Goal: Task Accomplishment & Management: Use online tool/utility

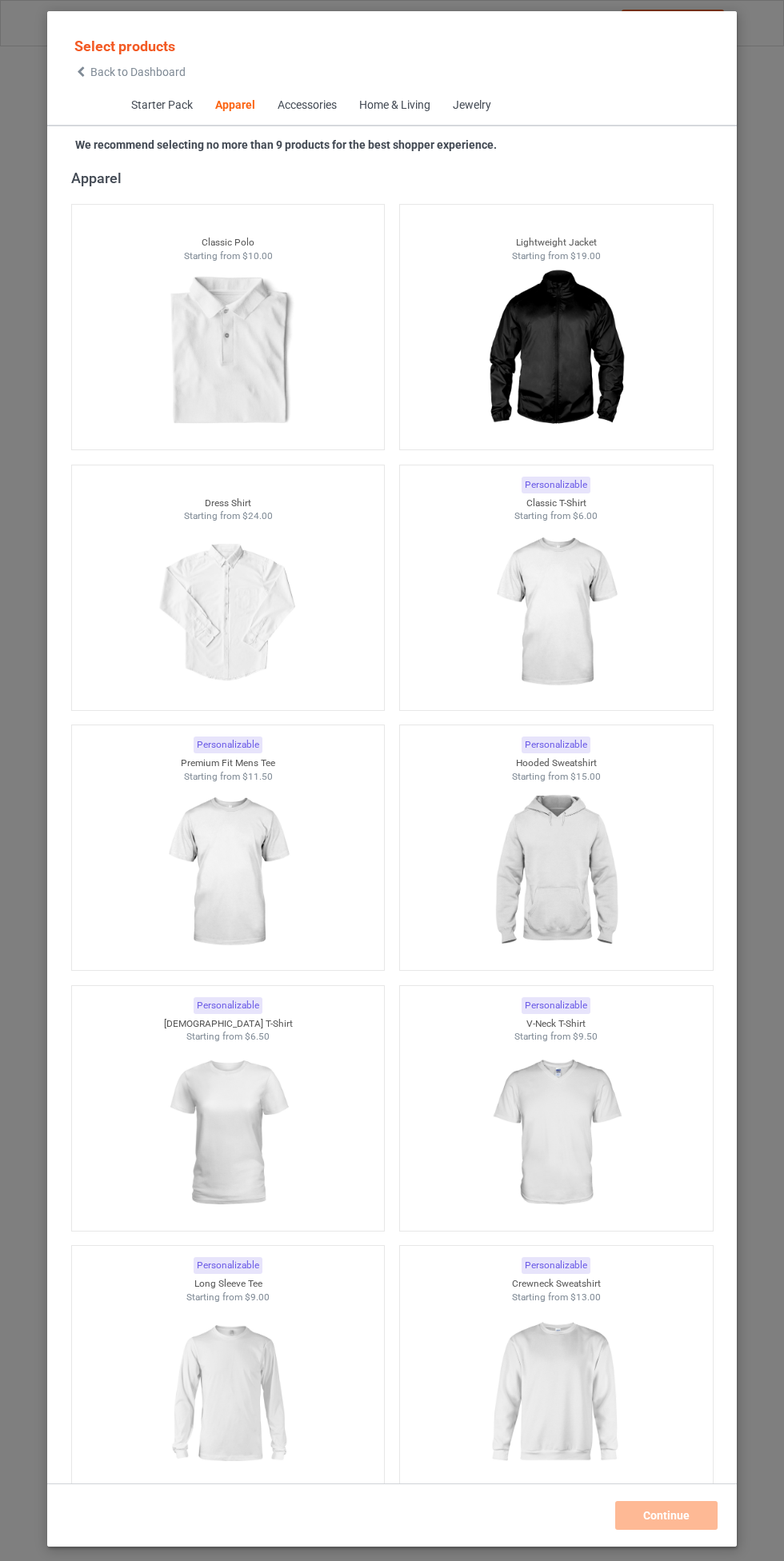
click at [575, 862] on img at bounding box center [555, 872] width 144 height 179
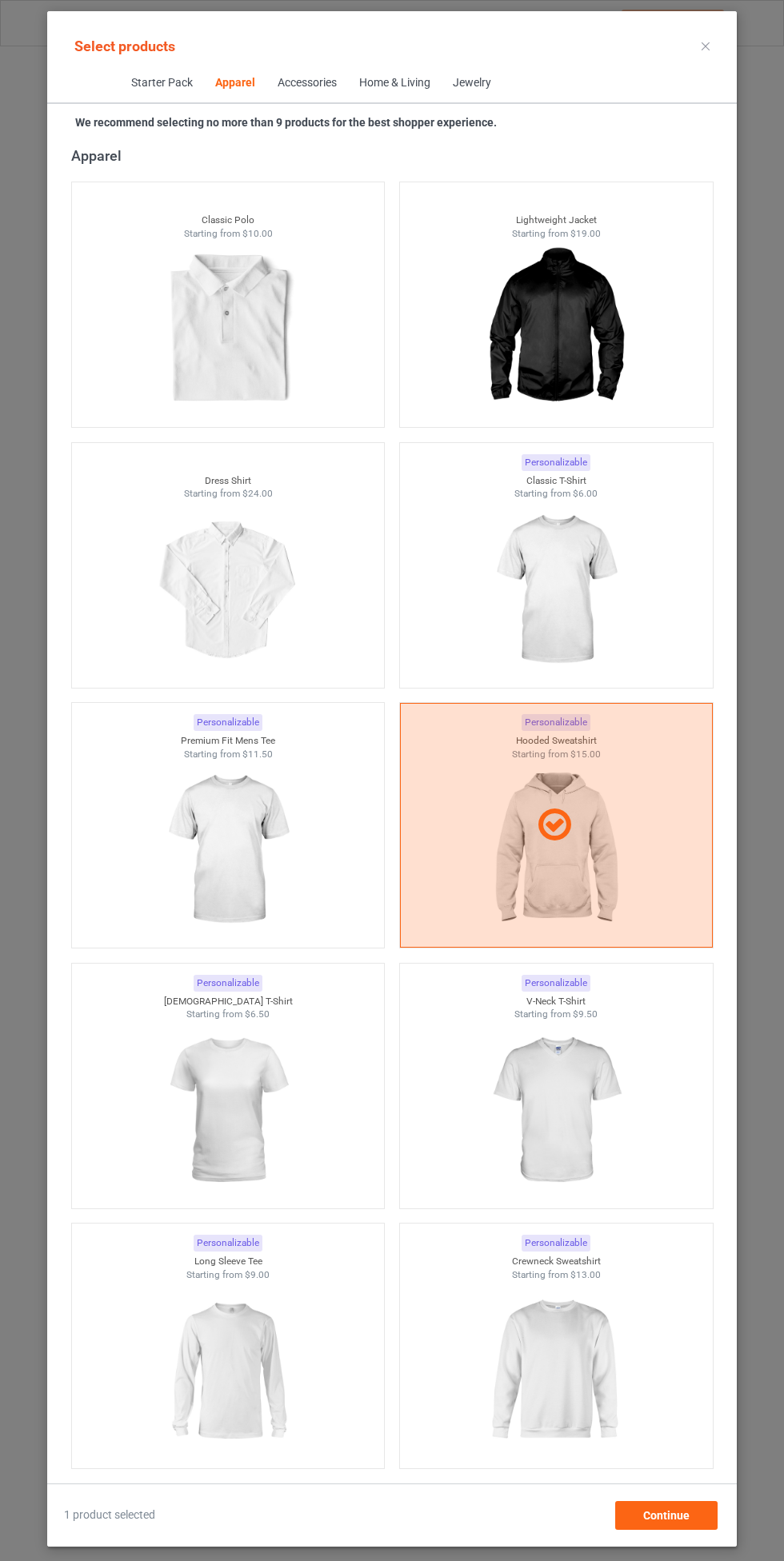
click at [595, 560] on img at bounding box center [555, 589] width 144 height 179
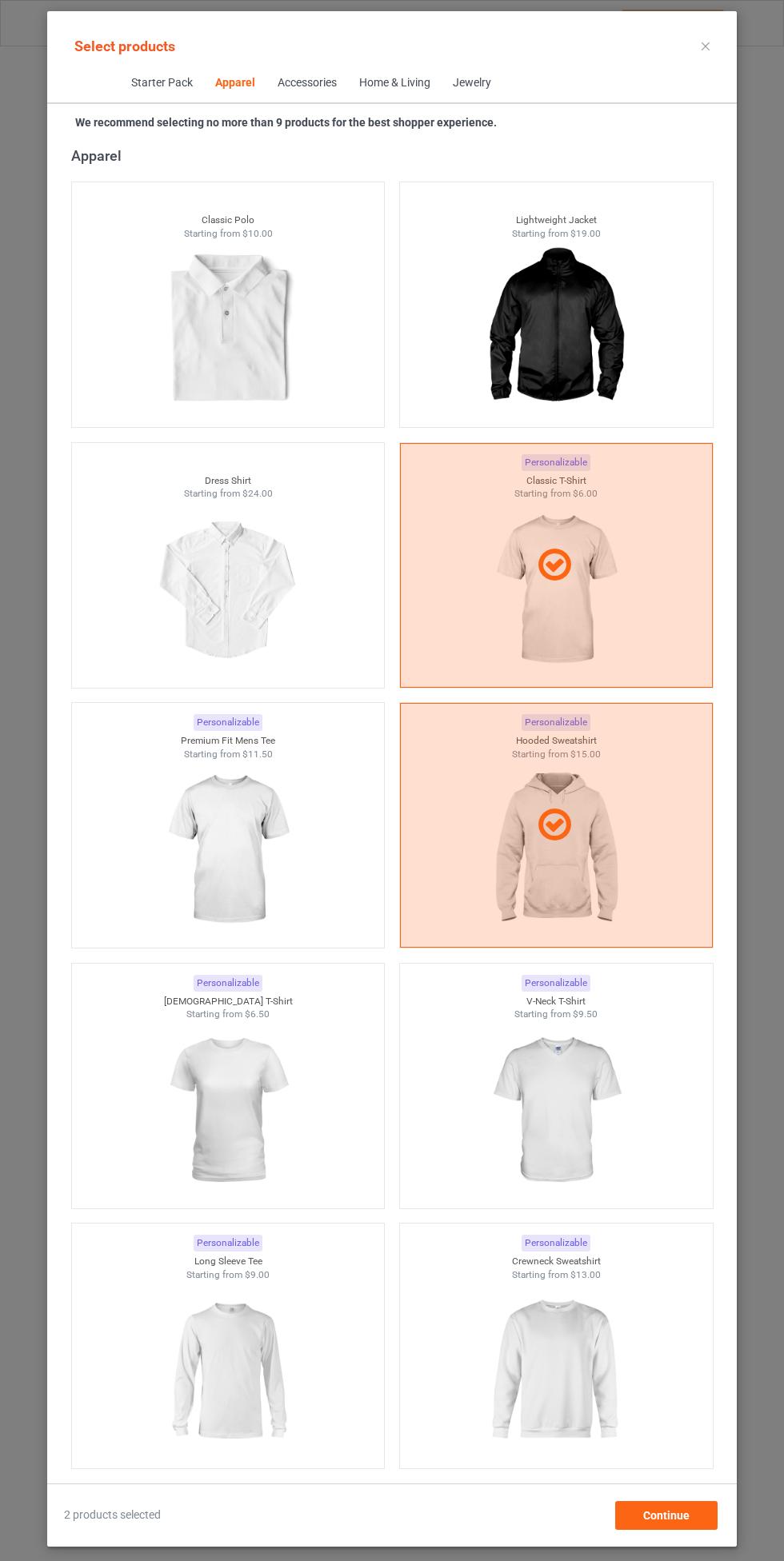
click at [265, 837] on img at bounding box center [227, 849] width 144 height 179
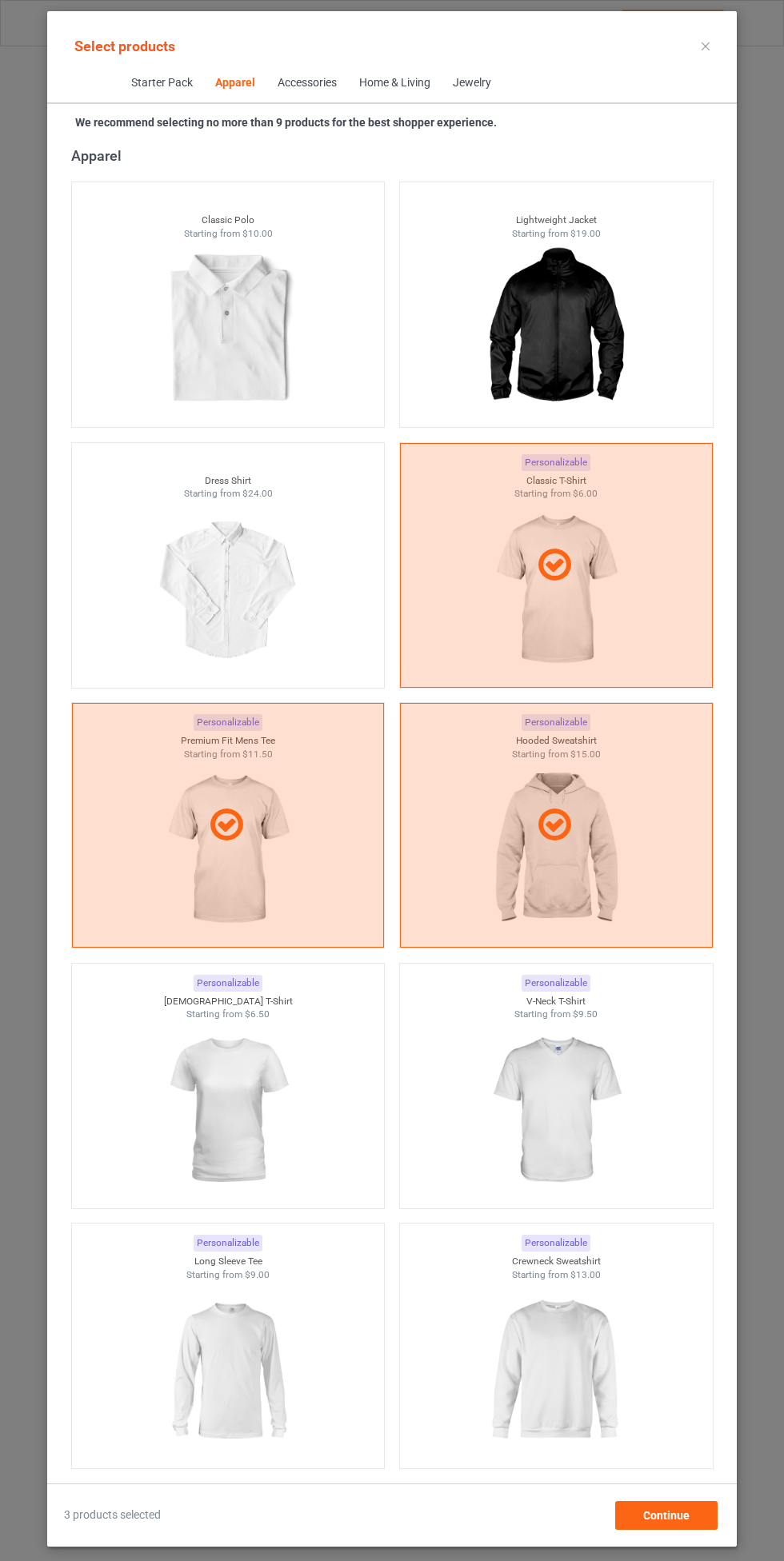
click at [271, 1104] on img at bounding box center [227, 1110] width 144 height 179
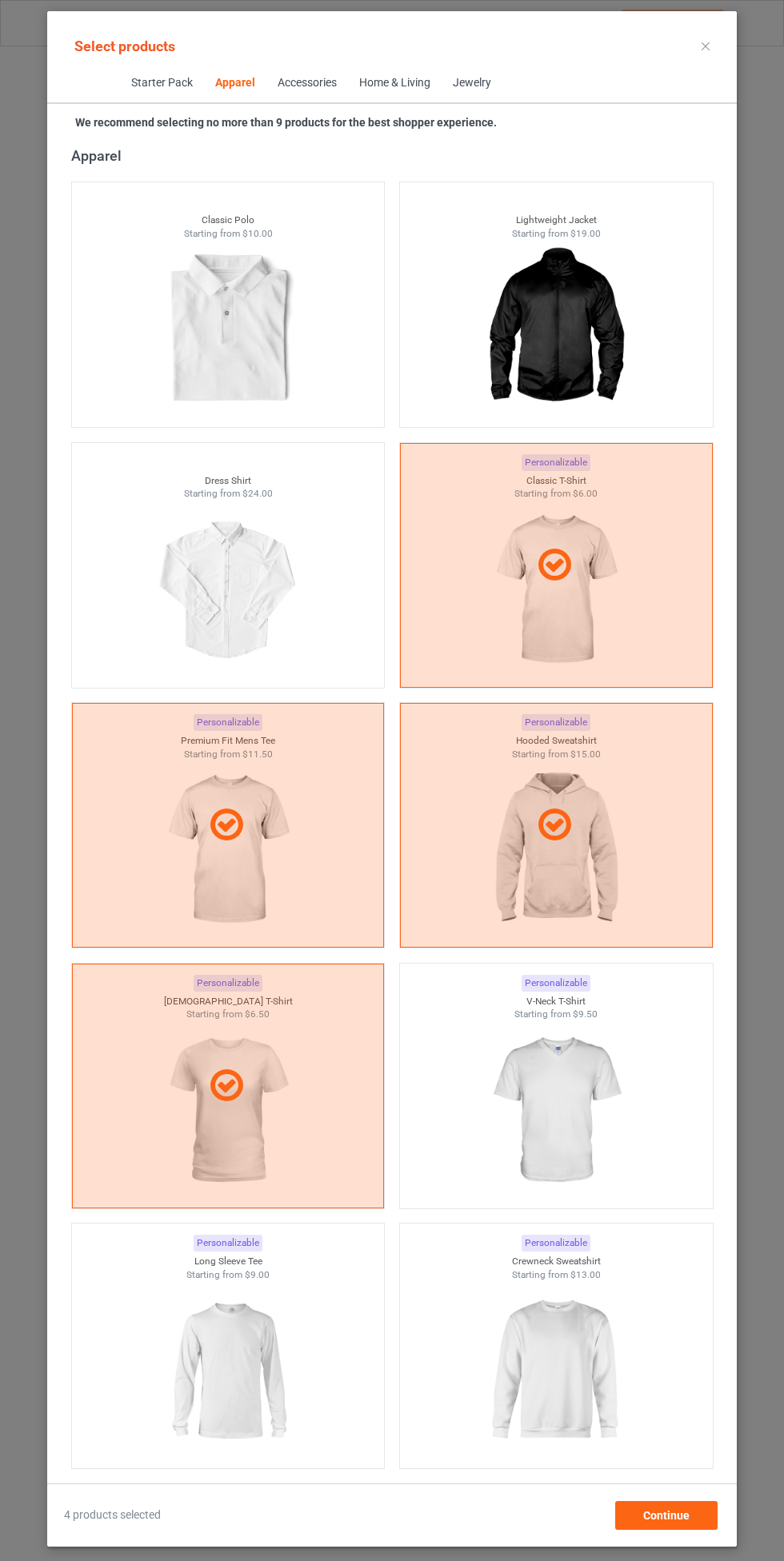
click at [570, 1123] on img at bounding box center [555, 1110] width 144 height 179
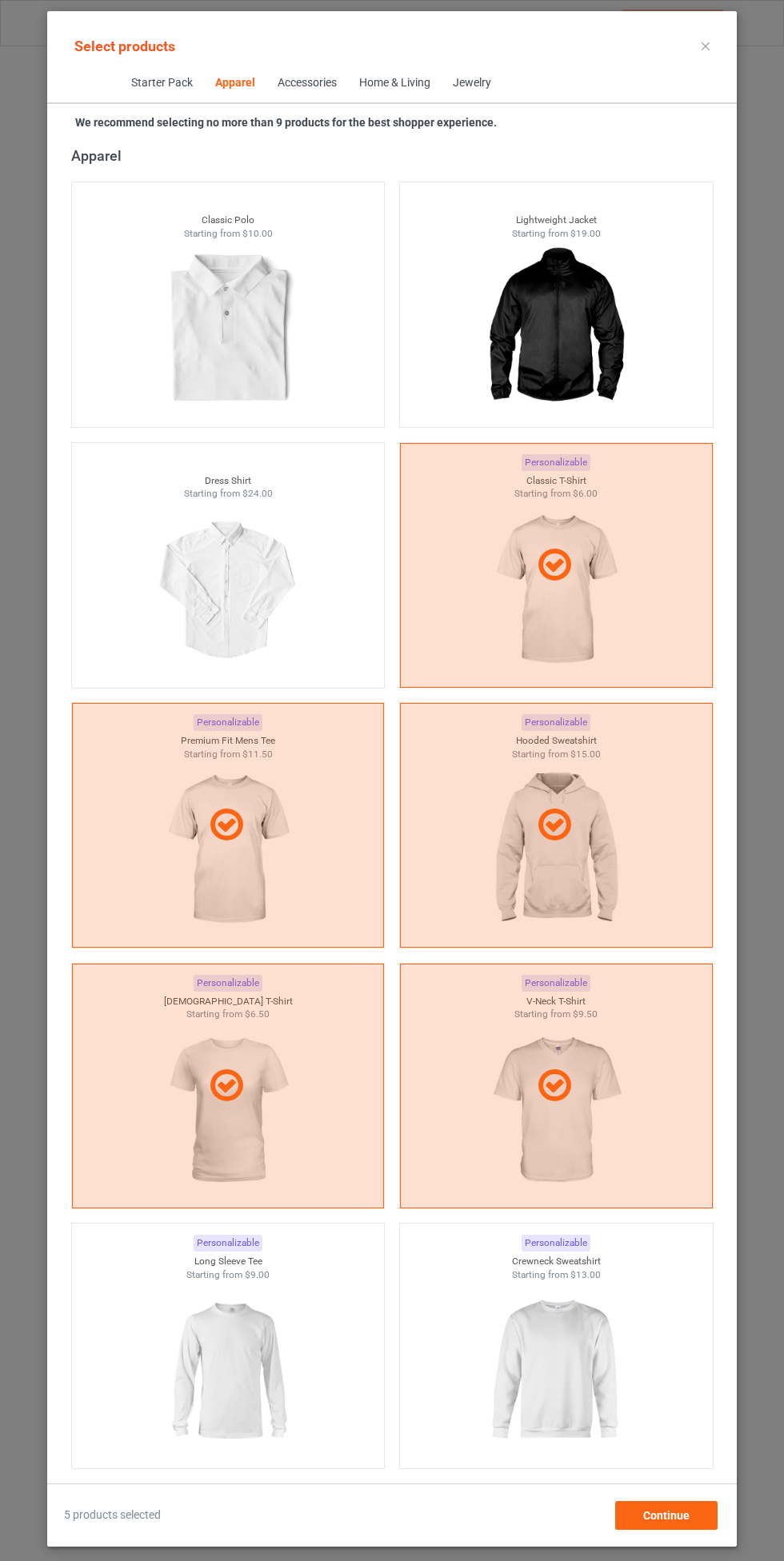
click at [240, 1358] on img at bounding box center [227, 1370] width 144 height 179
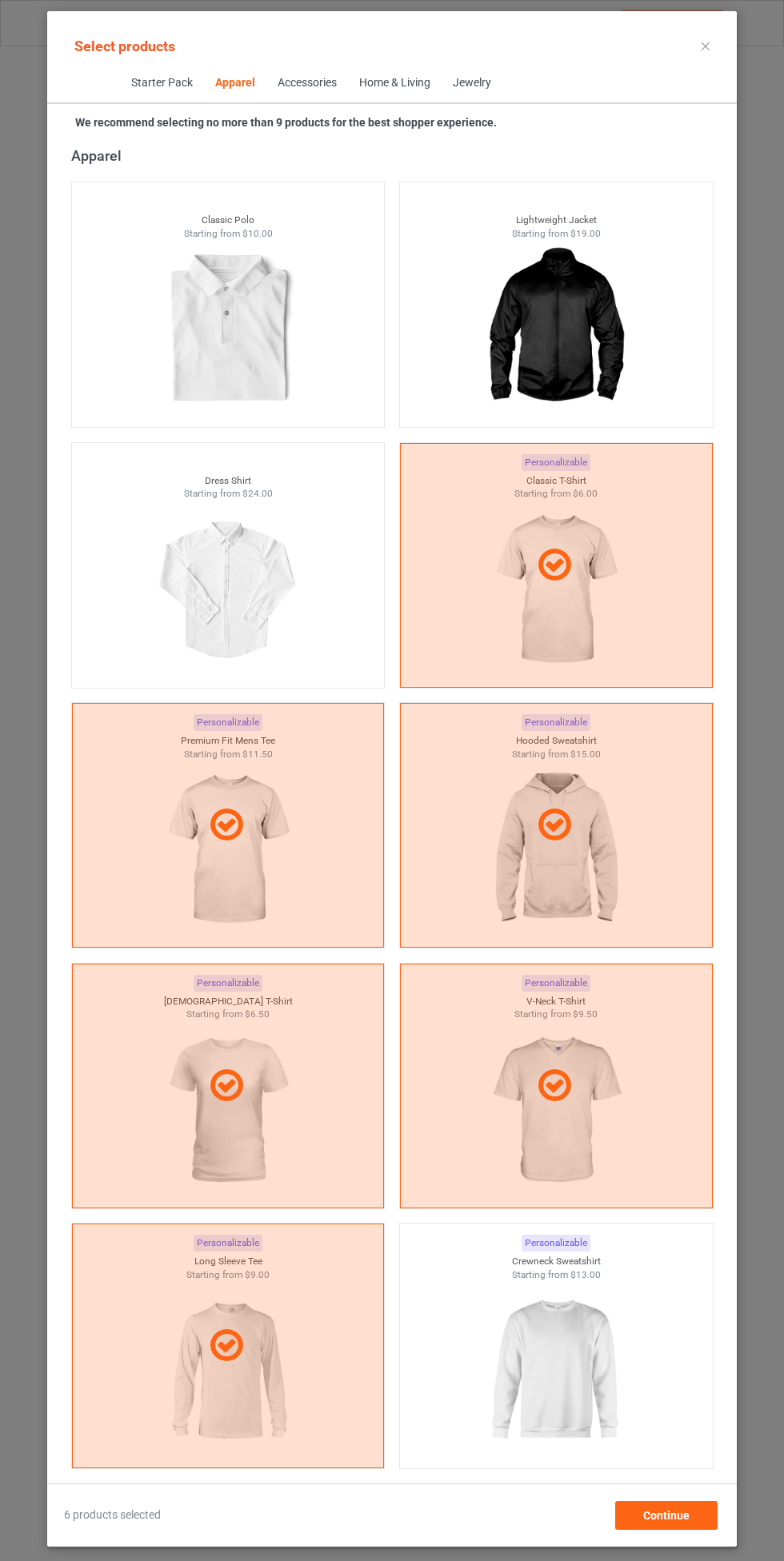
click at [559, 1372] on img at bounding box center [555, 1370] width 144 height 179
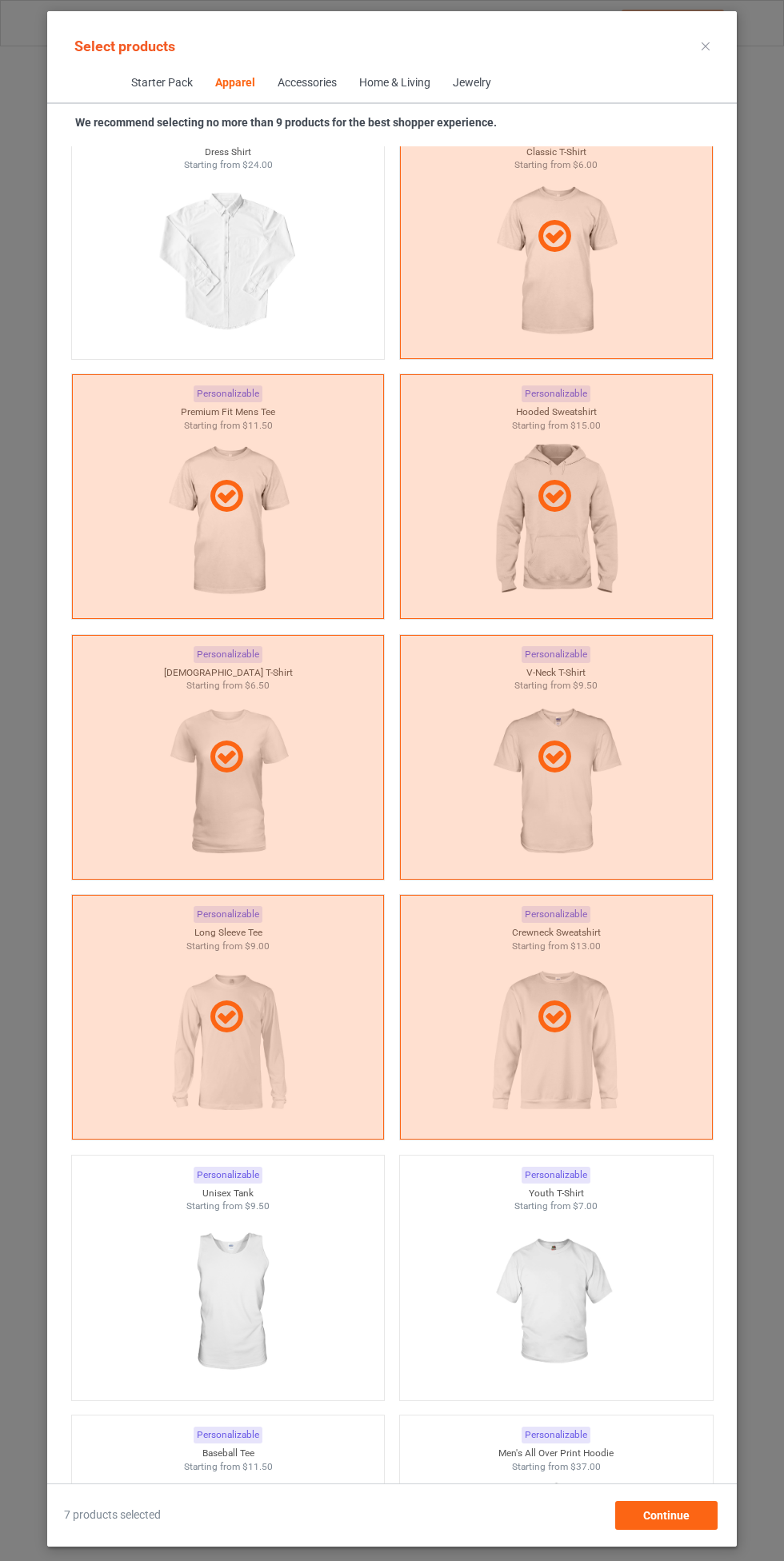
scroll to position [1209, 0]
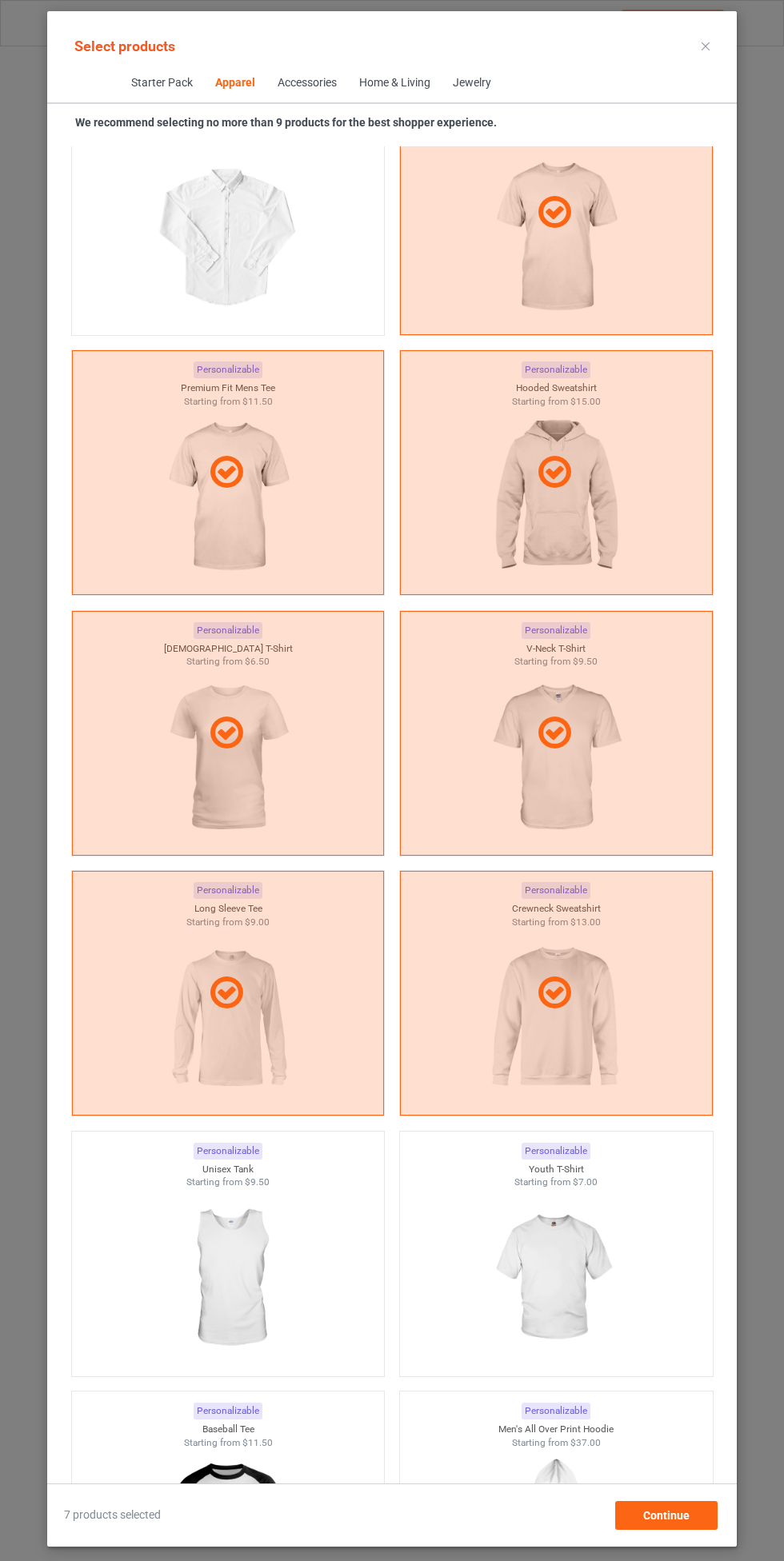
click at [267, 1279] on img at bounding box center [227, 1278] width 144 height 179
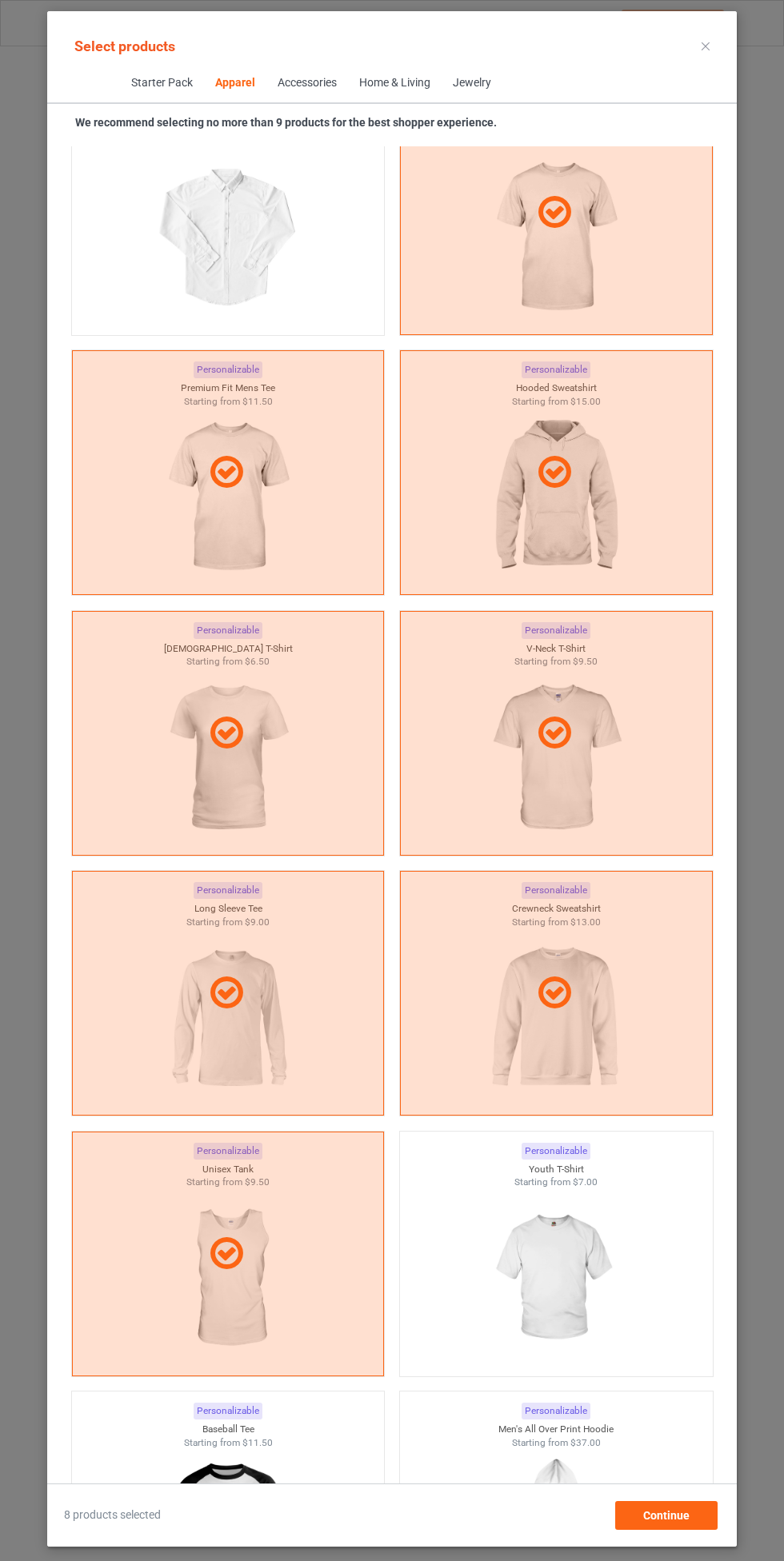
click at [566, 1284] on img at bounding box center [555, 1278] width 144 height 179
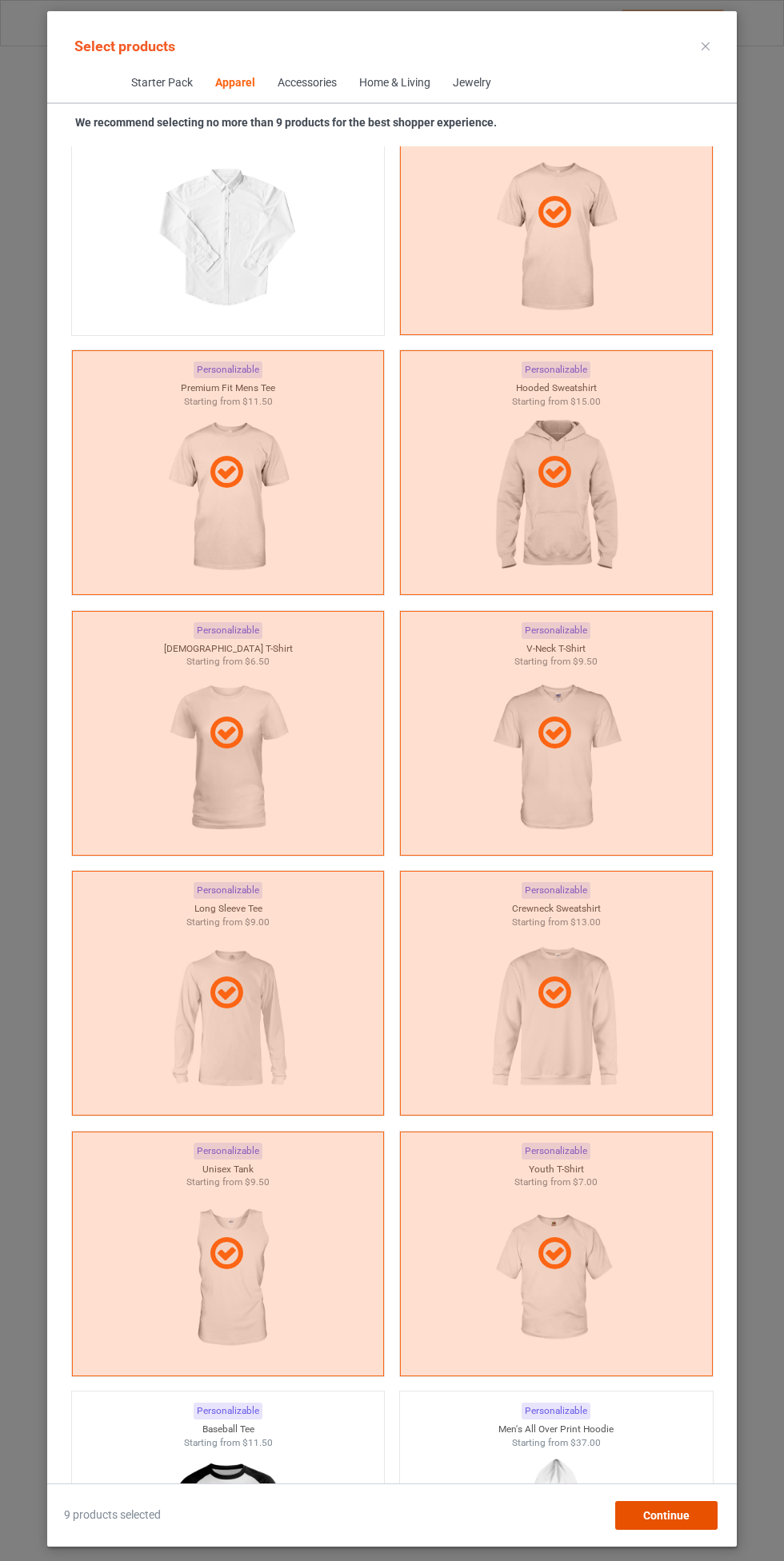
click at [664, 1515] on span "Continue" at bounding box center [666, 1515] width 47 height 13
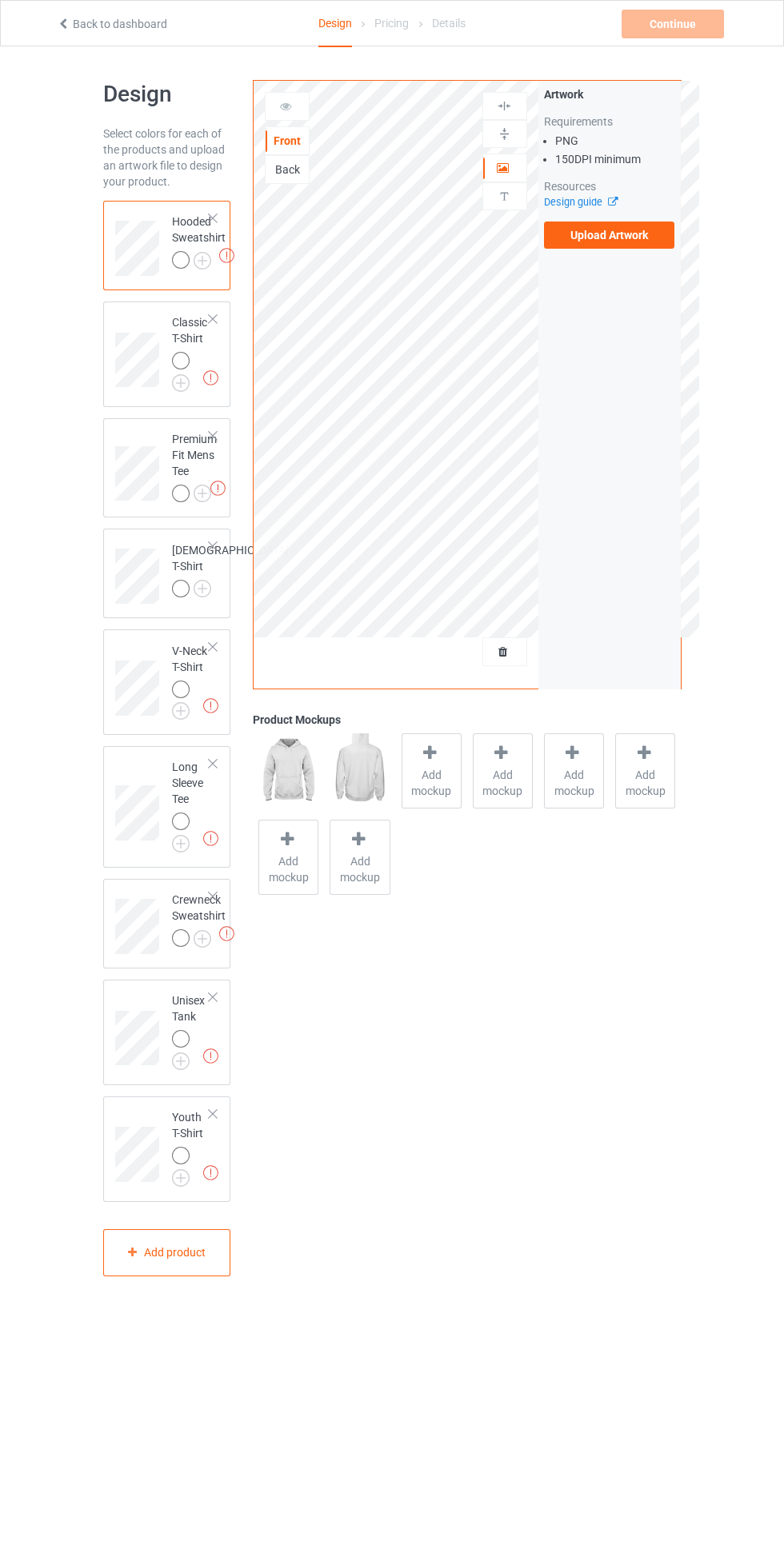
click at [0, 0] on img at bounding box center [0, 0] width 0 height 0
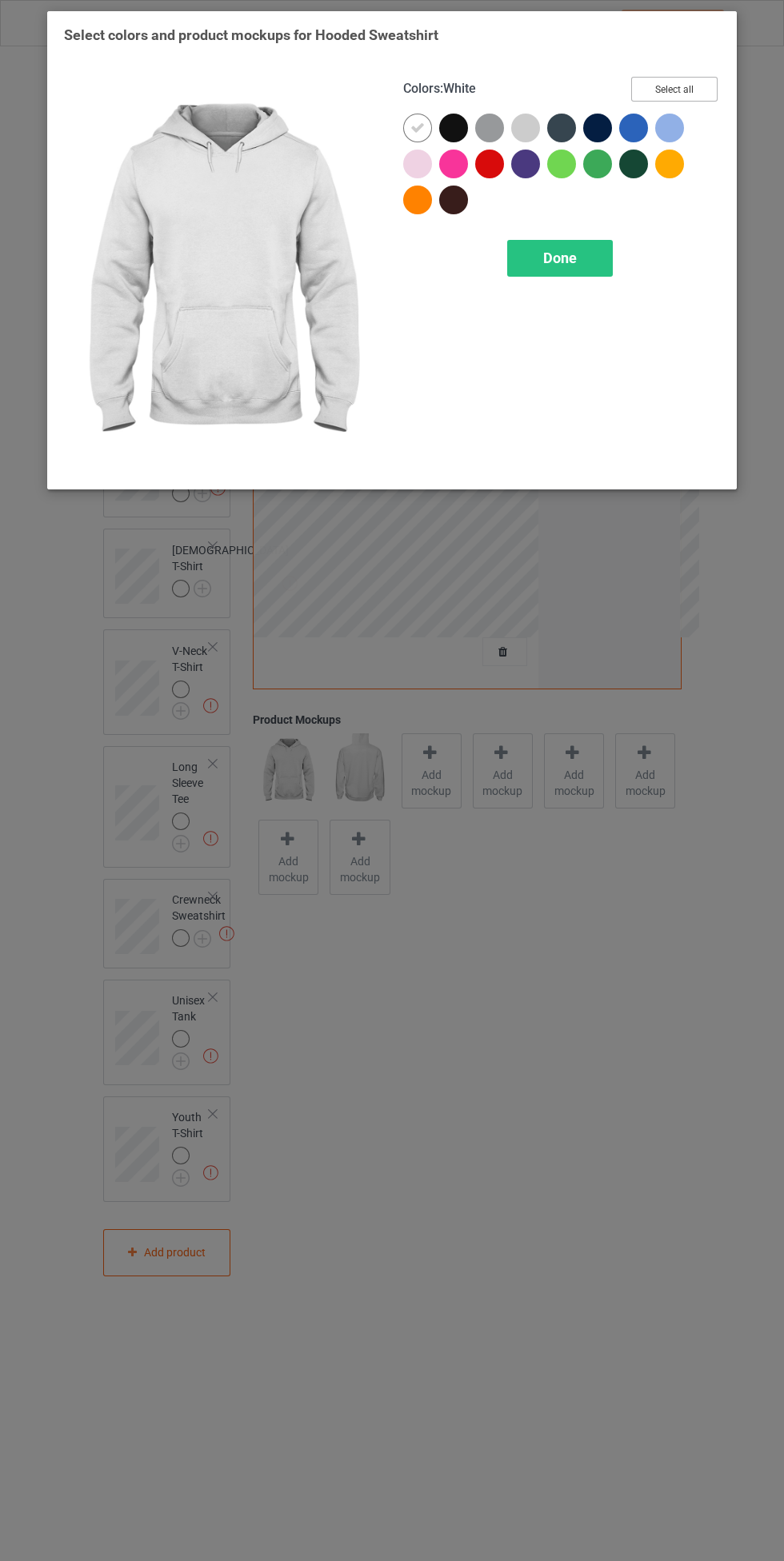
click at [687, 100] on button "Select all" at bounding box center [674, 89] width 86 height 25
click at [409, 131] on div at bounding box center [418, 128] width 29 height 29
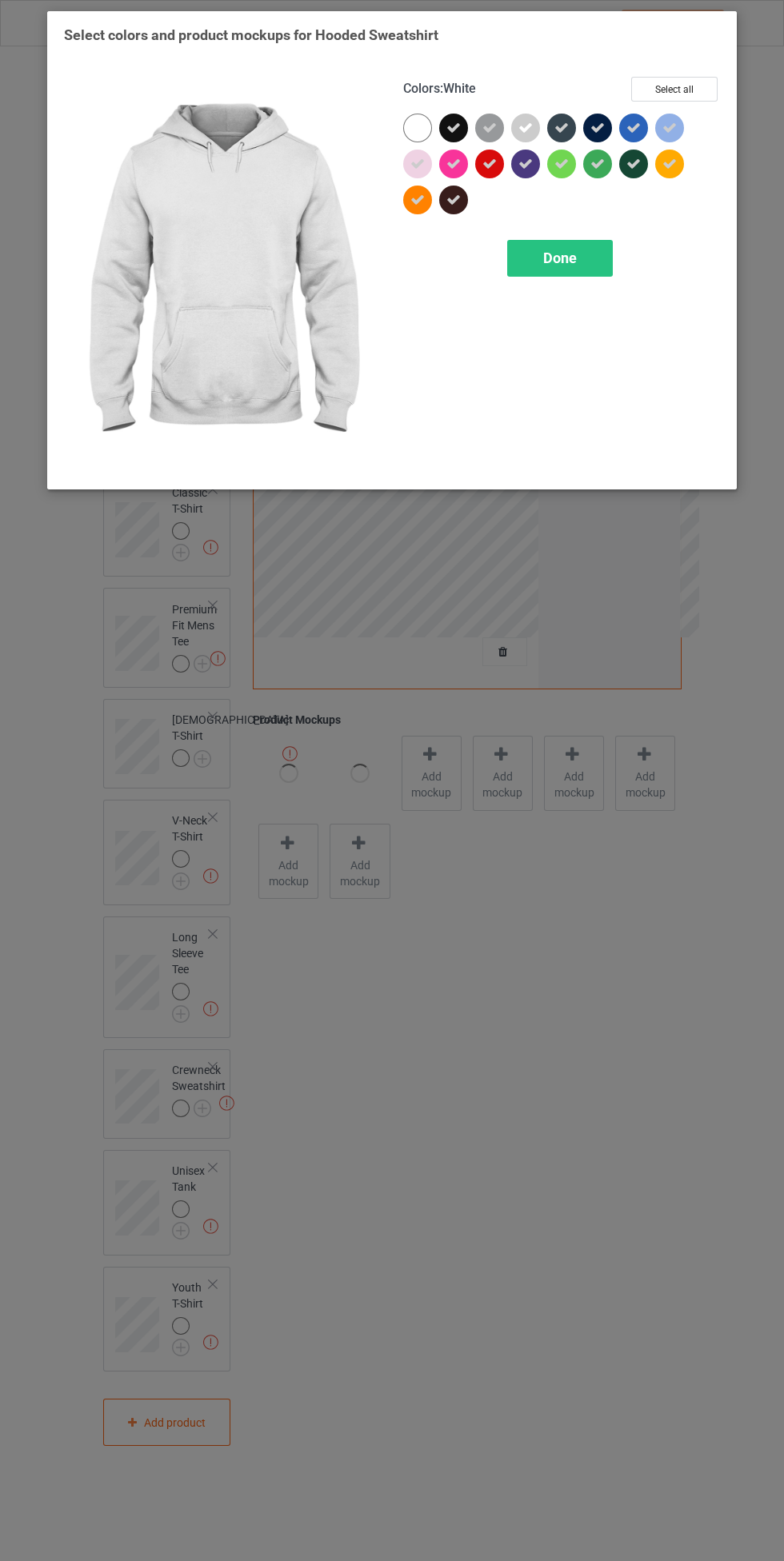
click at [539, 270] on div "Done" at bounding box center [560, 258] width 106 height 37
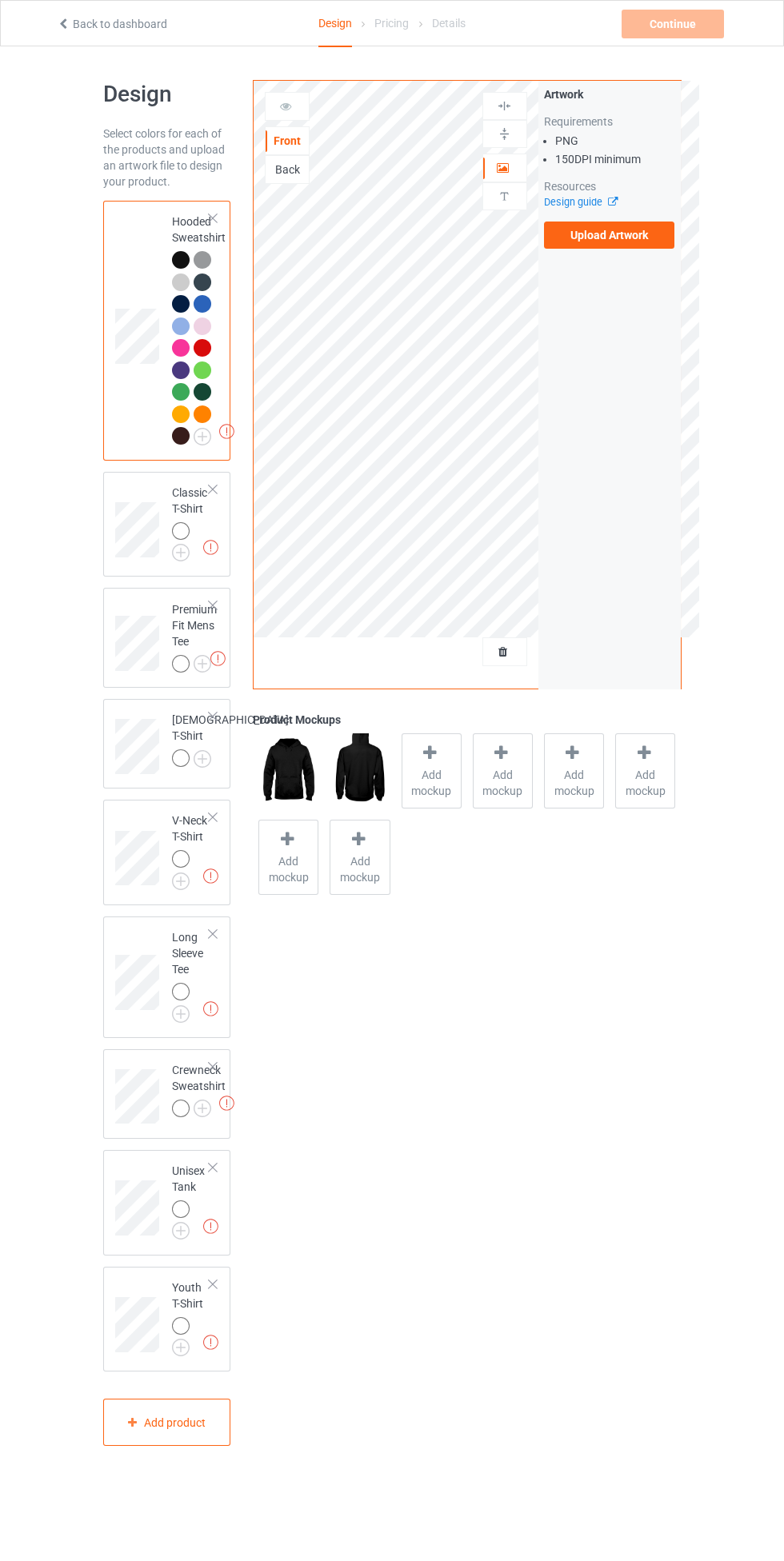
click at [0, 0] on img at bounding box center [0, 0] width 0 height 0
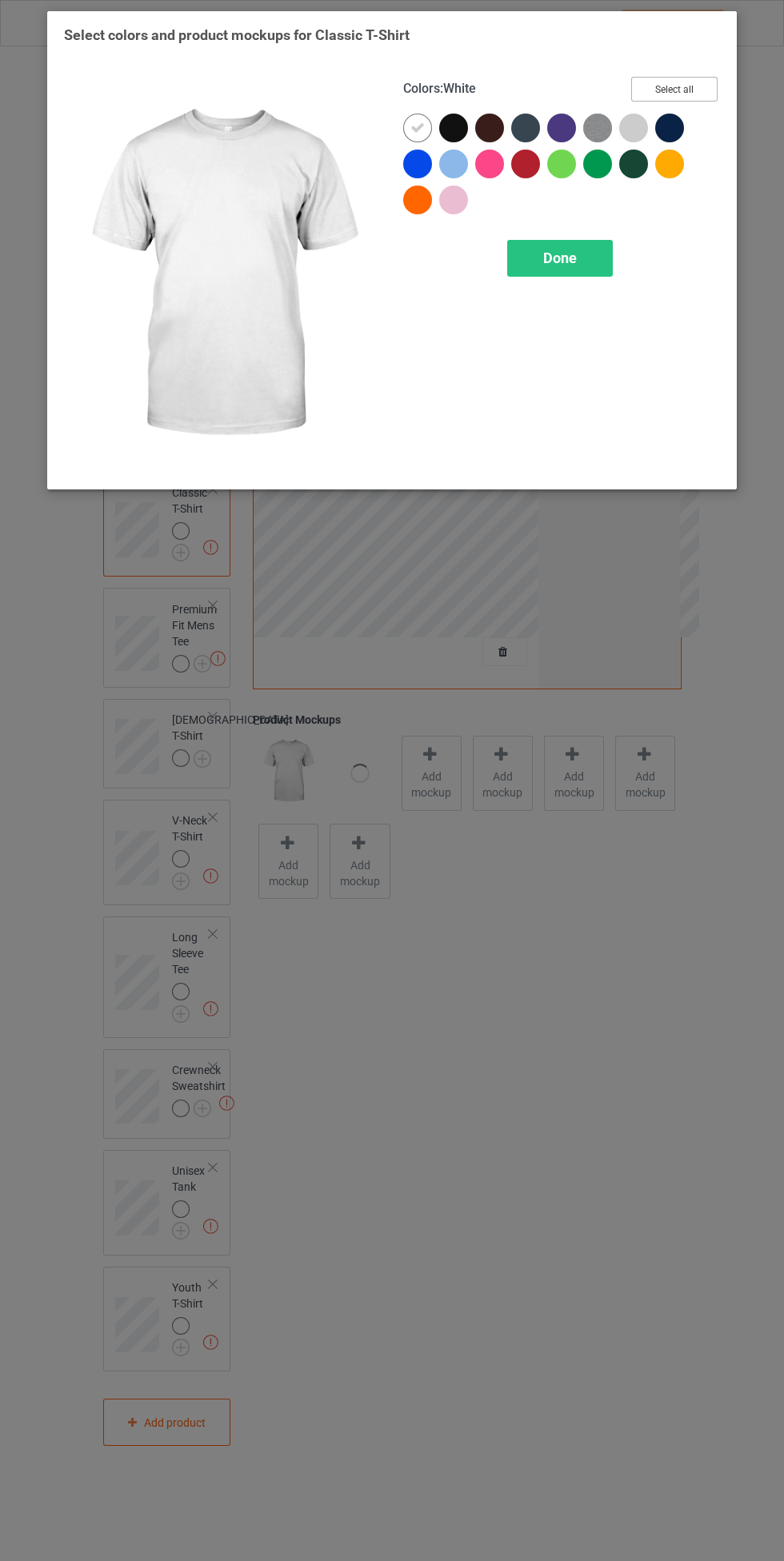
click at [692, 94] on button "Select all" at bounding box center [674, 89] width 86 height 25
click at [414, 126] on icon at bounding box center [418, 128] width 14 height 14
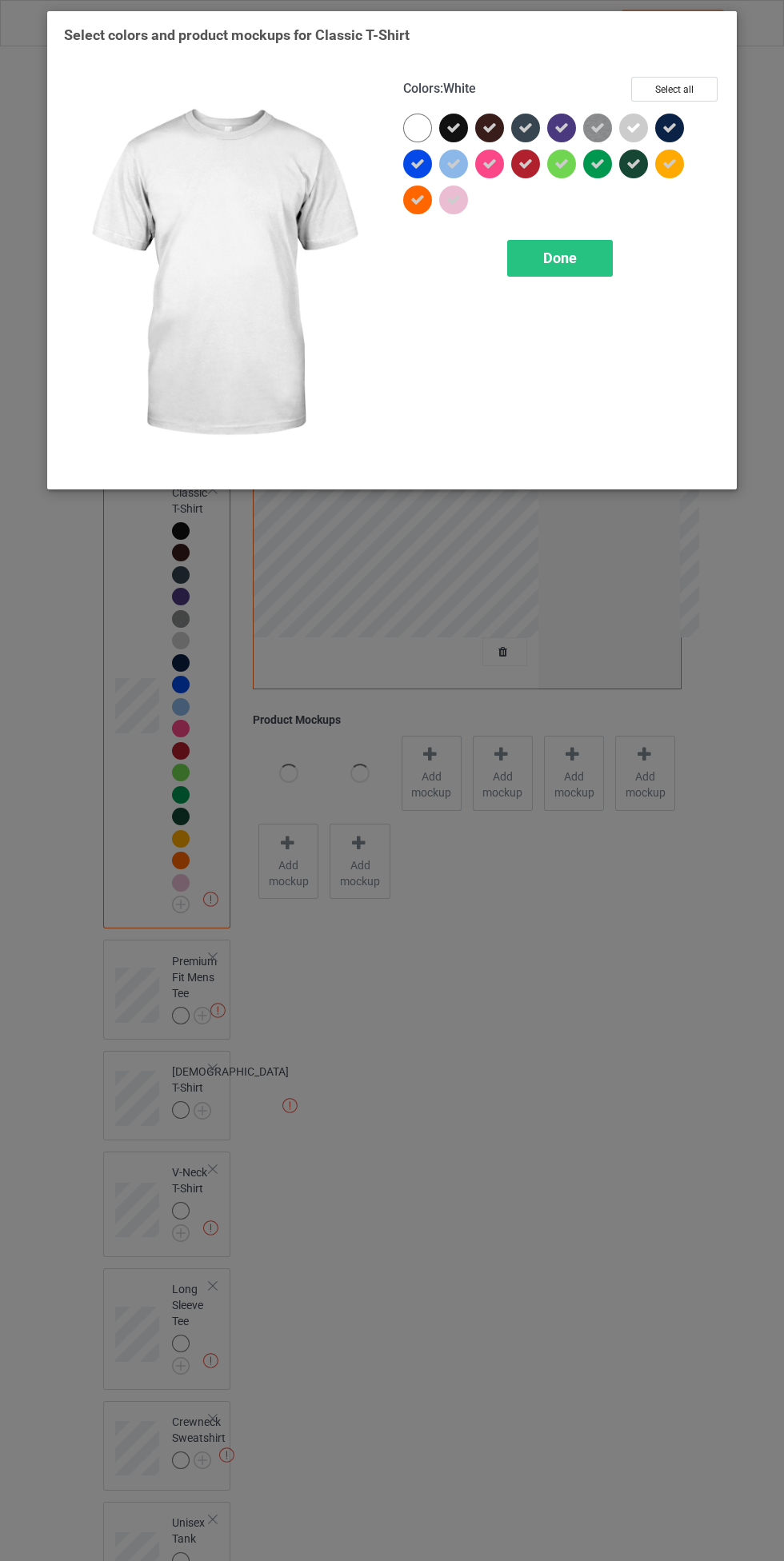
click at [558, 257] on span "Done" at bounding box center [559, 257] width 33 height 17
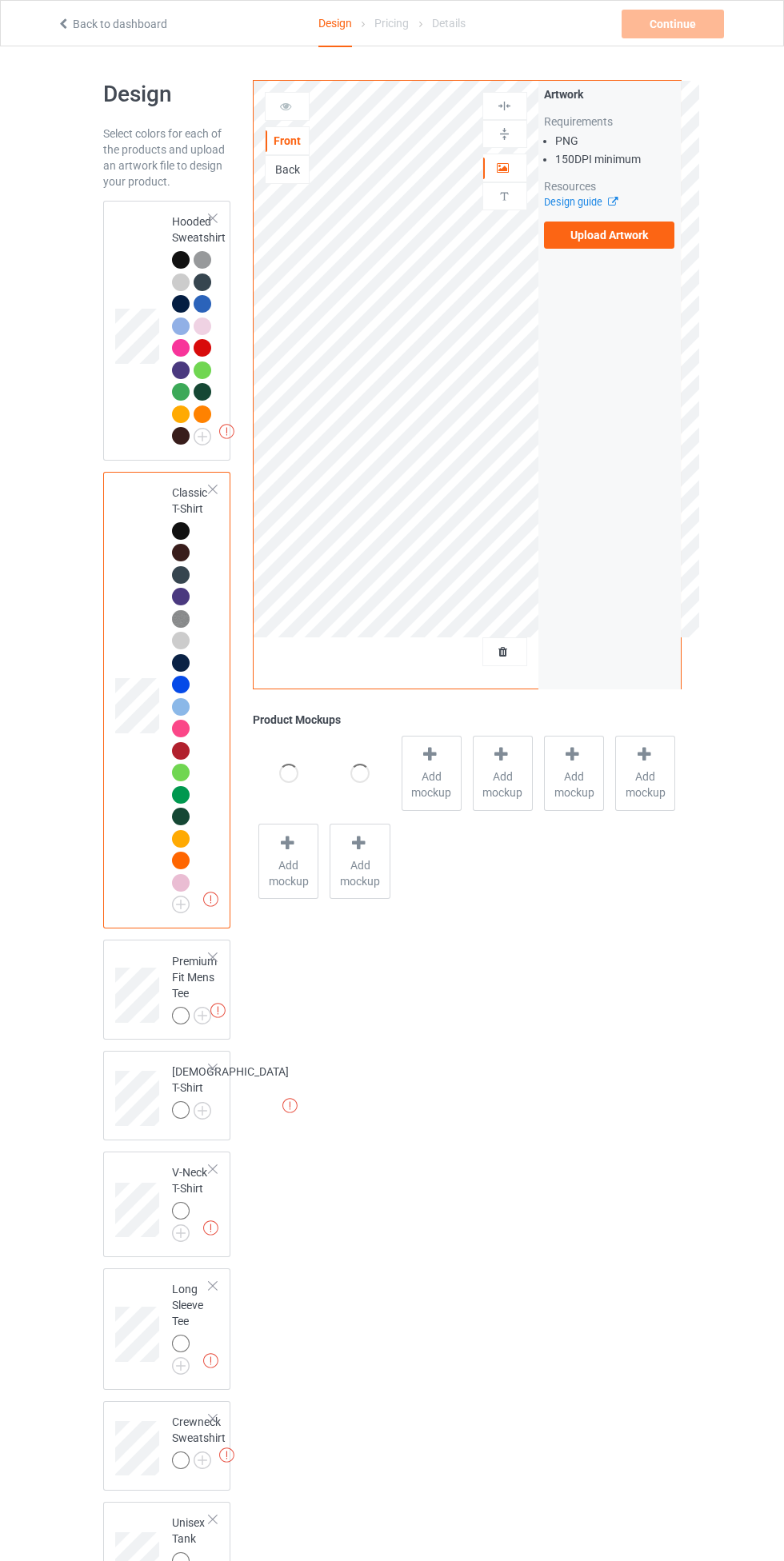
click at [0, 0] on img at bounding box center [0, 0] width 0 height 0
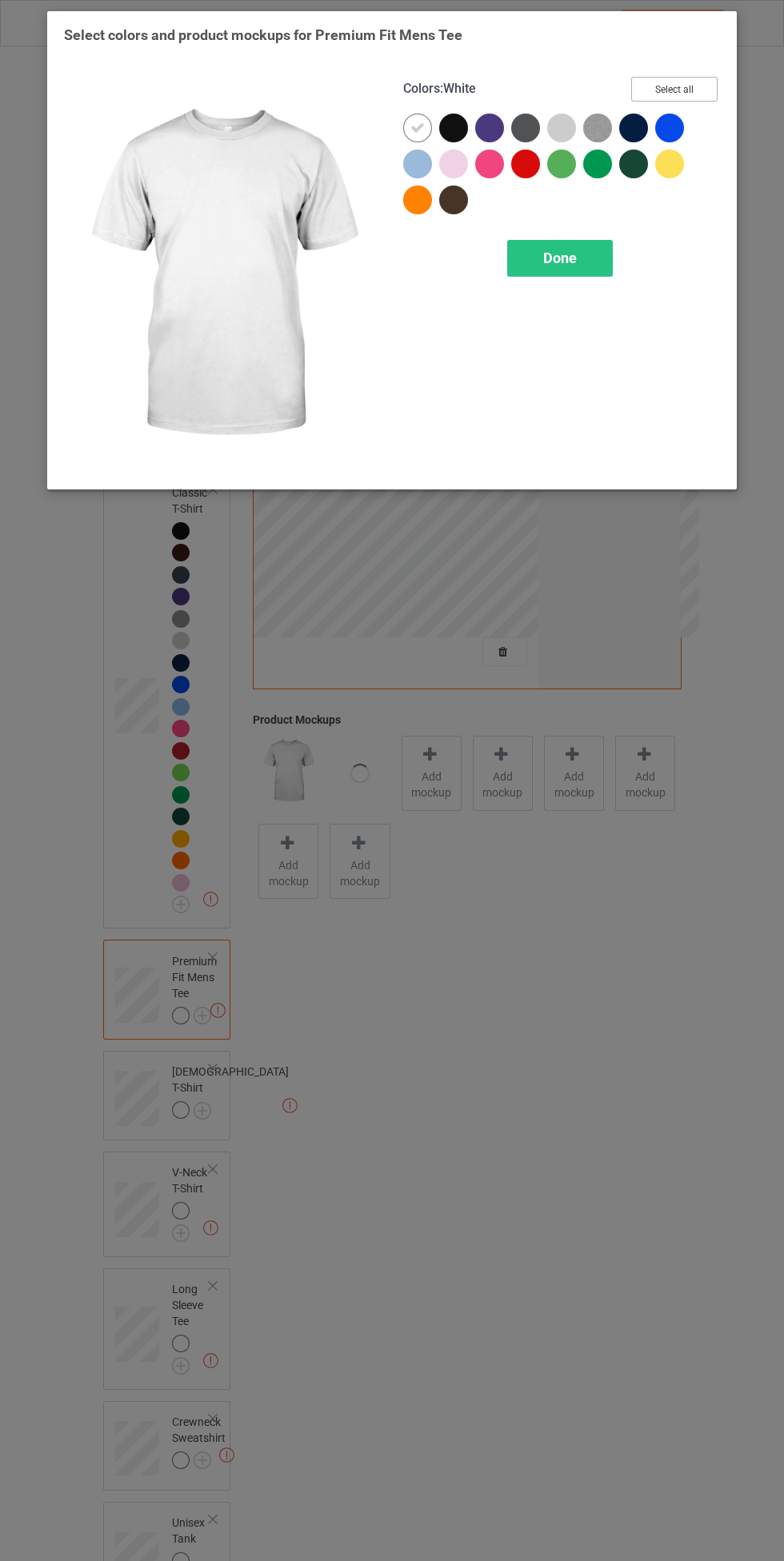
click at [696, 94] on button "Select all" at bounding box center [674, 89] width 86 height 25
click at [418, 127] on icon at bounding box center [418, 128] width 14 height 14
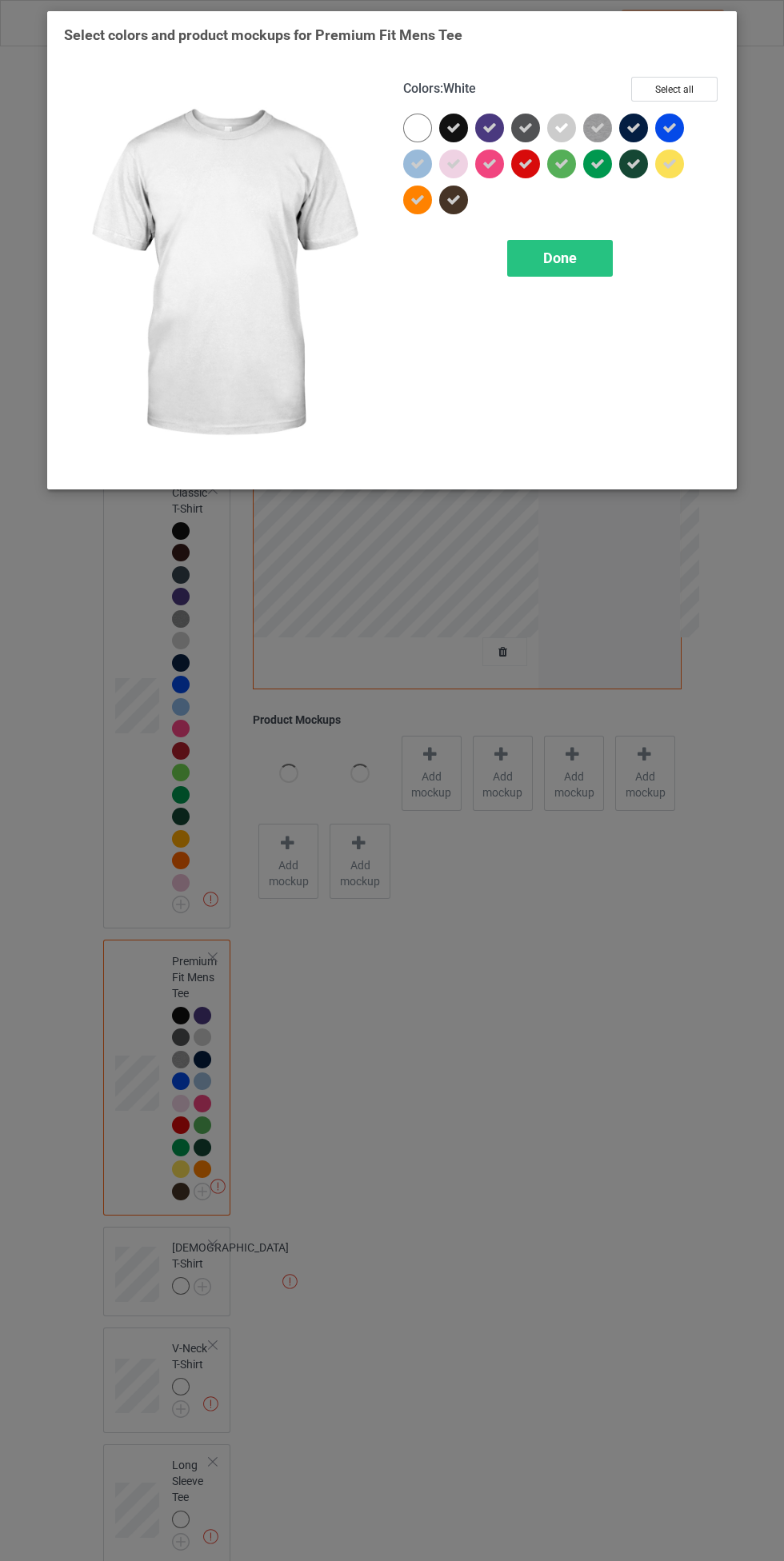
click at [558, 269] on div "Done" at bounding box center [560, 258] width 106 height 37
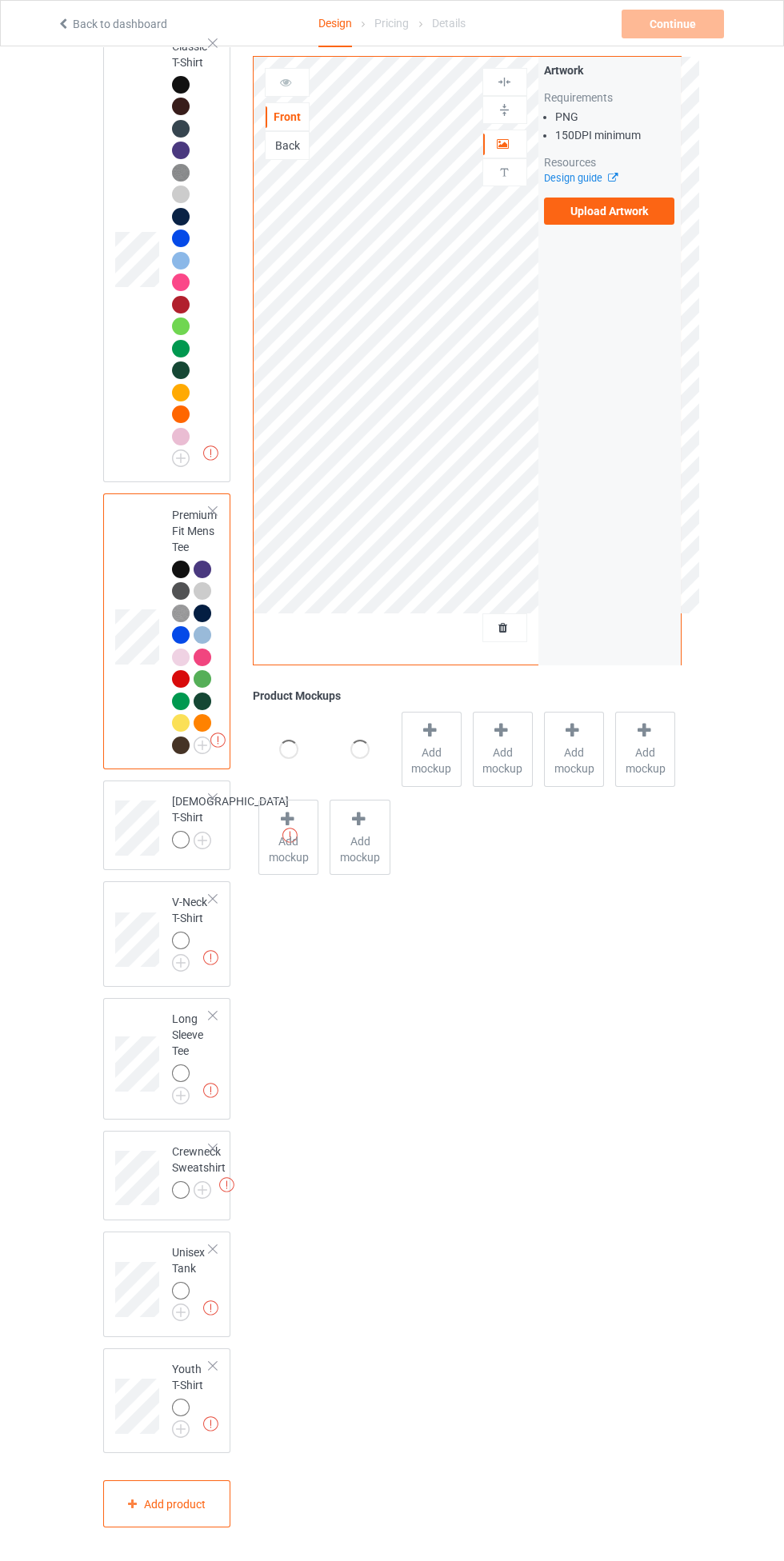
scroll to position [466, 0]
click at [0, 0] on img at bounding box center [0, 0] width 0 height 0
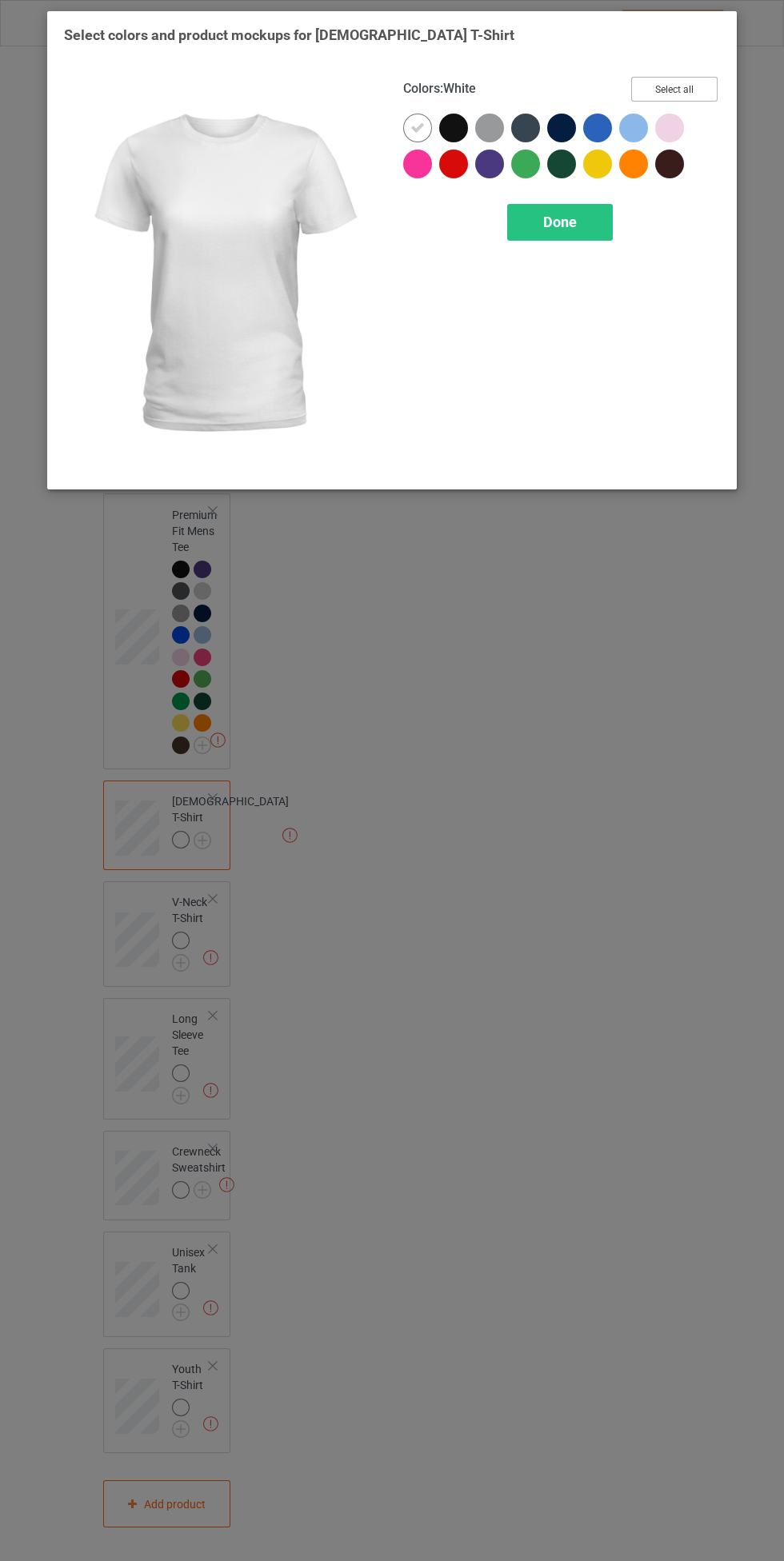
click at [699, 86] on button "Select all" at bounding box center [674, 89] width 86 height 25
click at [415, 127] on icon at bounding box center [418, 128] width 14 height 14
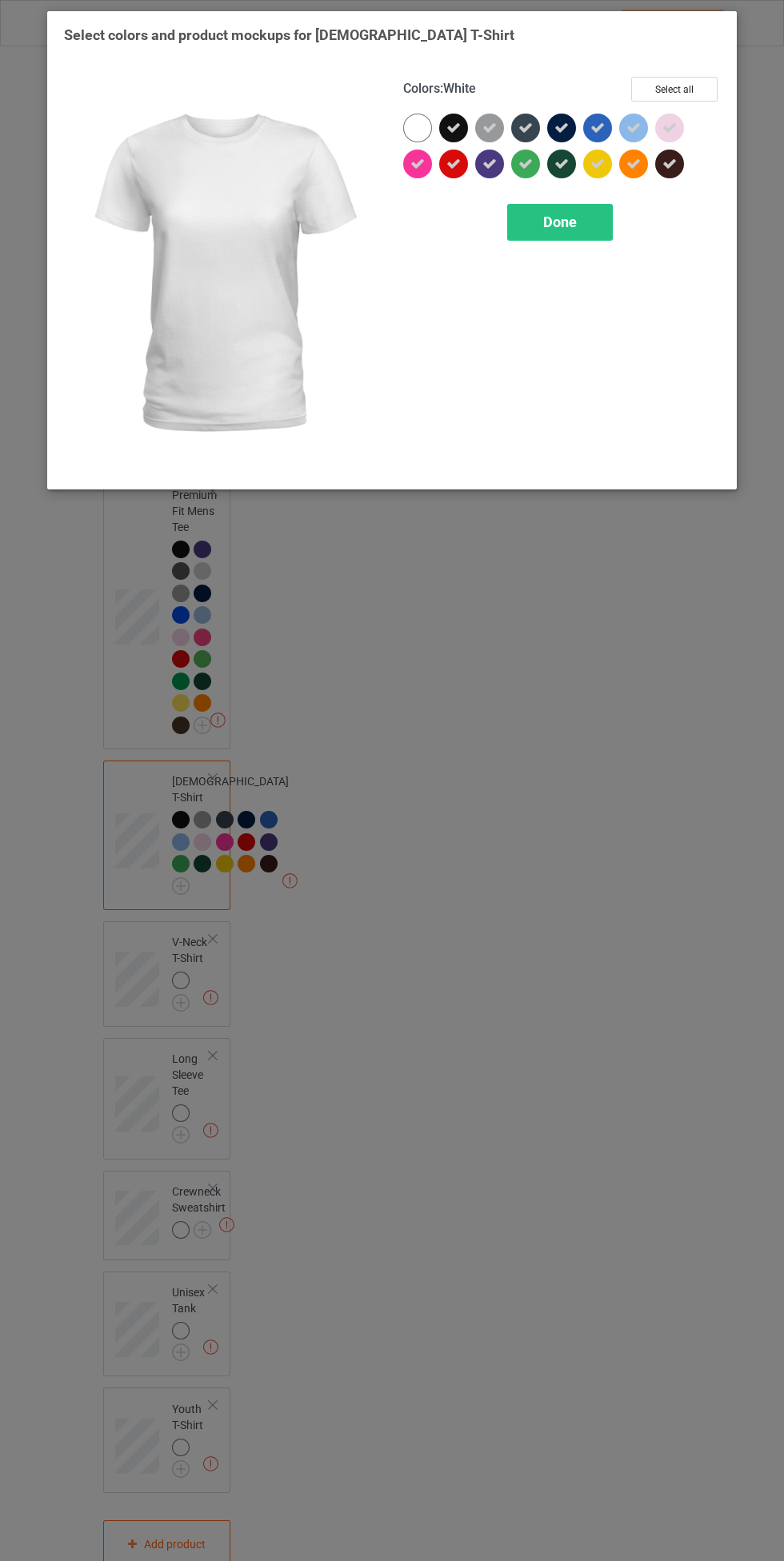
click at [560, 222] on span "Done" at bounding box center [559, 221] width 33 height 17
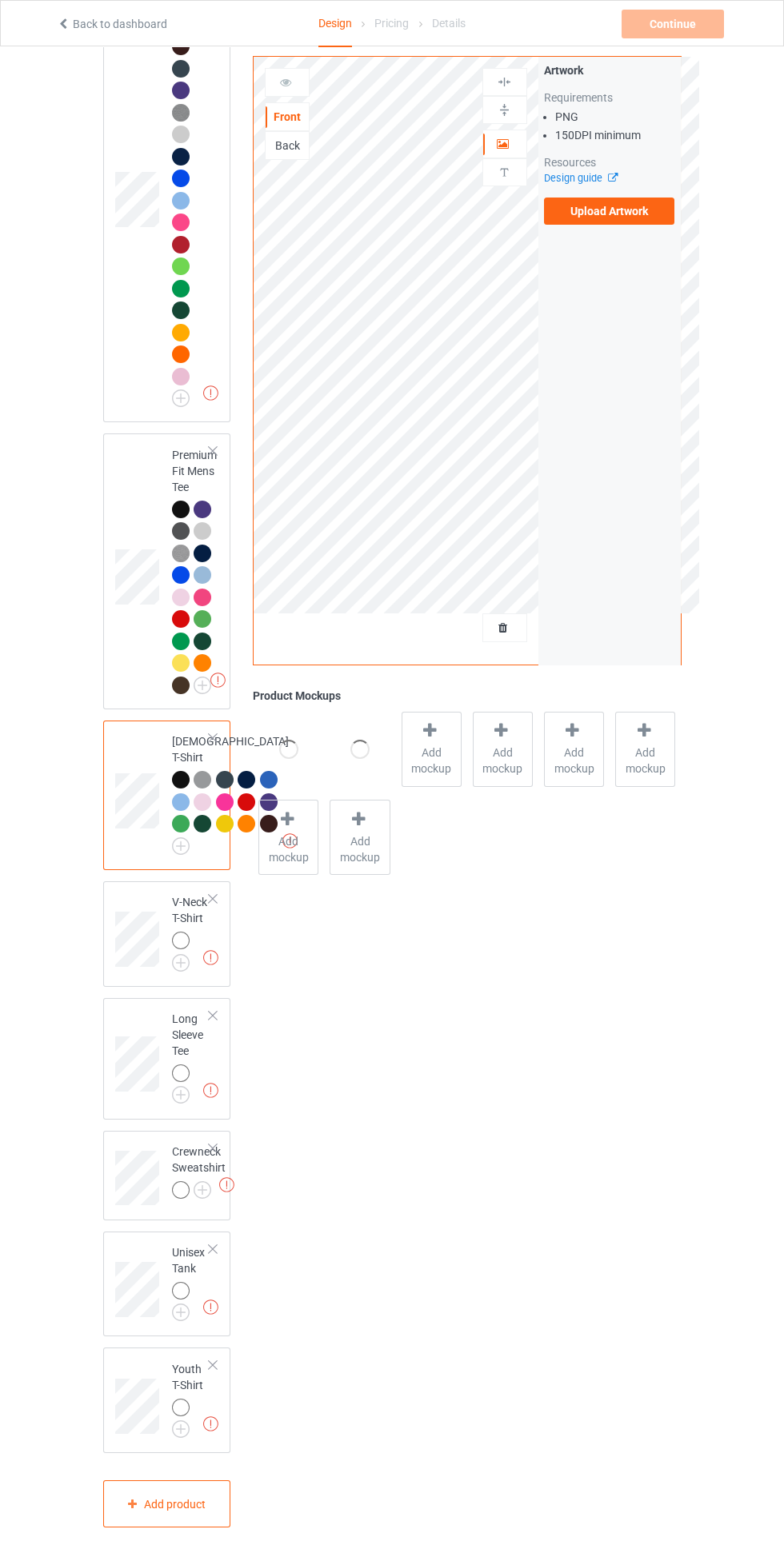
scroll to position [707, 0]
click at [0, 0] on img at bounding box center [0, 0] width 0 height 0
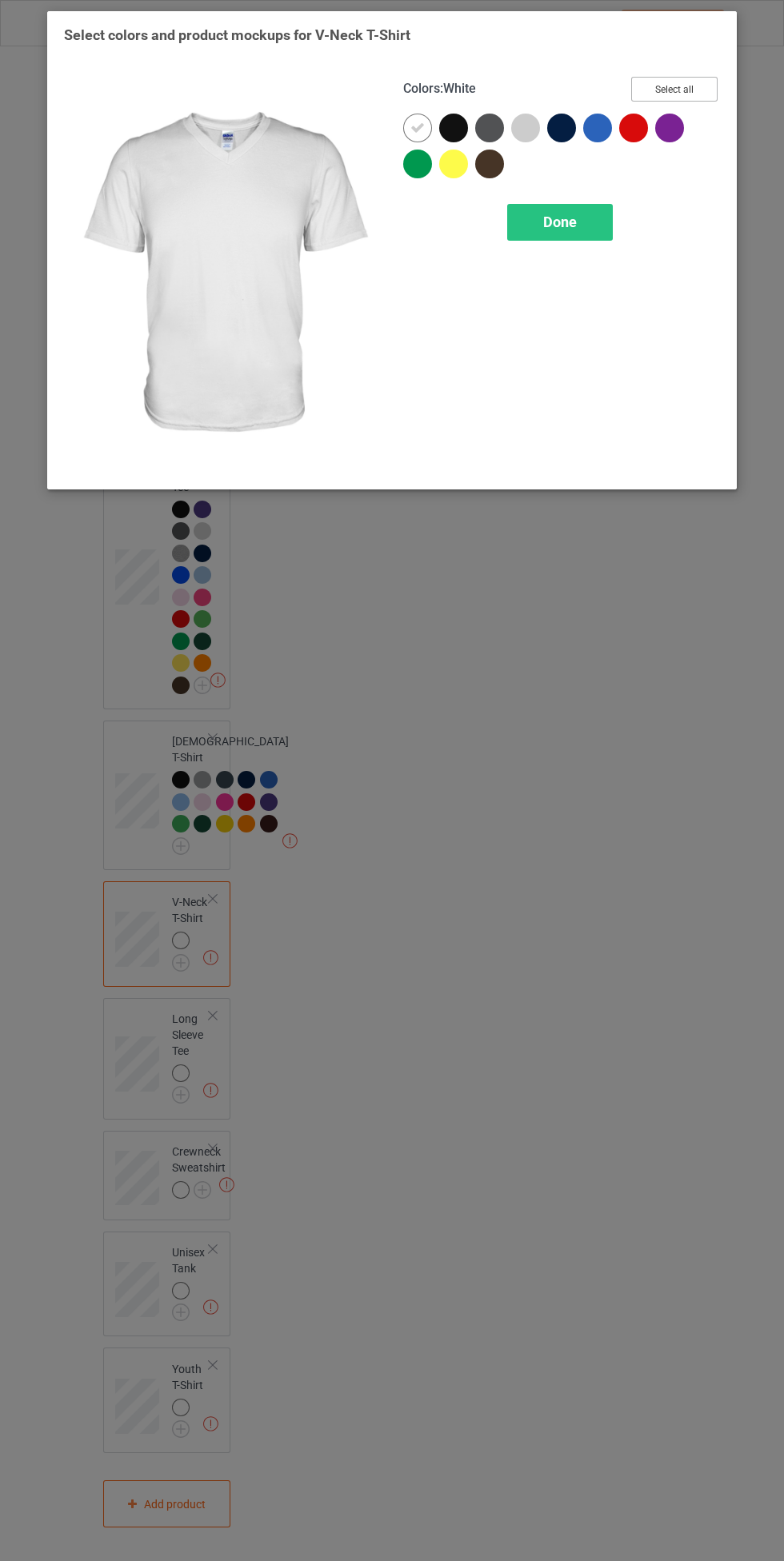
click at [681, 92] on button "Select all" at bounding box center [674, 89] width 86 height 25
click at [418, 127] on icon at bounding box center [418, 128] width 14 height 14
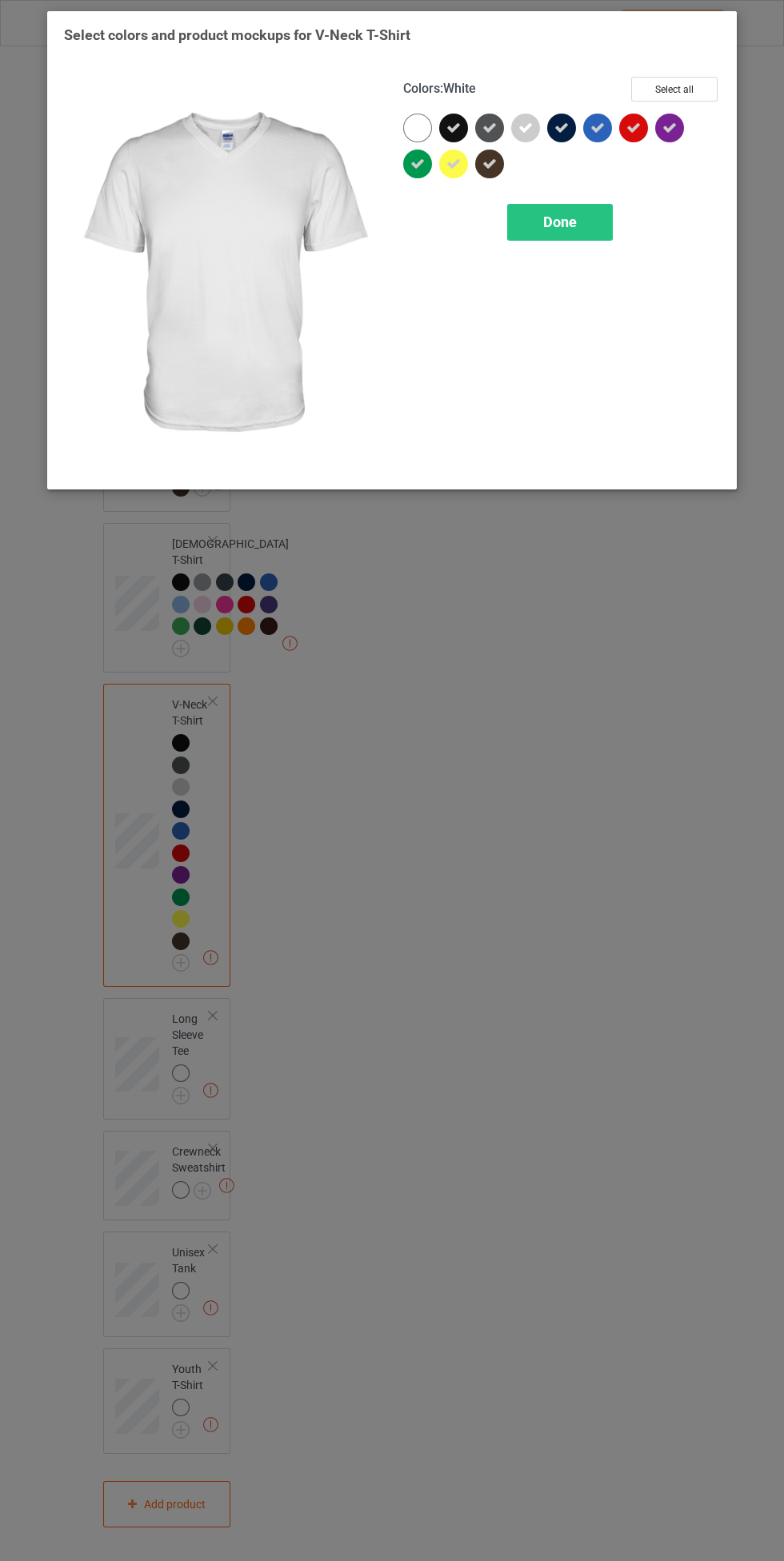
click at [560, 222] on span "Done" at bounding box center [559, 221] width 33 height 17
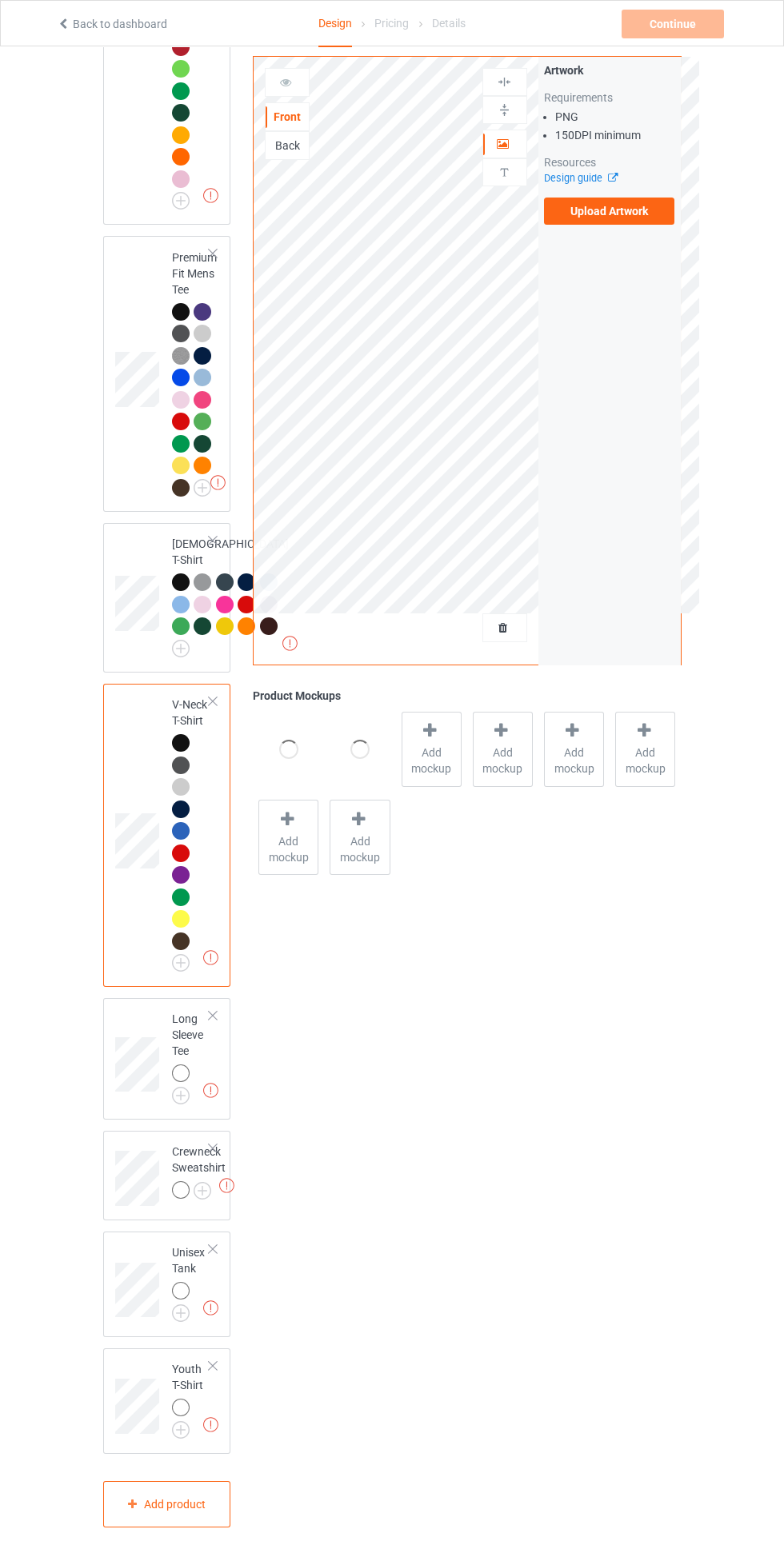
scroll to position [972, 0]
click at [0, 0] on img at bounding box center [0, 0] width 0 height 0
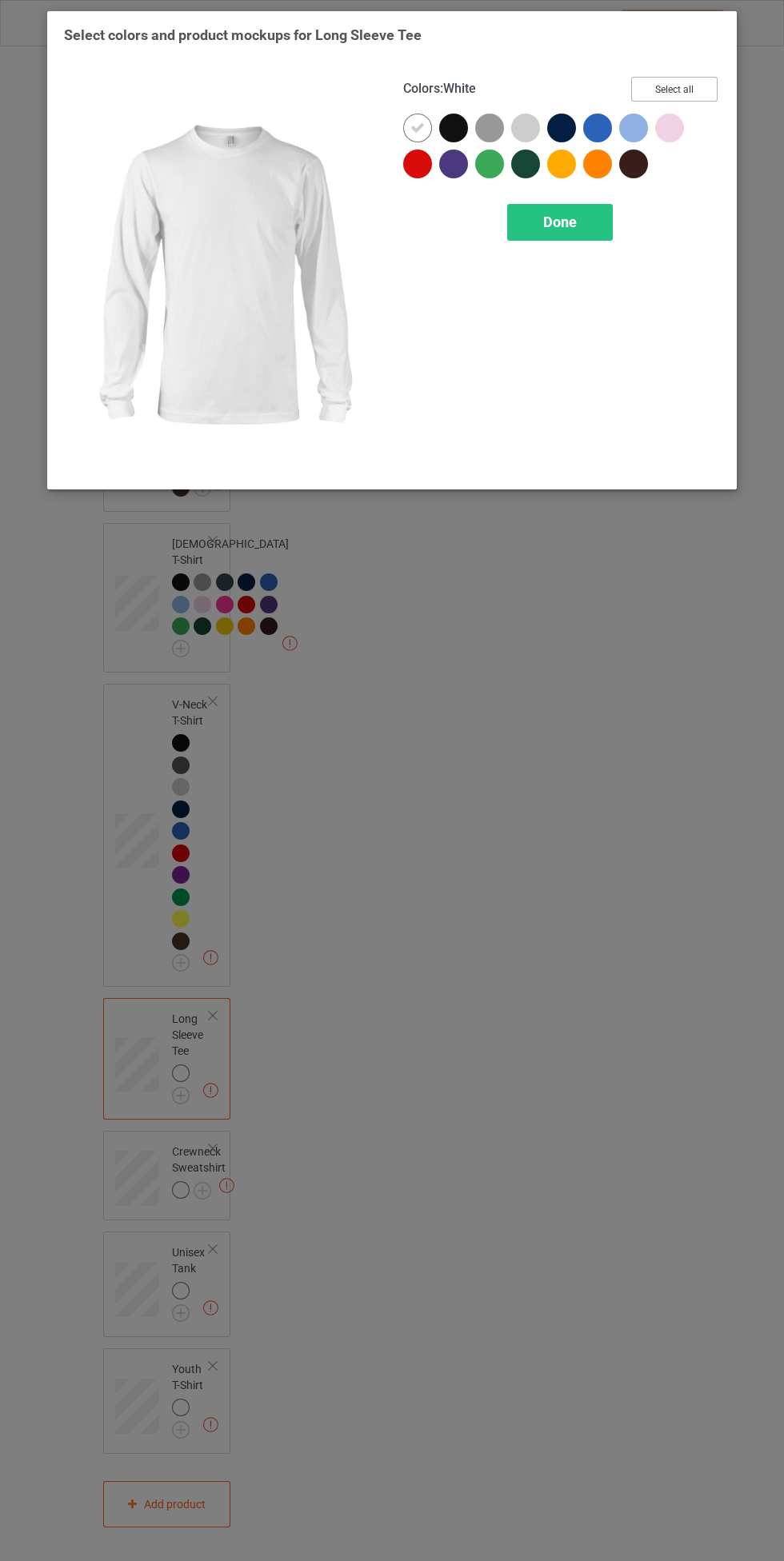
click at [710, 78] on button "Select all" at bounding box center [674, 89] width 86 height 25
click at [418, 127] on icon at bounding box center [418, 128] width 14 height 14
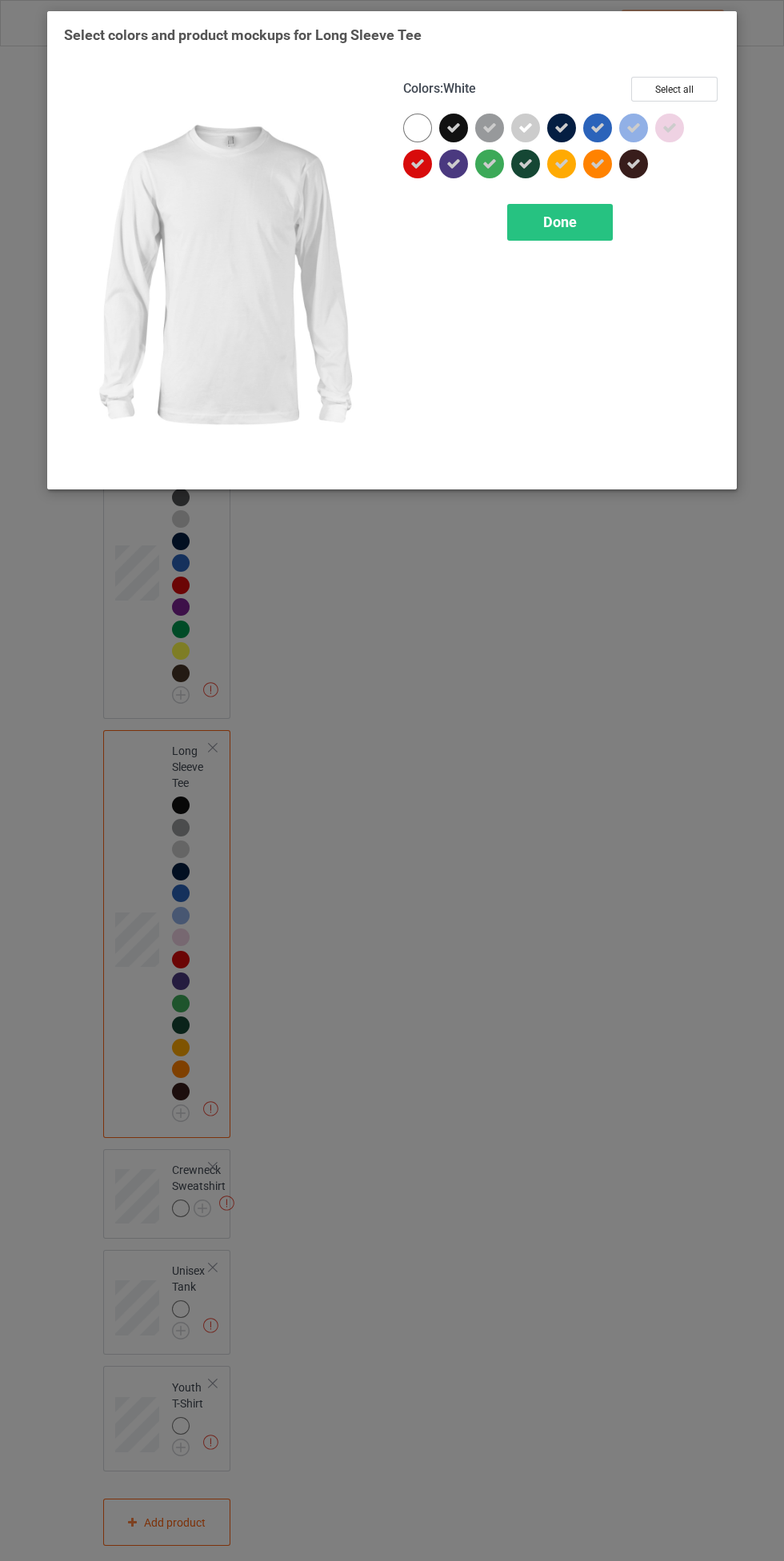
click at [560, 221] on span "Done" at bounding box center [559, 221] width 33 height 17
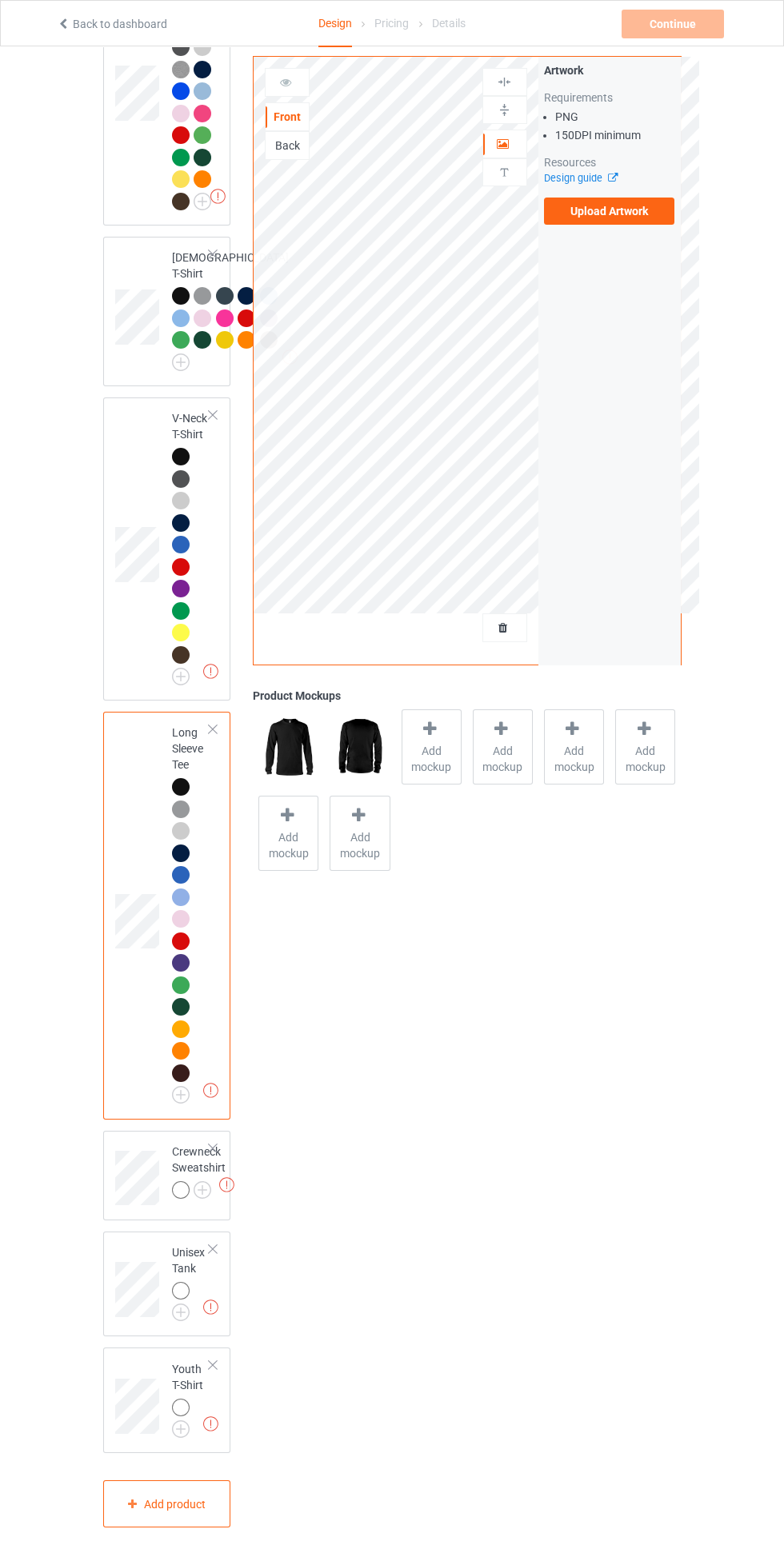
scroll to position [1258, 0]
click at [0, 0] on img at bounding box center [0, 0] width 0 height 0
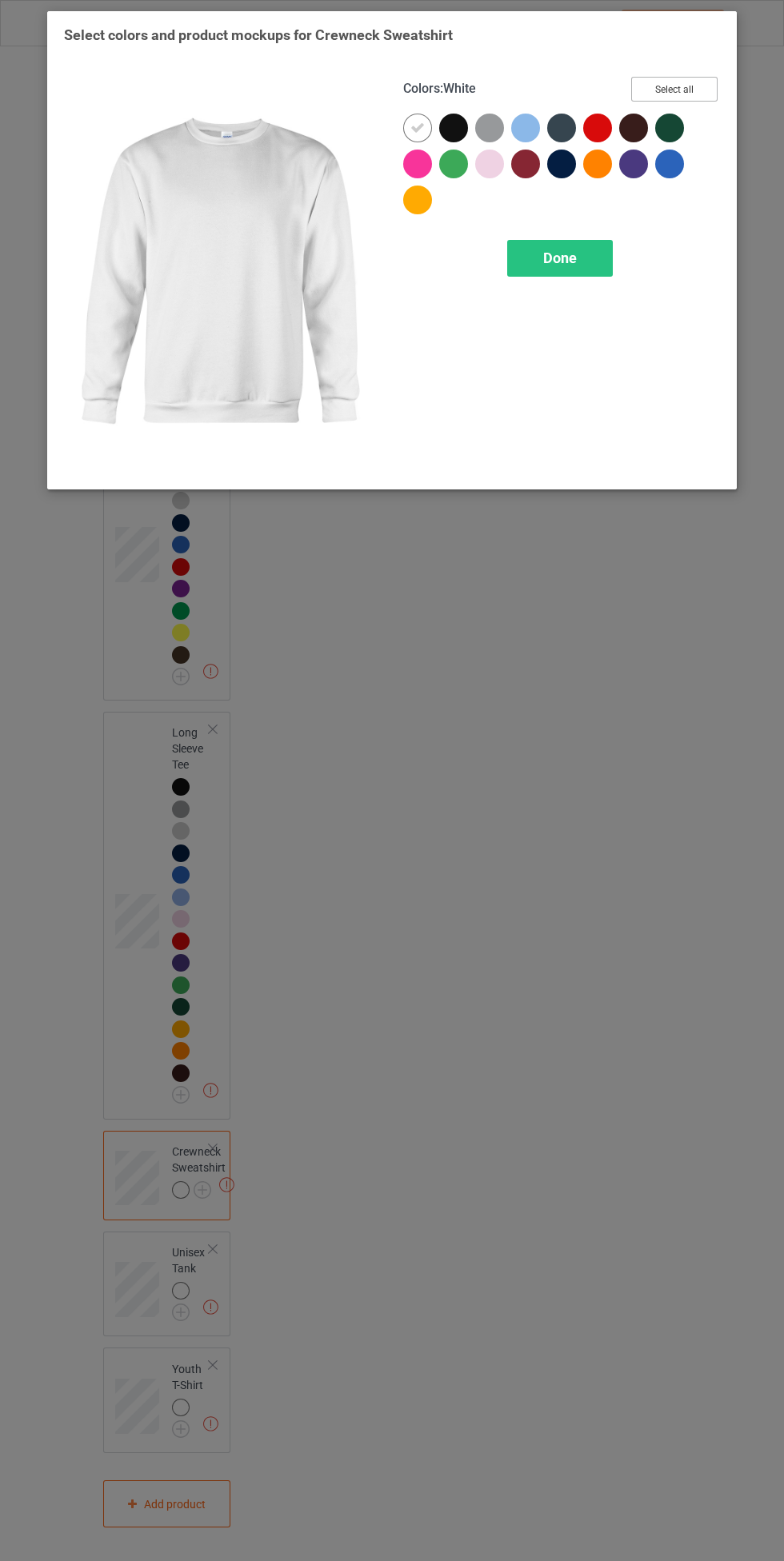
click at [710, 88] on button "Select all" at bounding box center [674, 89] width 86 height 25
click at [416, 127] on icon at bounding box center [418, 128] width 14 height 14
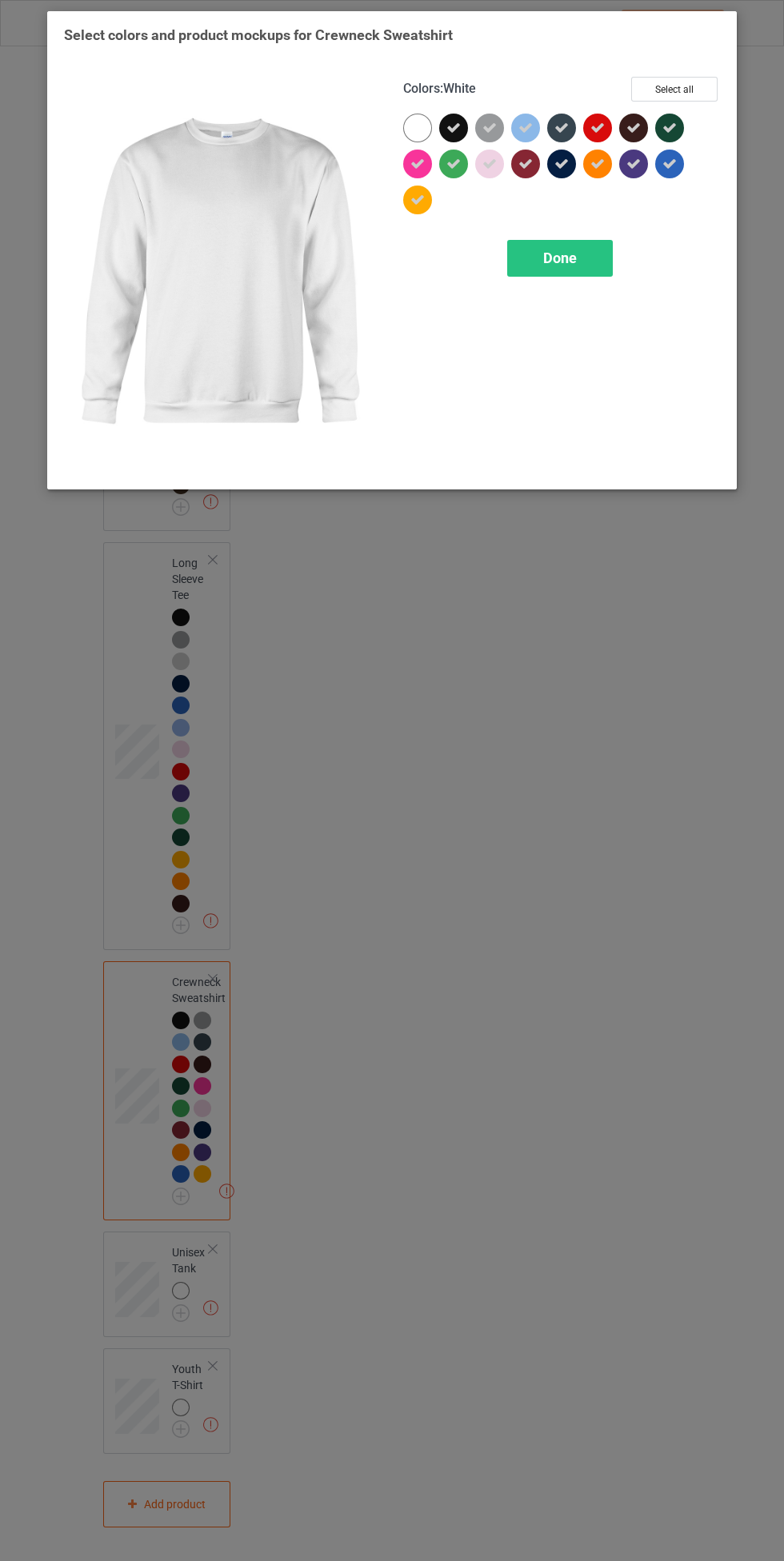
click at [542, 262] on div "Done" at bounding box center [560, 258] width 106 height 37
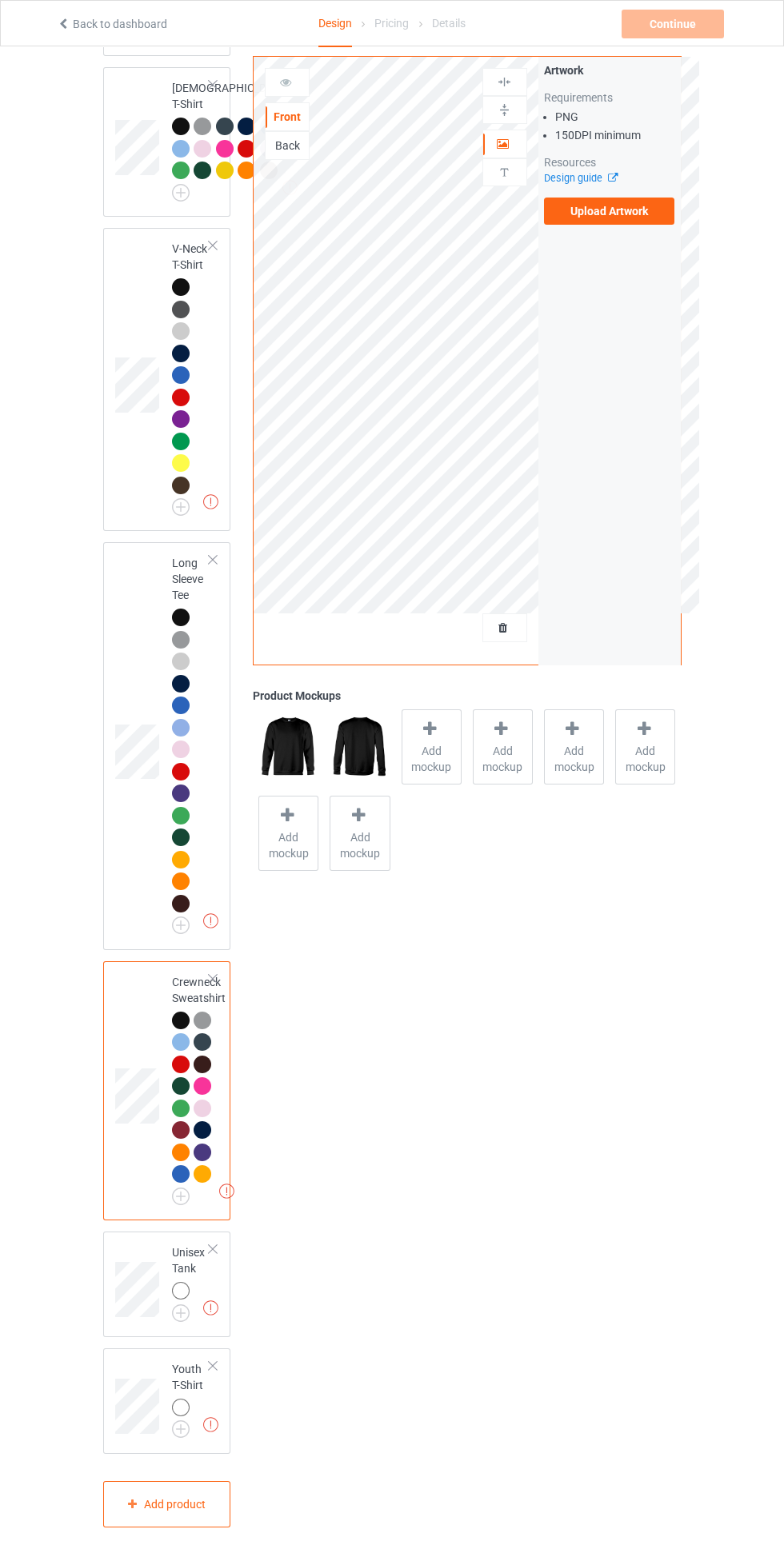
scroll to position [1428, 0]
click at [0, 0] on img at bounding box center [0, 0] width 0 height 0
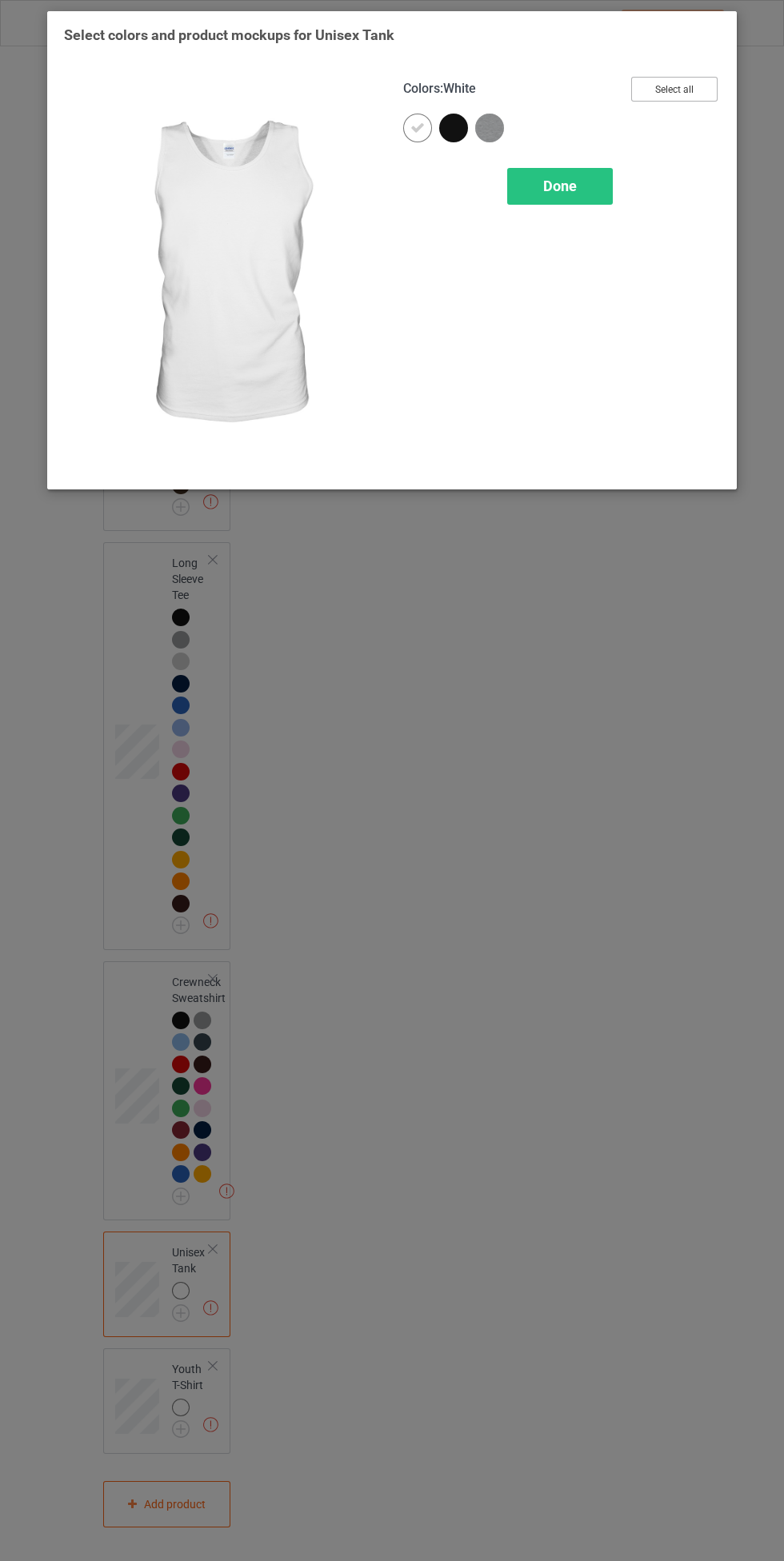
click at [706, 83] on button "Select all" at bounding box center [674, 89] width 86 height 25
click at [418, 127] on icon at bounding box center [418, 128] width 14 height 14
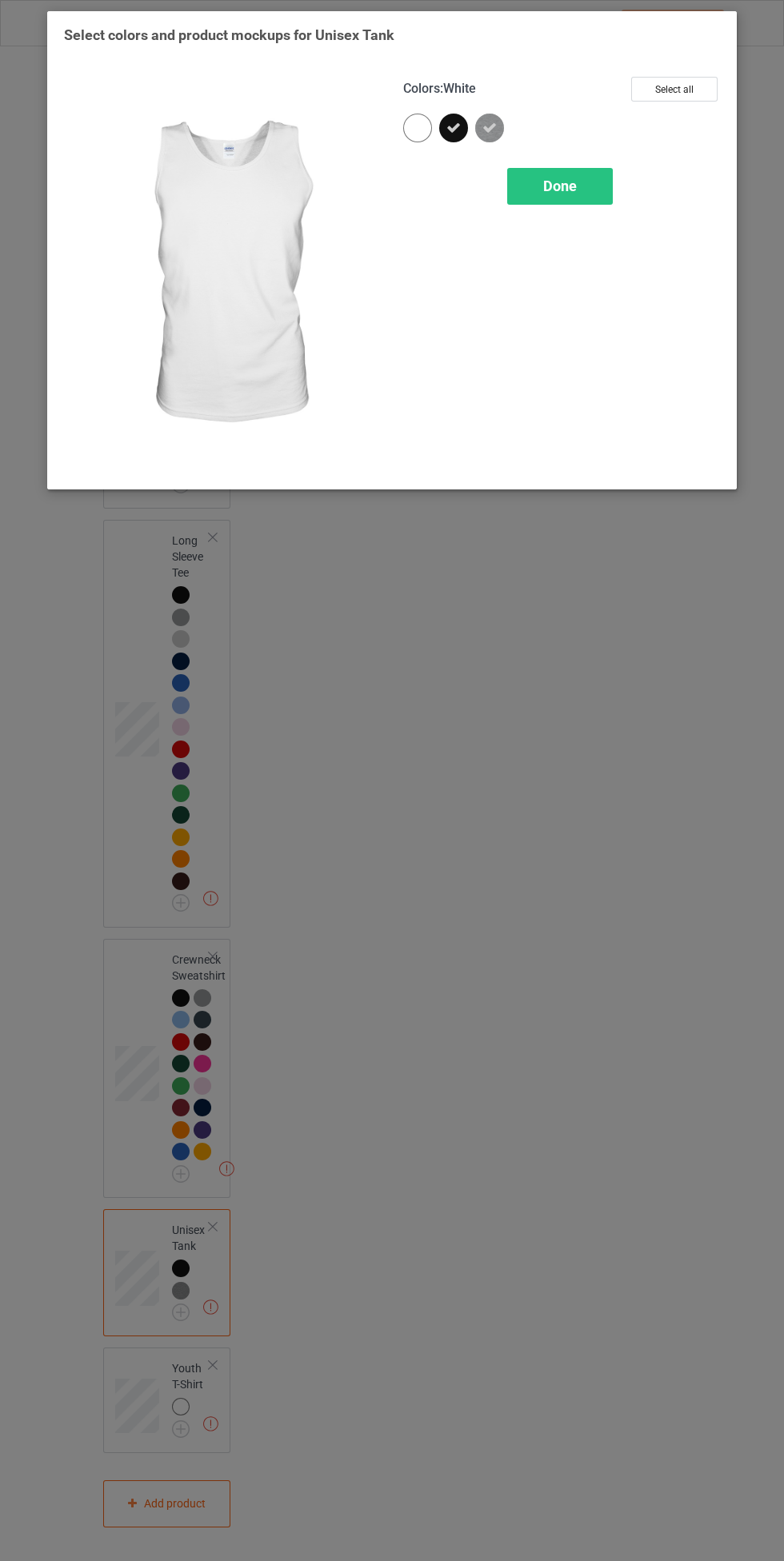
click at [558, 178] on span "Done" at bounding box center [559, 186] width 33 height 17
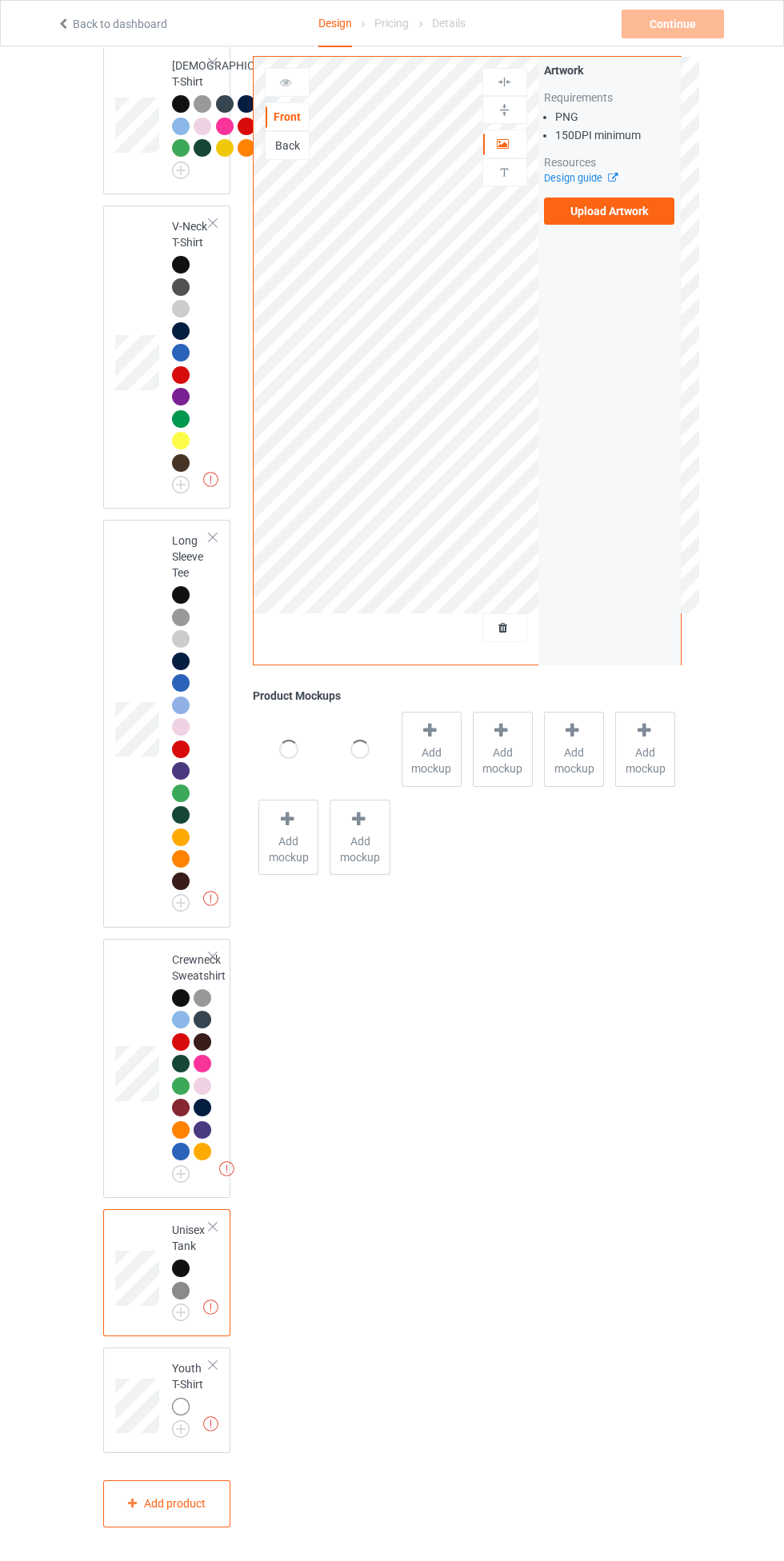
scroll to position [1450, 0]
click at [0, 0] on img at bounding box center [0, 0] width 0 height 0
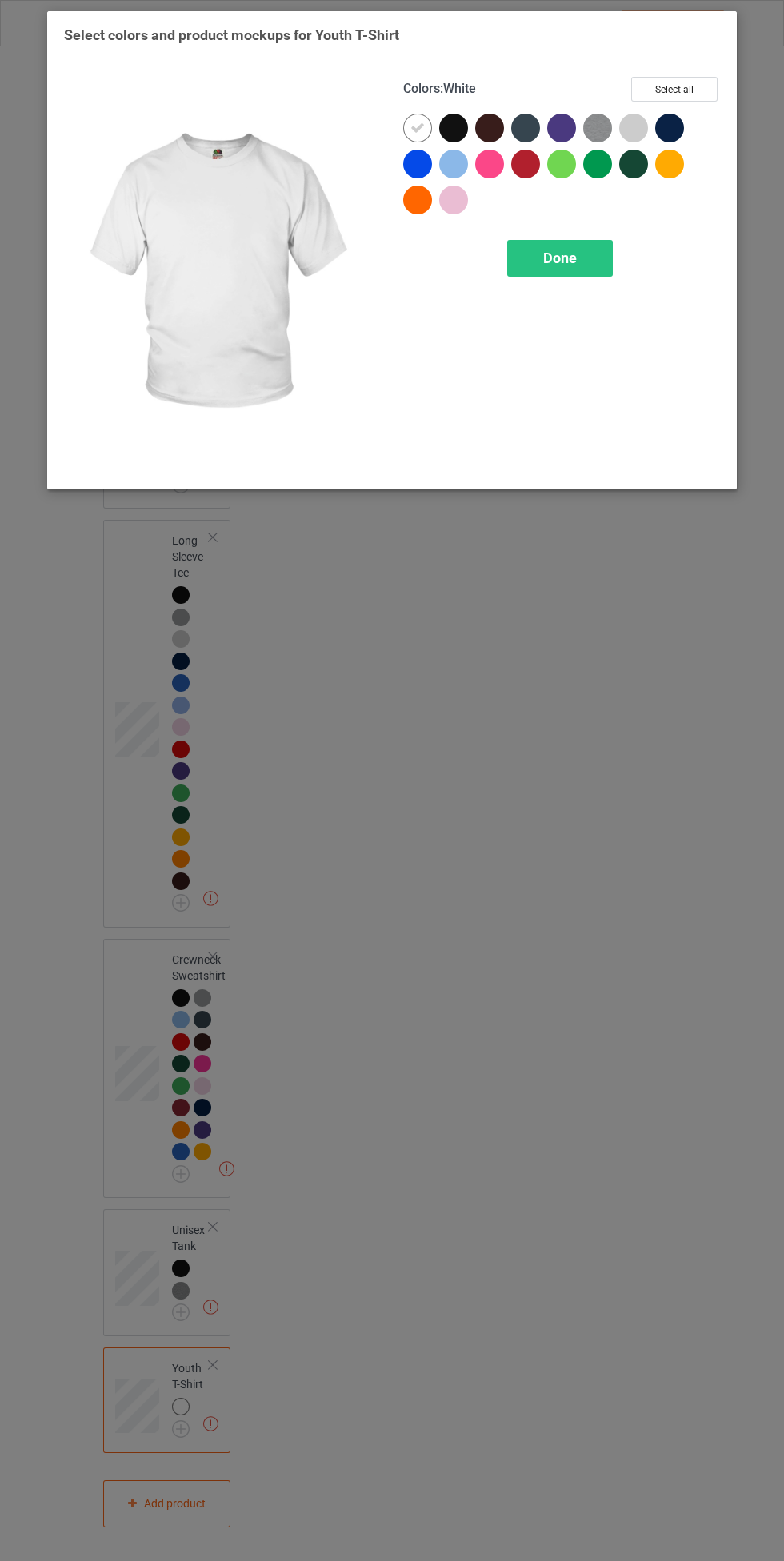
click at [418, 127] on icon at bounding box center [418, 128] width 14 height 14
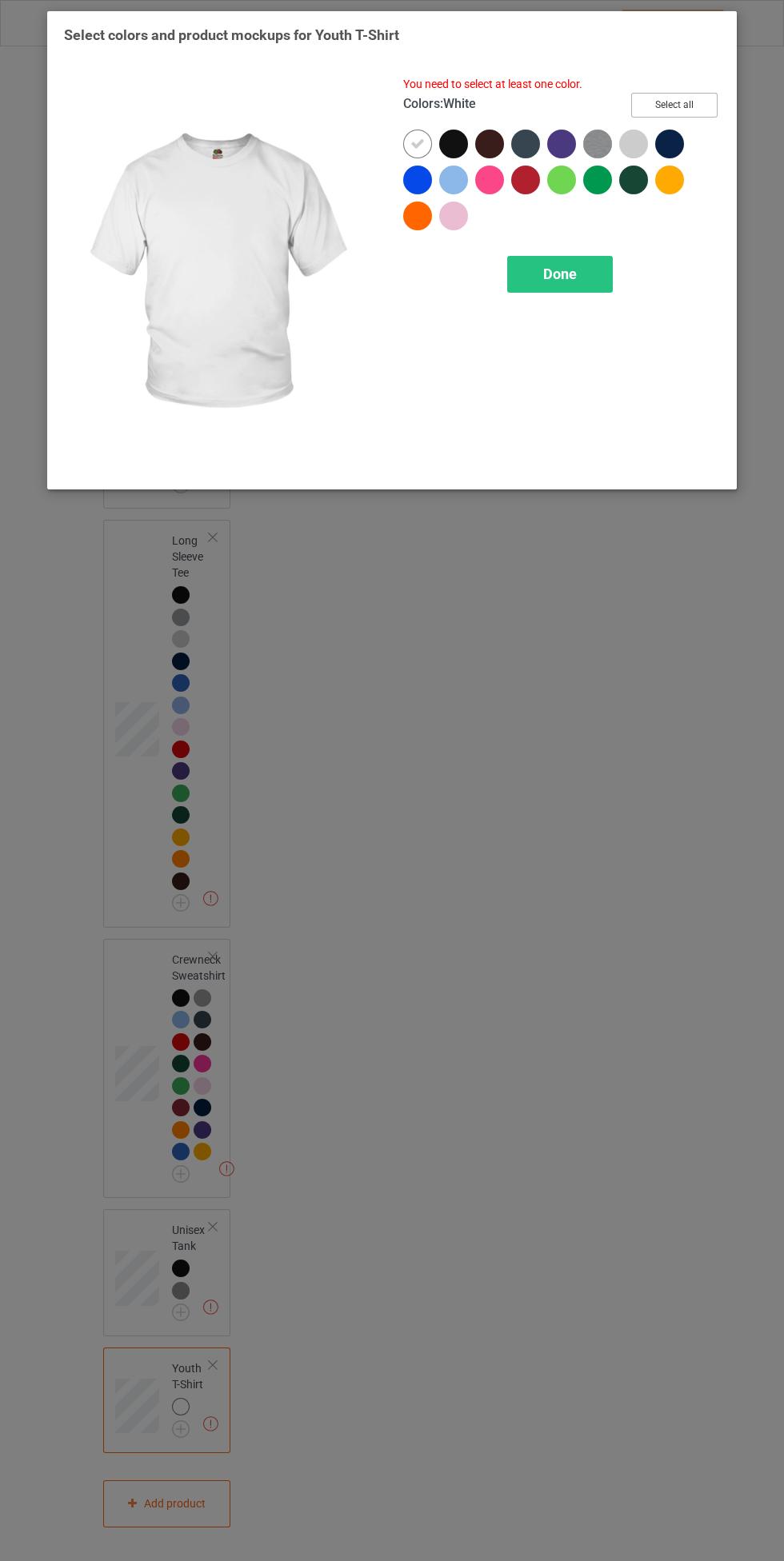
click at [664, 110] on button "Select all" at bounding box center [674, 105] width 86 height 25
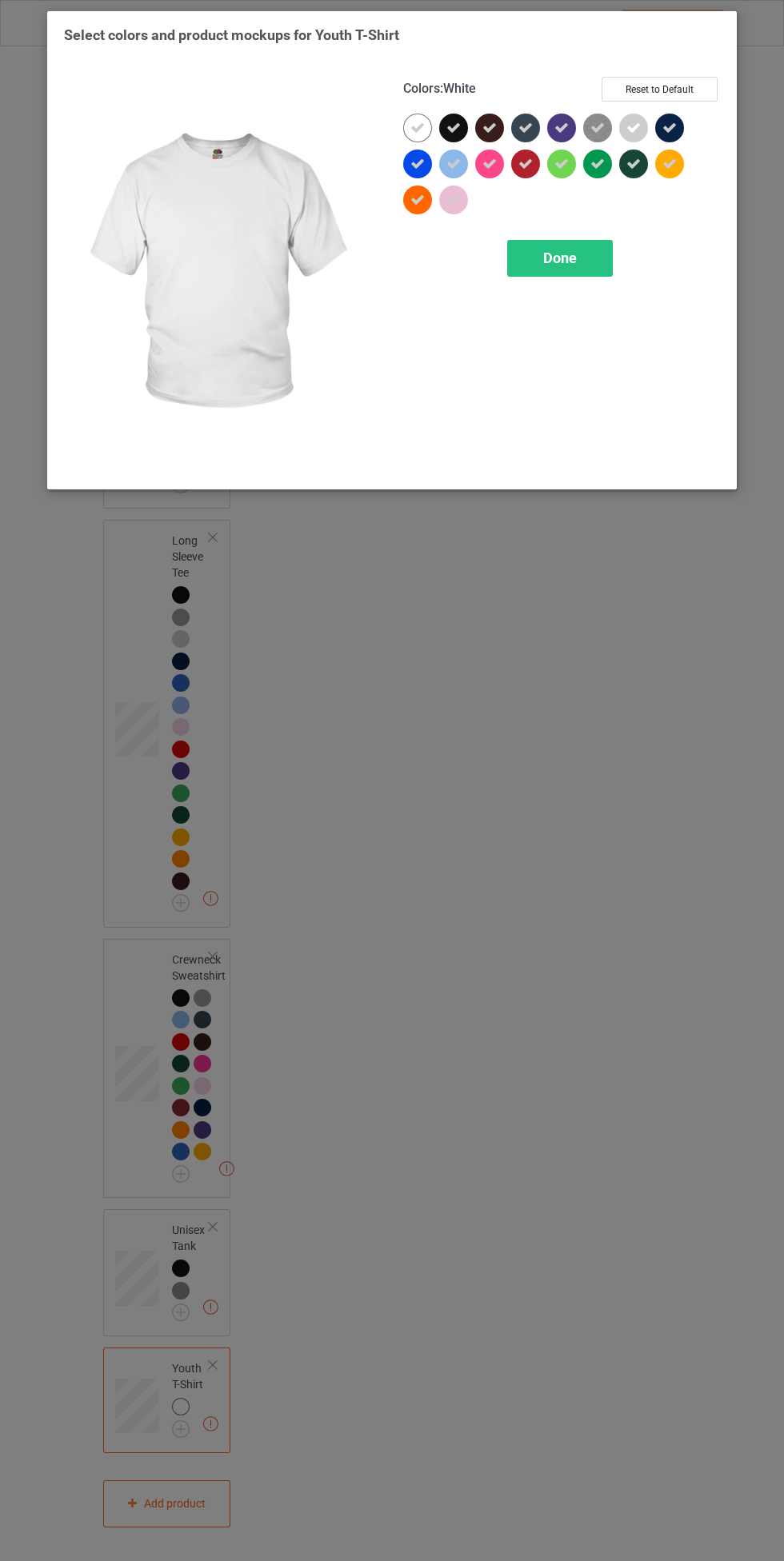
click at [412, 122] on icon at bounding box center [418, 128] width 14 height 14
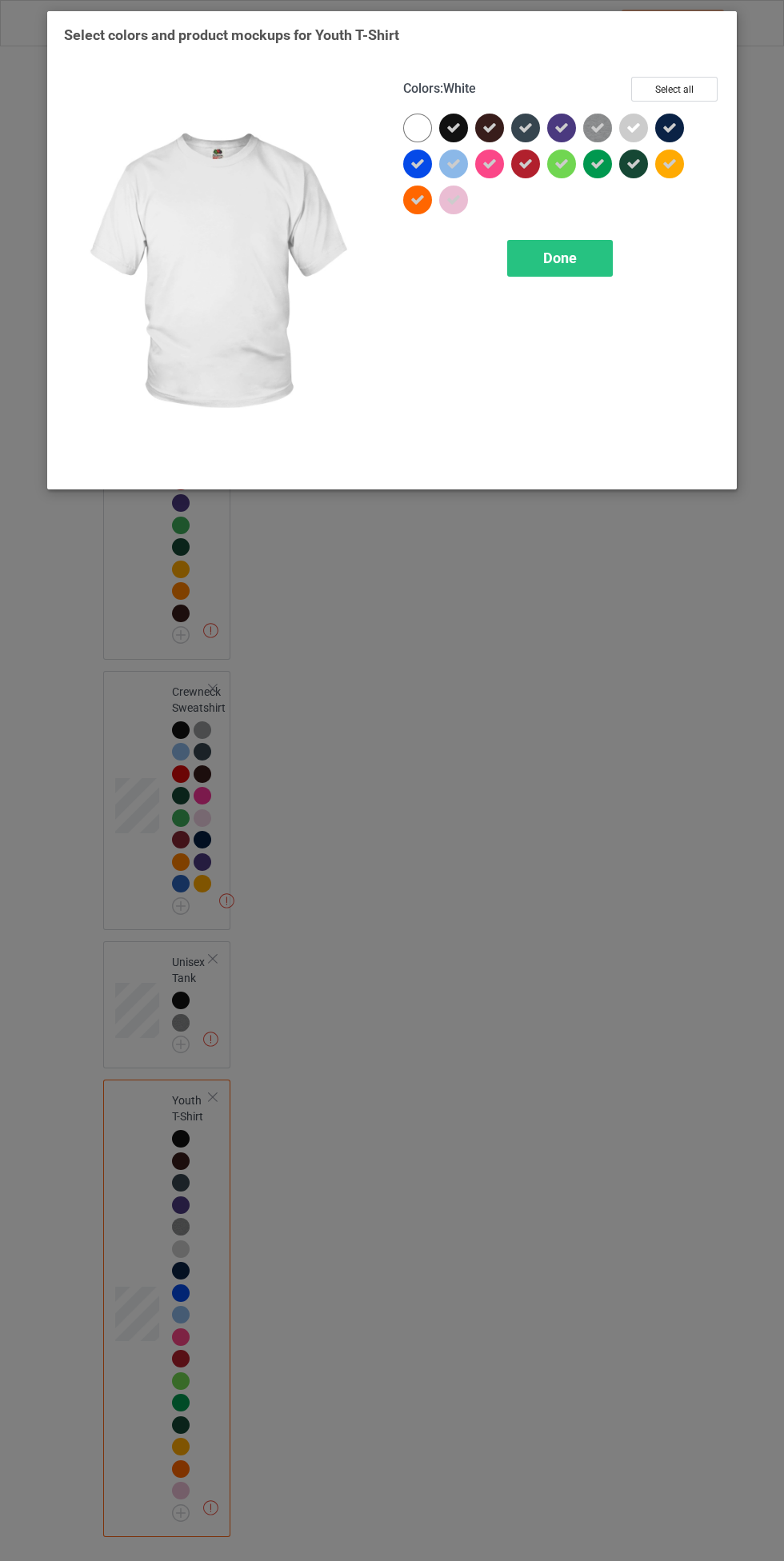
click at [573, 240] on div "Done" at bounding box center [560, 258] width 106 height 37
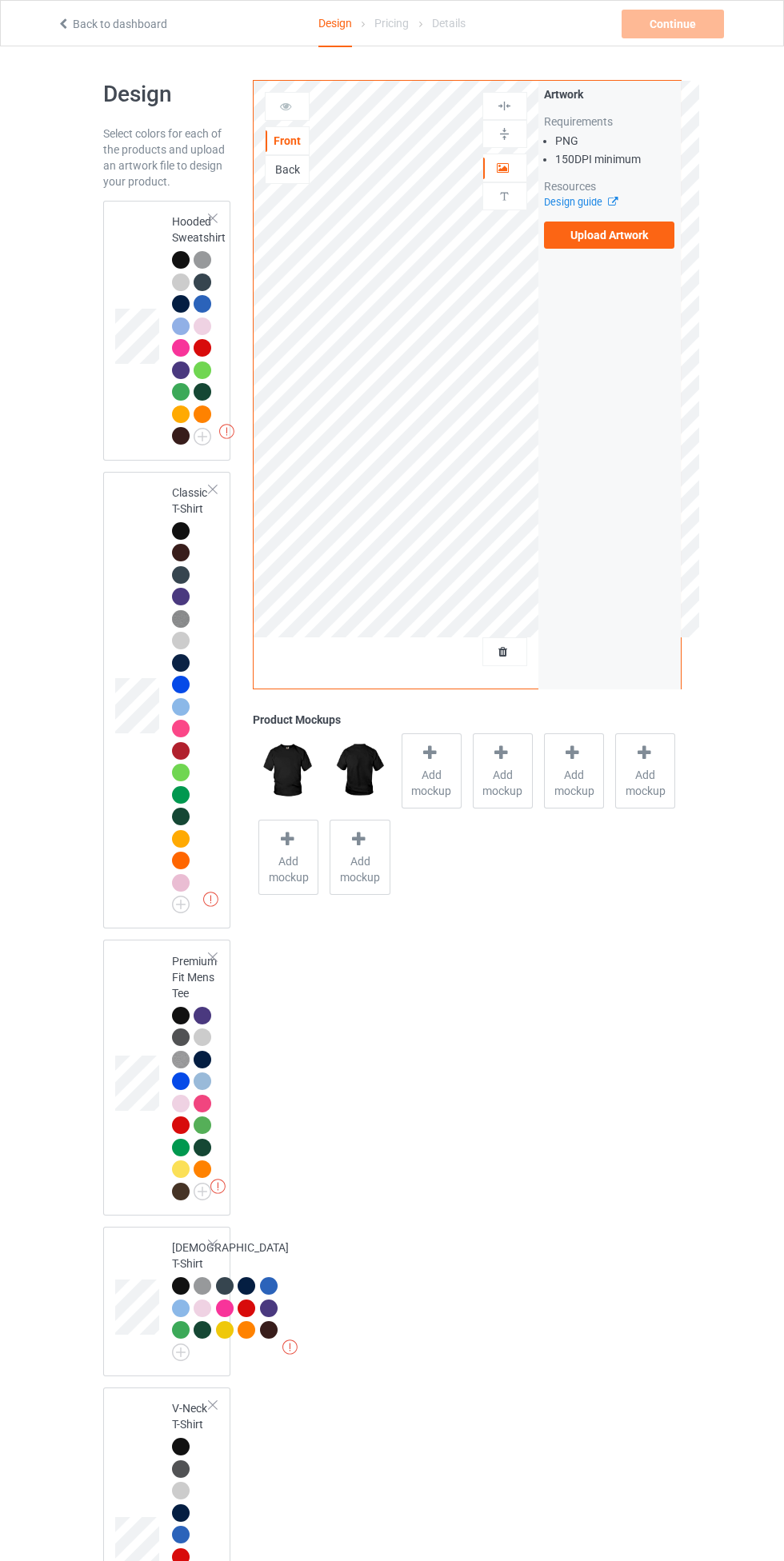
click at [187, 265] on div at bounding box center [182, 262] width 22 height 22
click at [611, 236] on label "Upload Artwork" at bounding box center [609, 234] width 131 height 27
click at [0, 0] on input "Upload Artwork" at bounding box center [0, 0] width 0 height 0
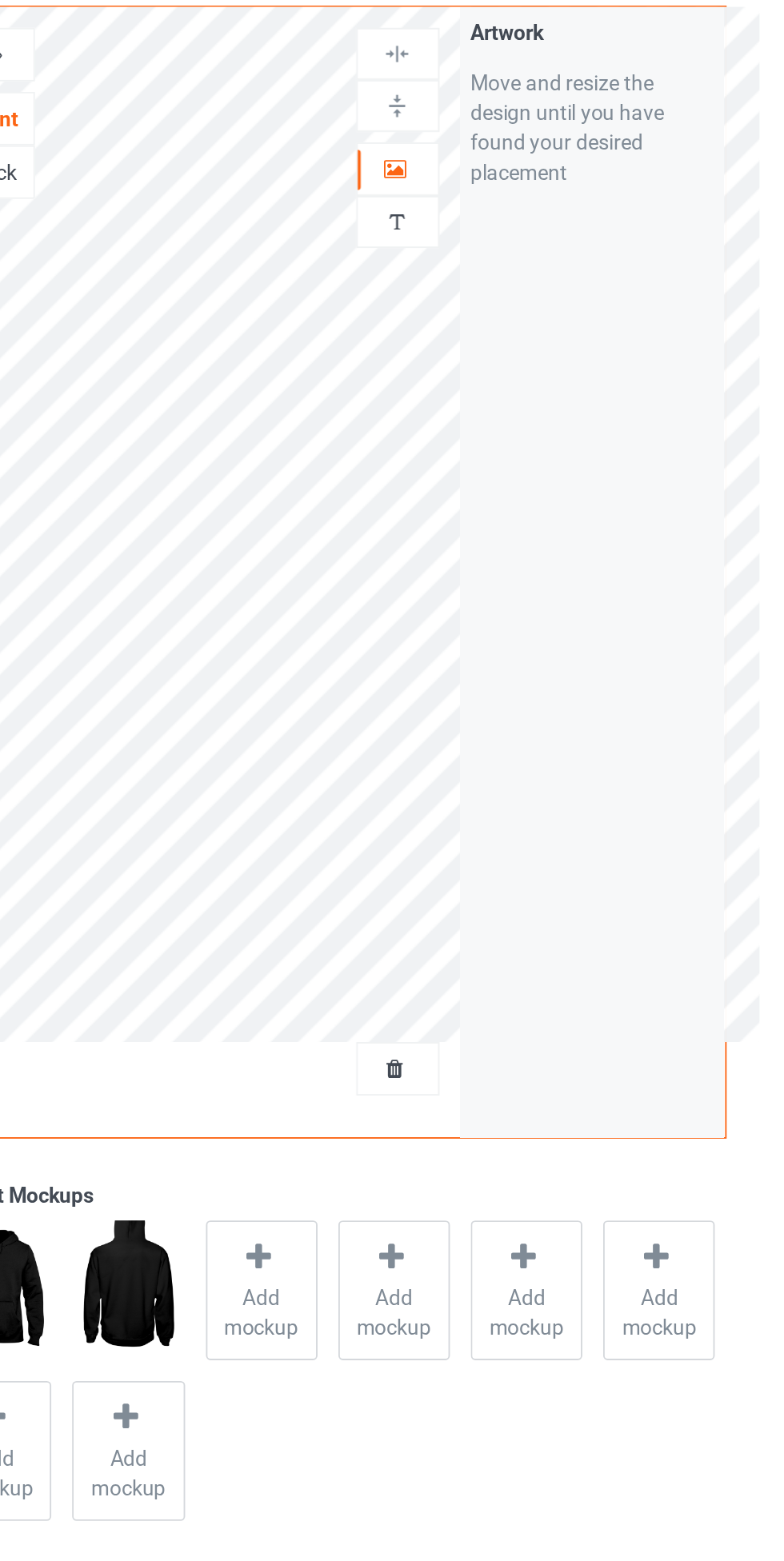
scroll to position [4, 0]
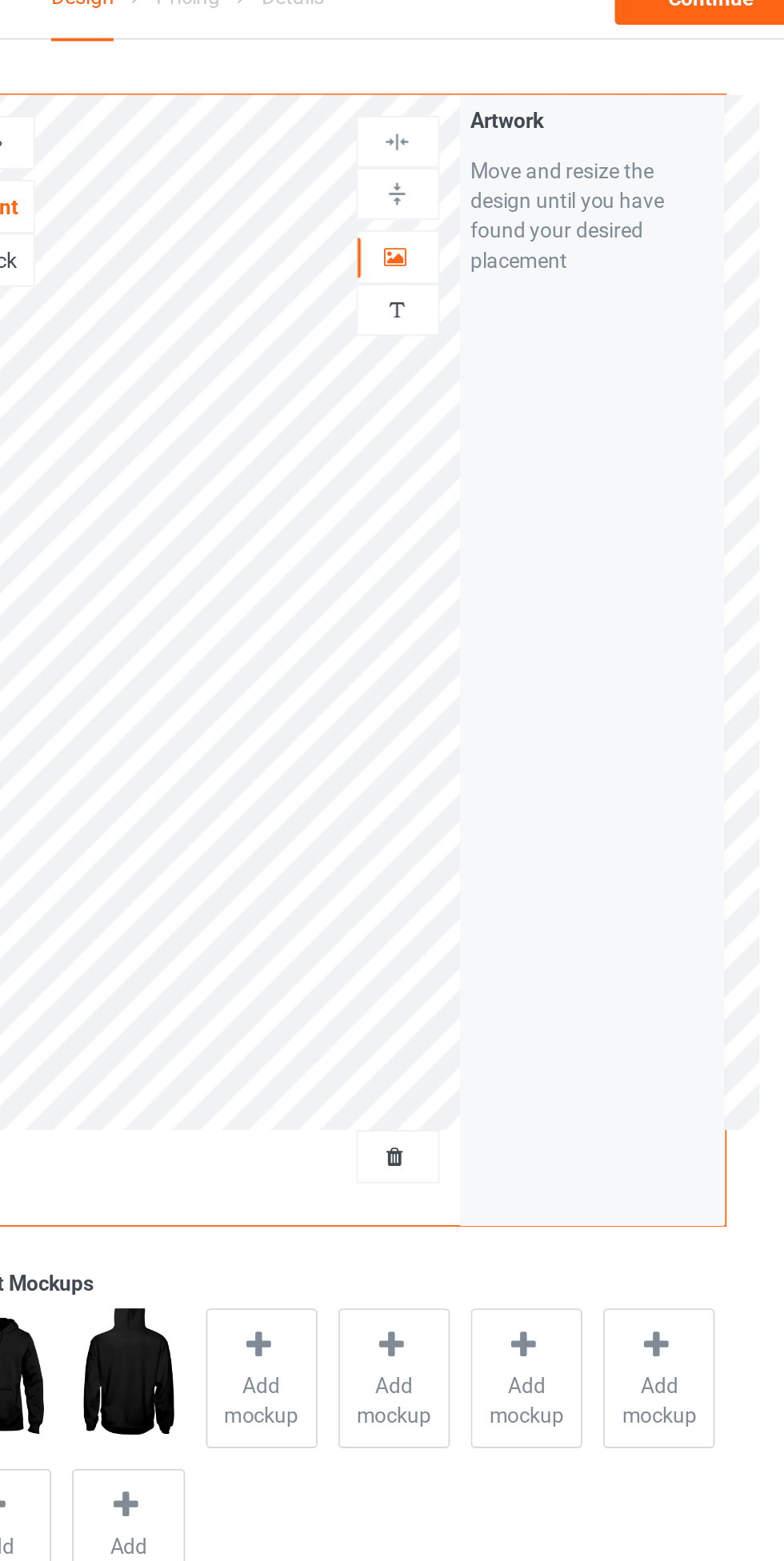
click at [503, 162] on icon at bounding box center [503, 160] width 13 height 11
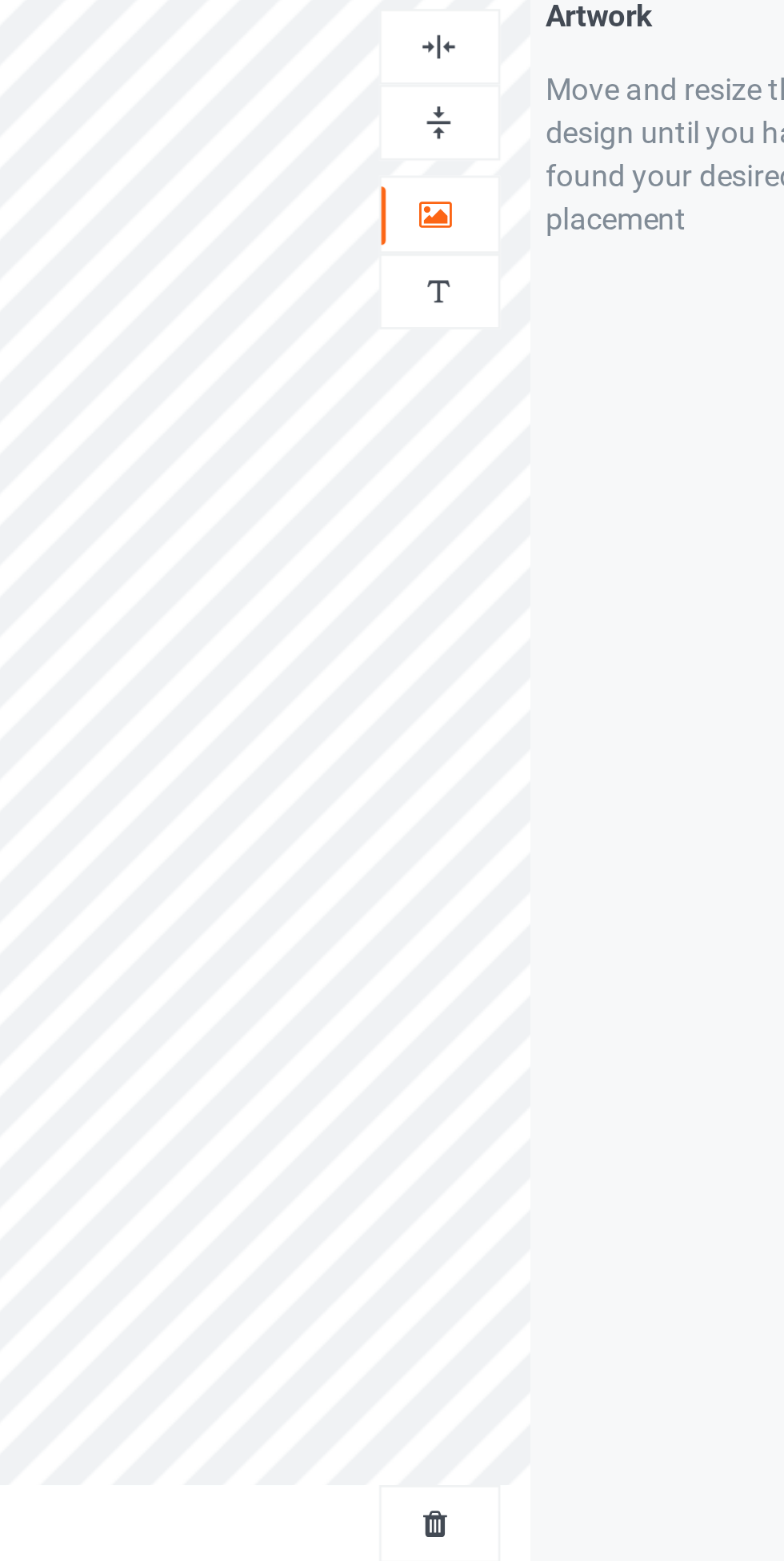
click at [508, 100] on img at bounding box center [504, 100] width 15 height 15
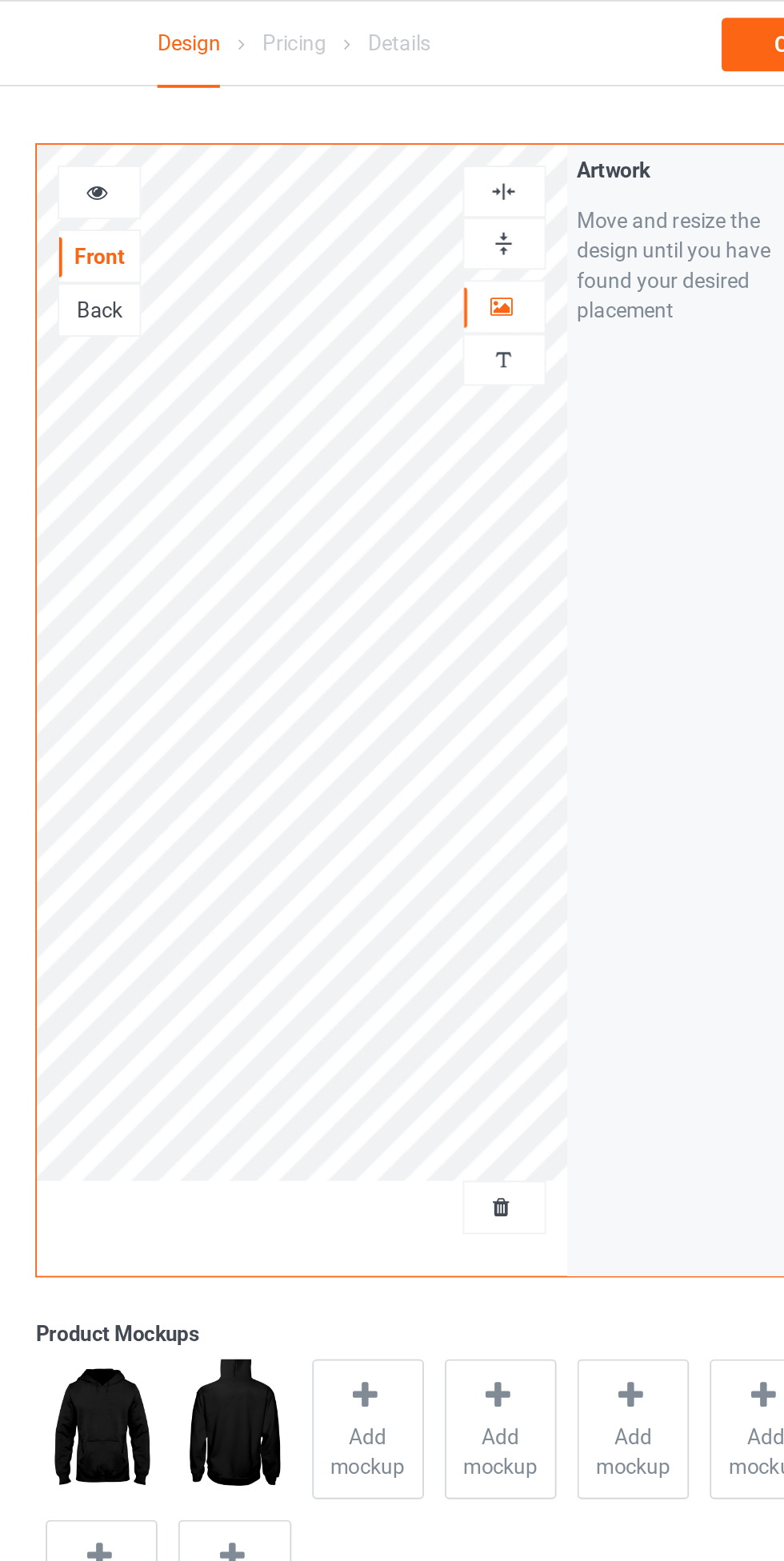
scroll to position [3, 0]
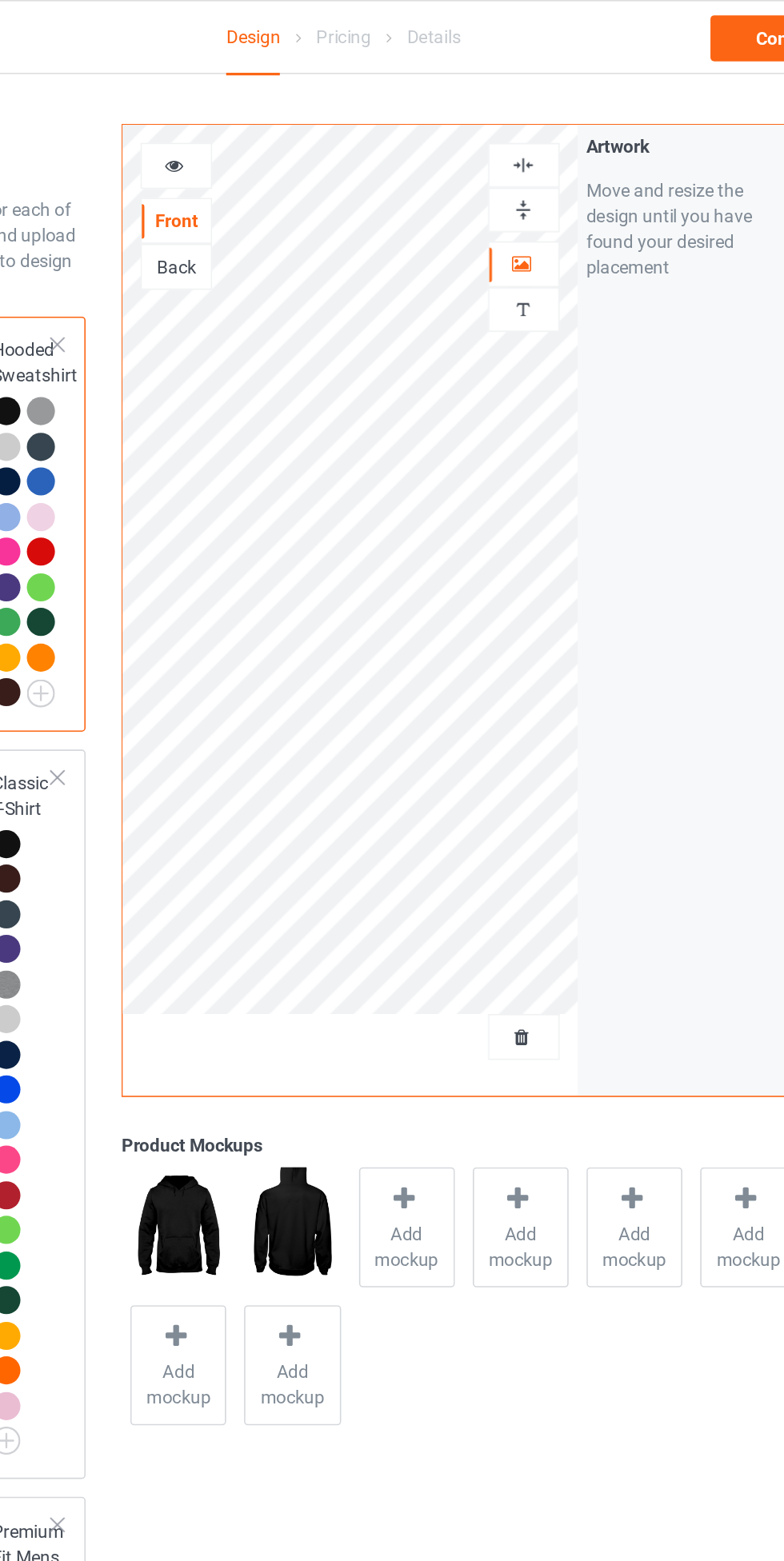
click at [514, 96] on div at bounding box center [504, 103] width 43 height 15
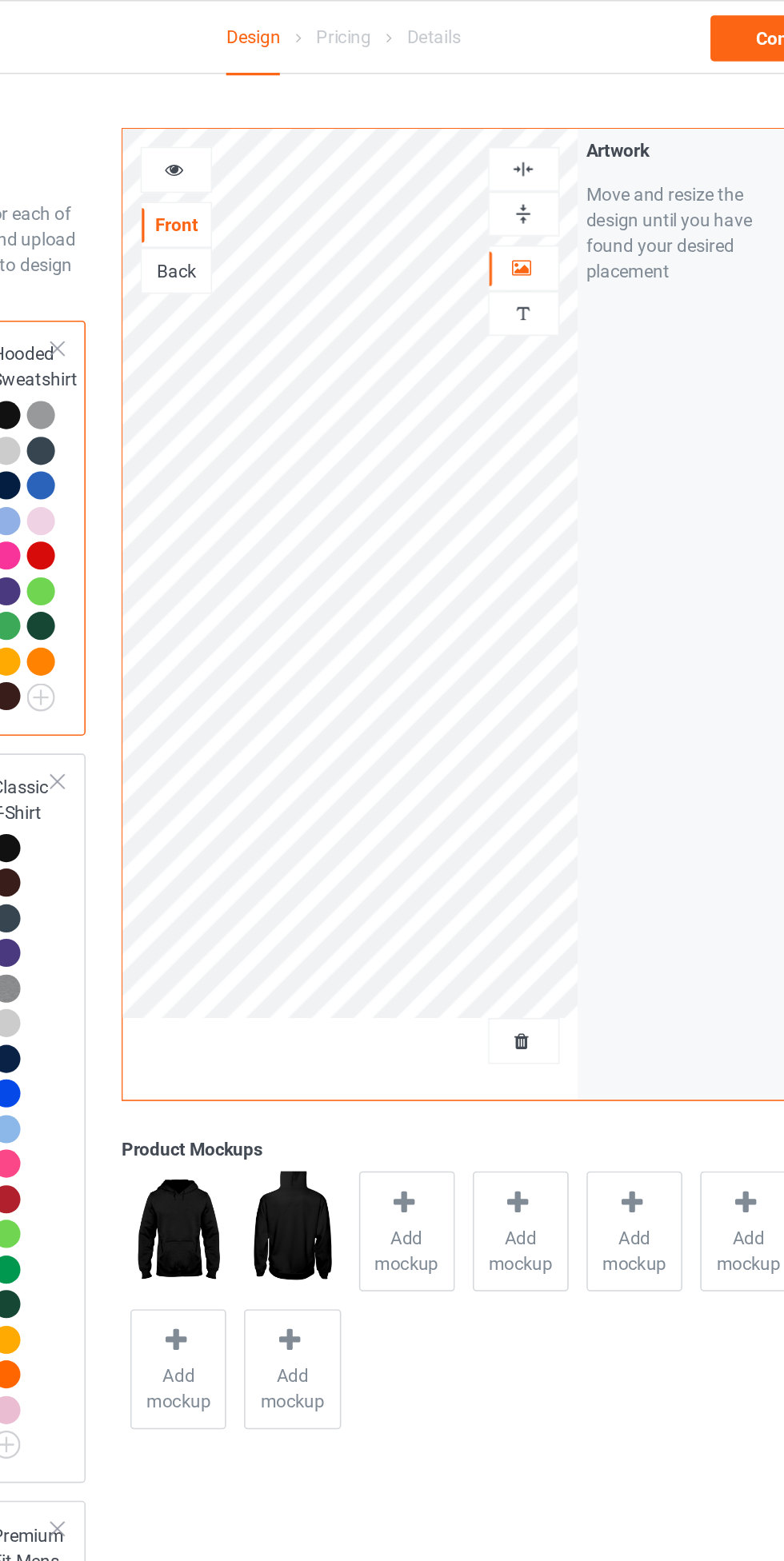
scroll to position [0, 0]
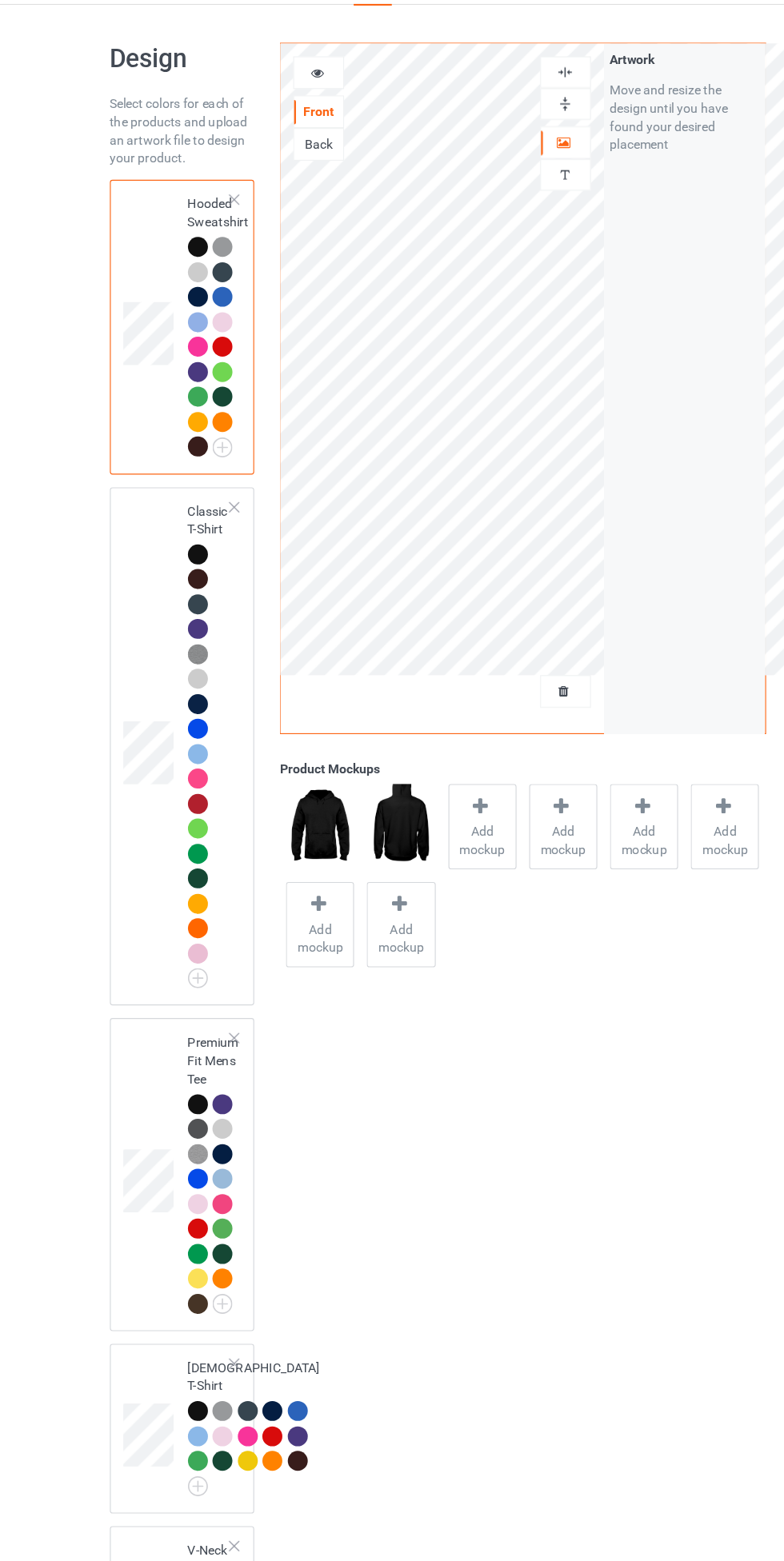
click at [429, 790] on span "Add mockup" at bounding box center [432, 783] width 58 height 32
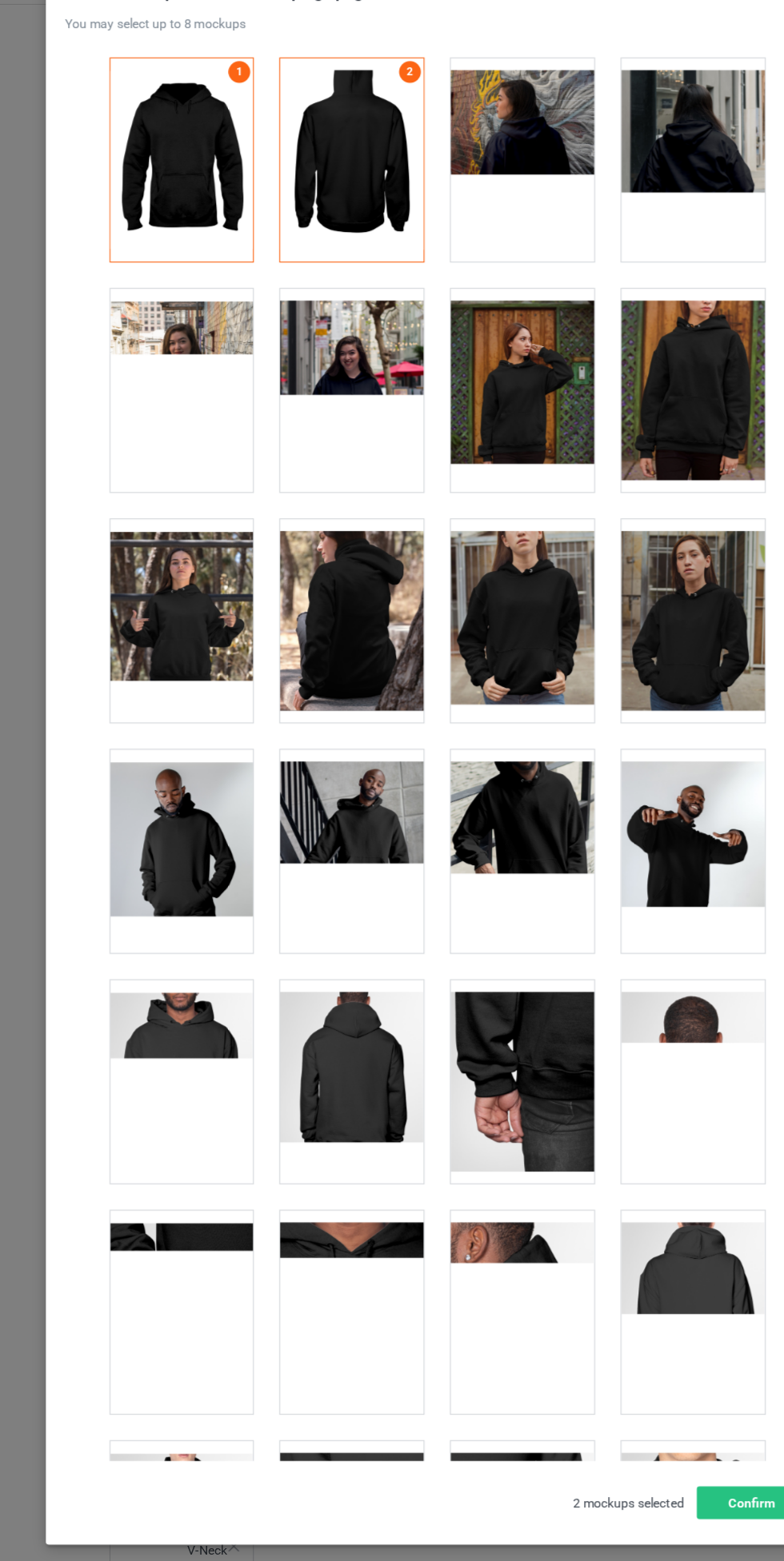
click at [497, 582] on div at bounding box center [466, 588] width 126 height 179
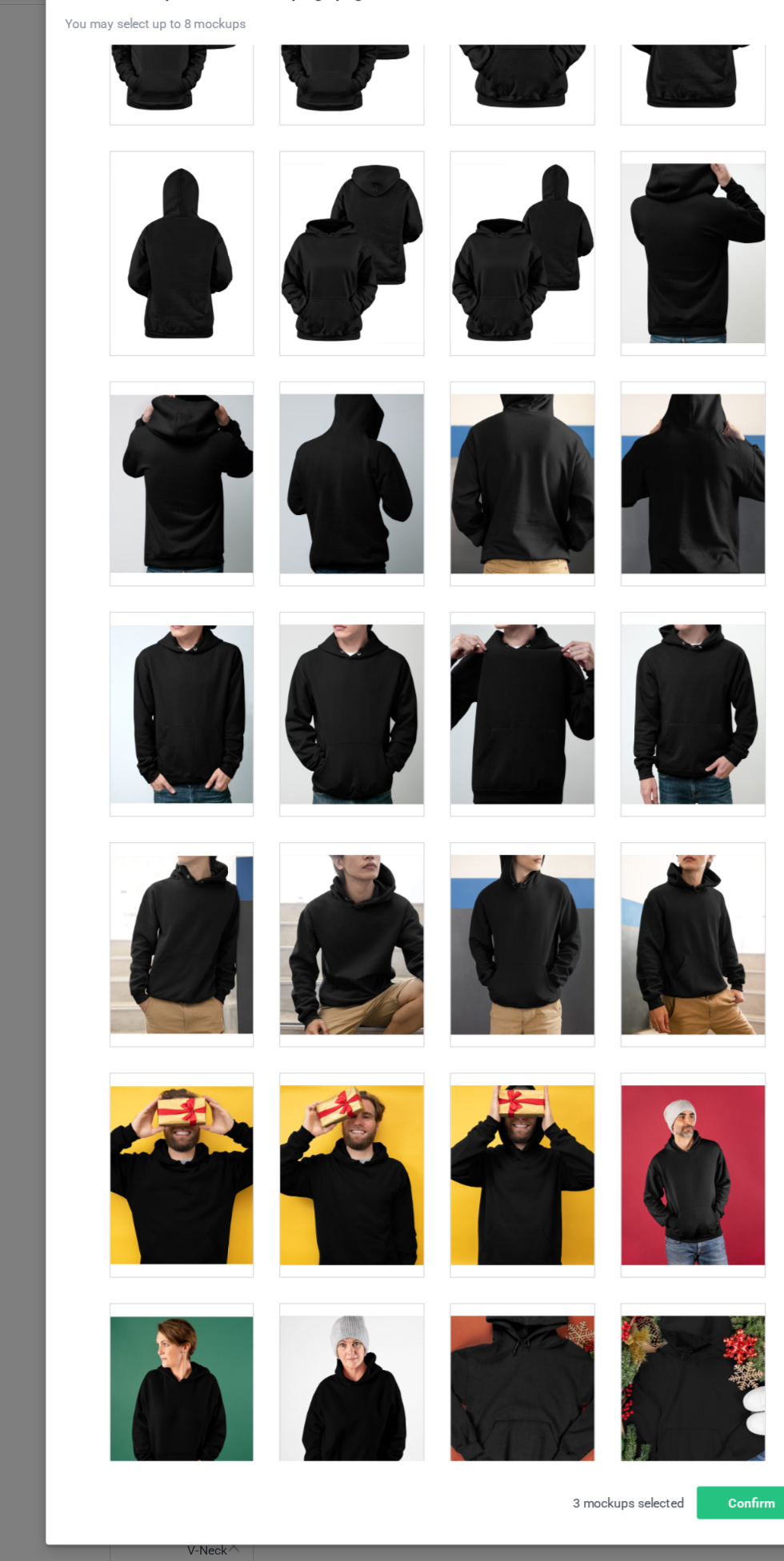
scroll to position [2161, 0]
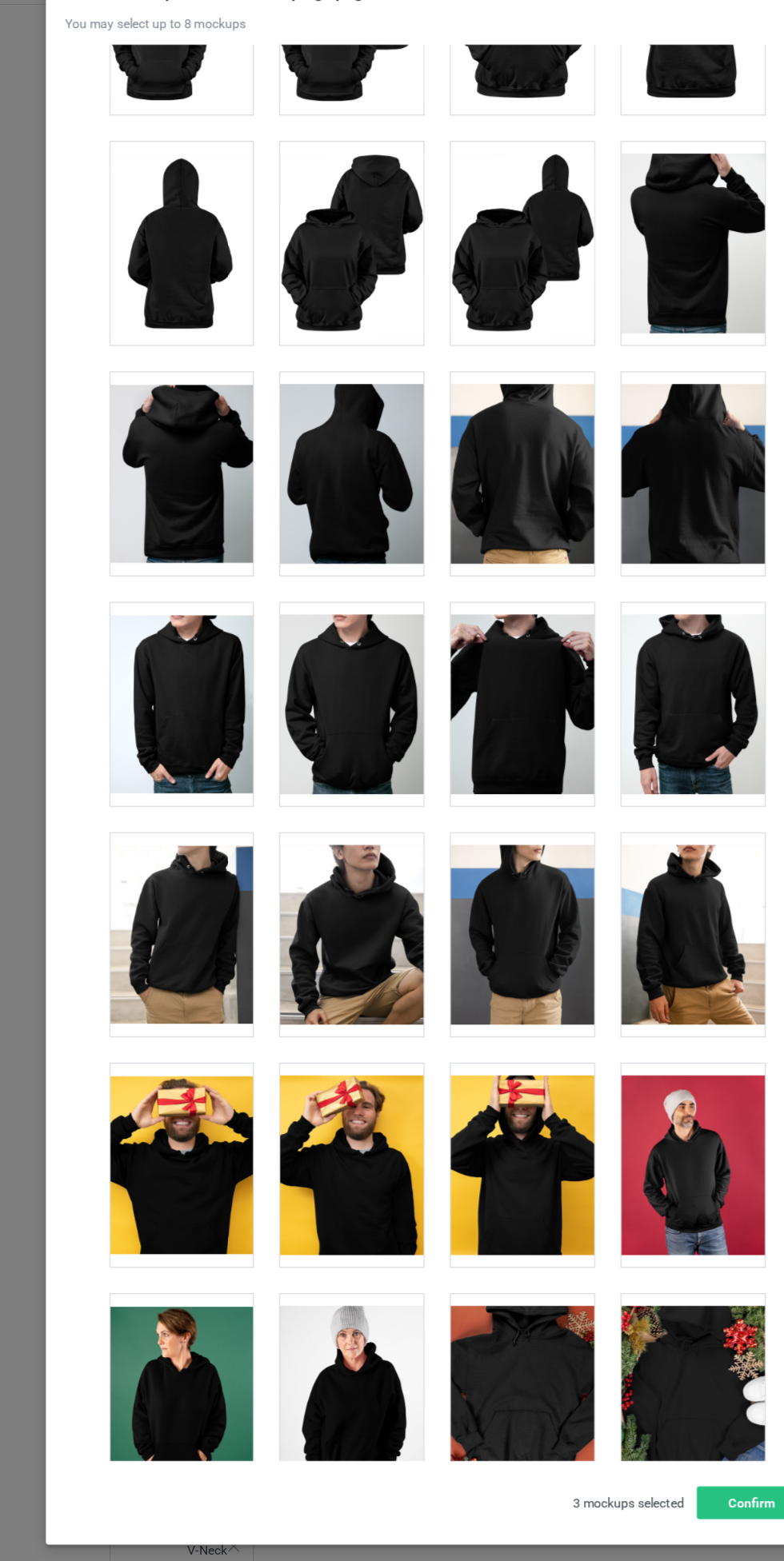
click at [325, 663] on div at bounding box center [316, 662] width 126 height 179
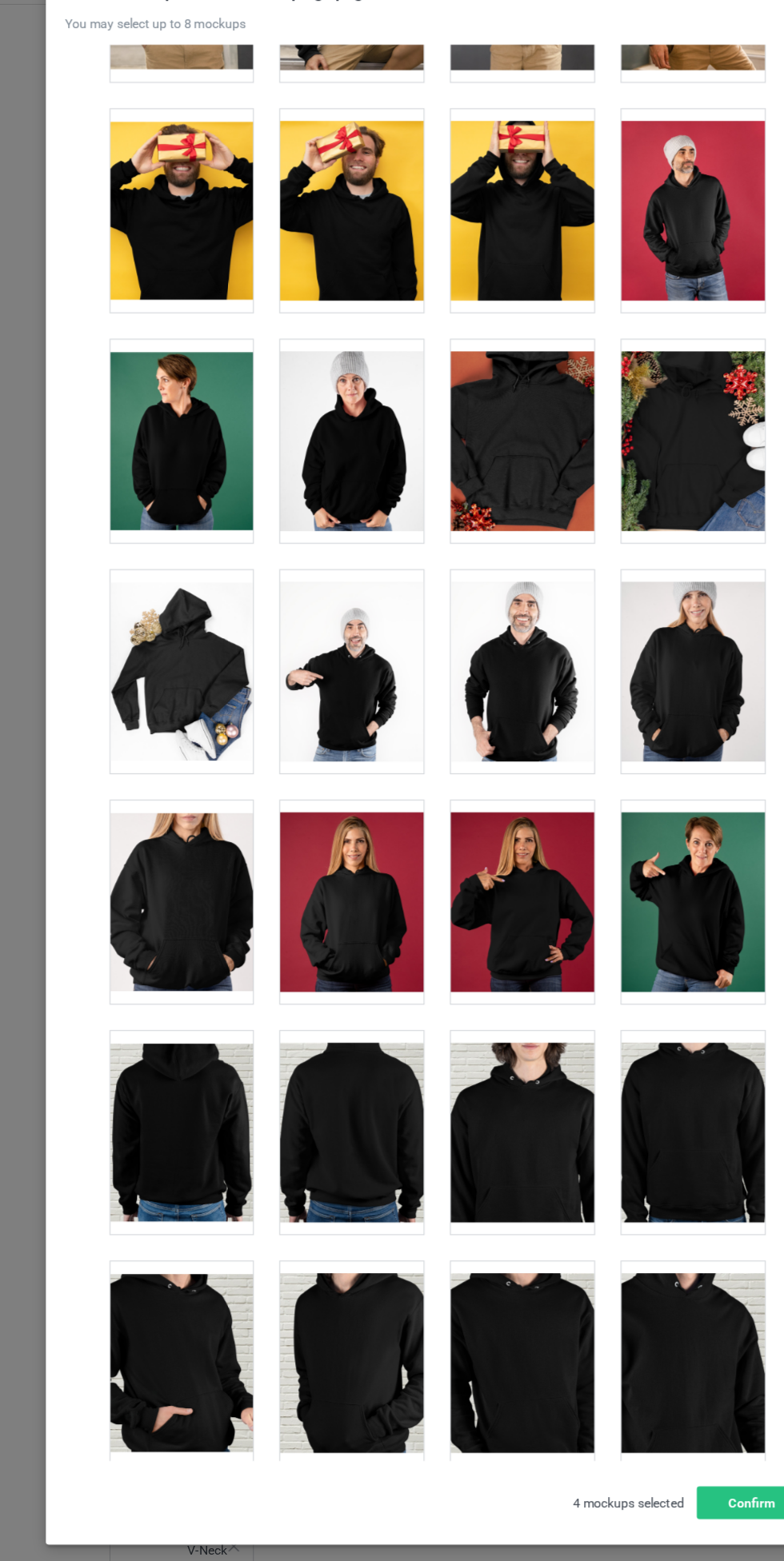
scroll to position [3004, 0]
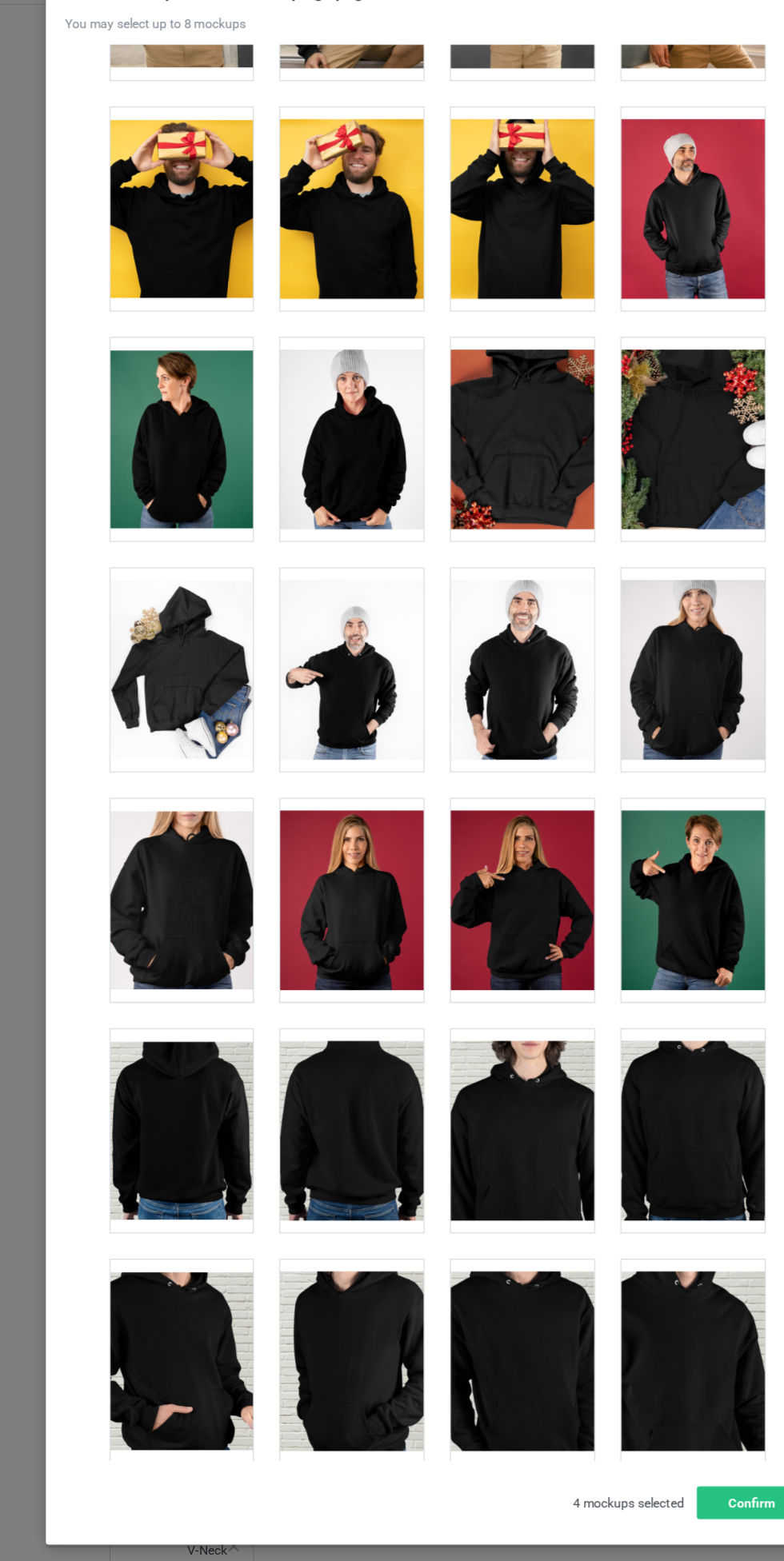
click at [196, 825] on div at bounding box center [166, 835] width 126 height 179
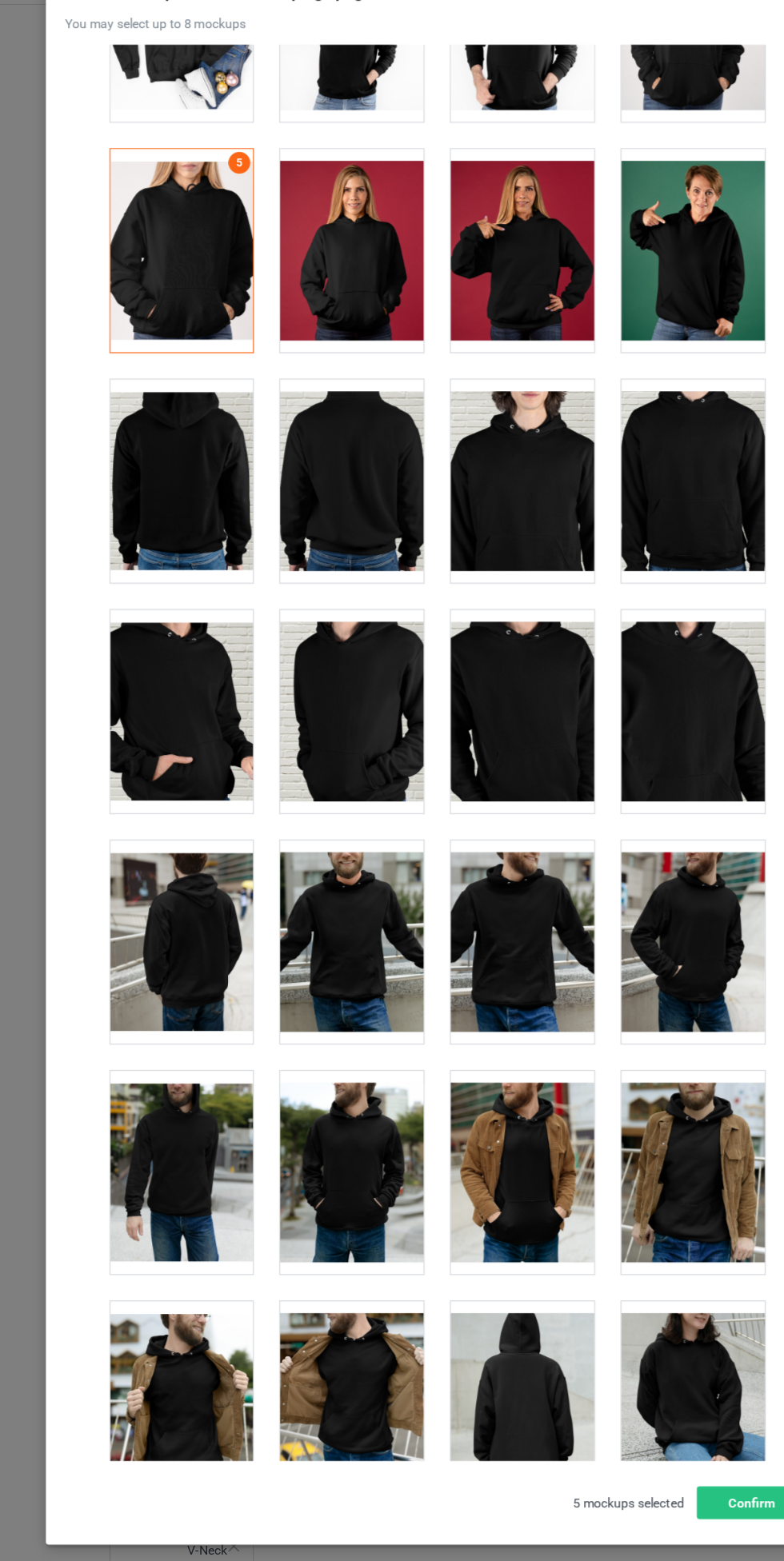
scroll to position [3582, 0]
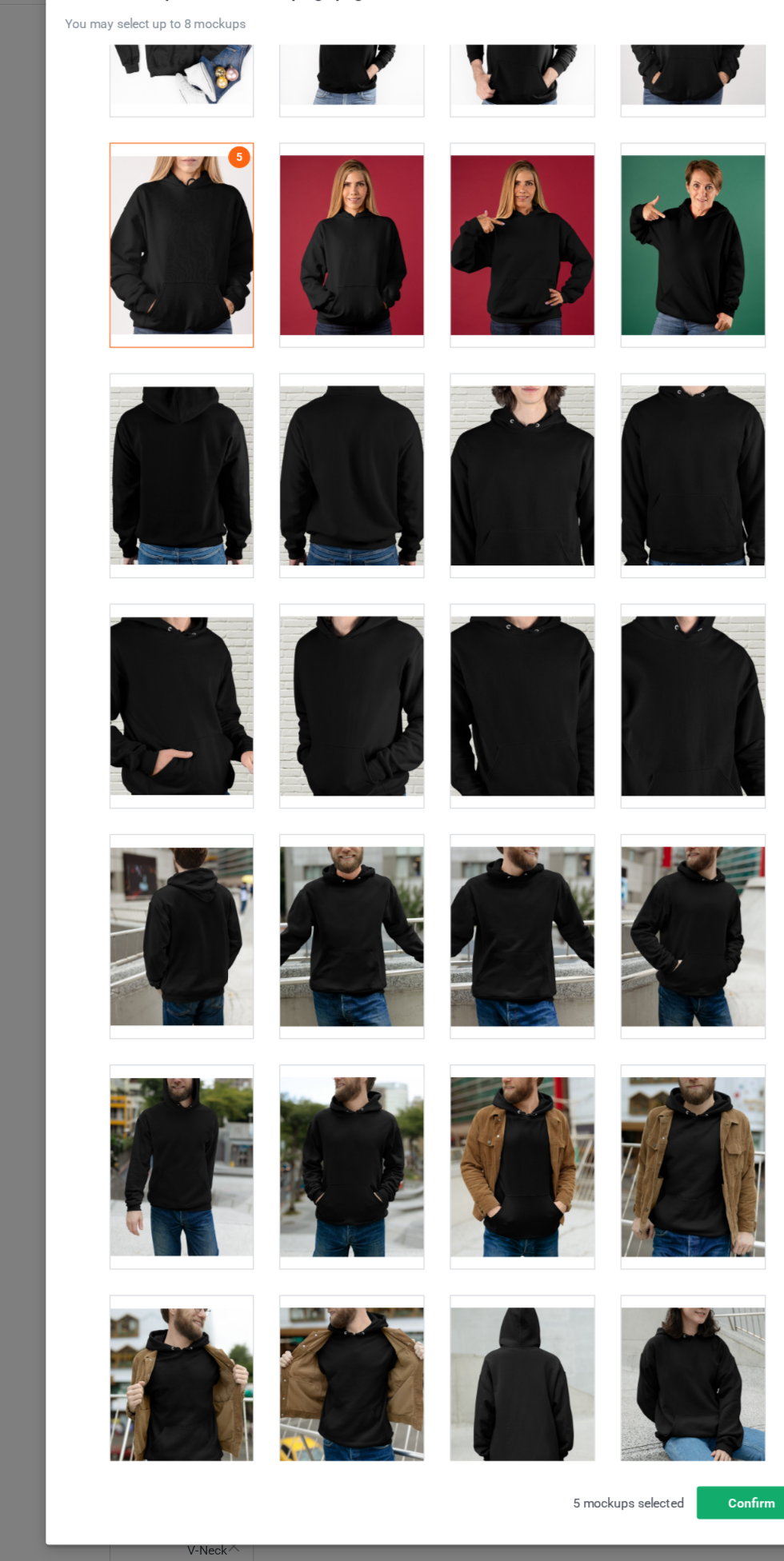
click at [655, 1376] on button "Confirm" at bounding box center [669, 1366] width 97 height 29
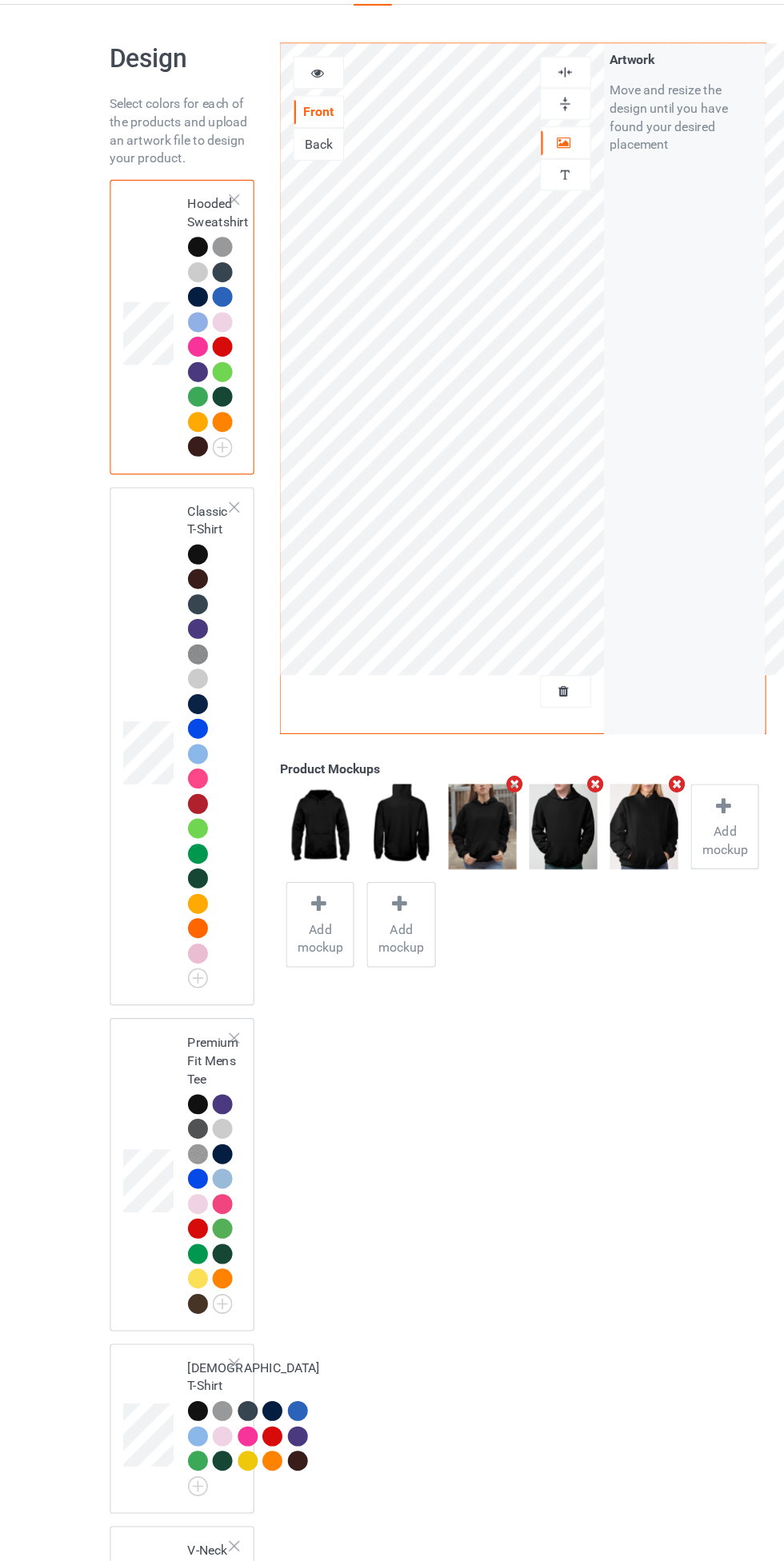
click at [187, 533] on div at bounding box center [181, 531] width 18 height 18
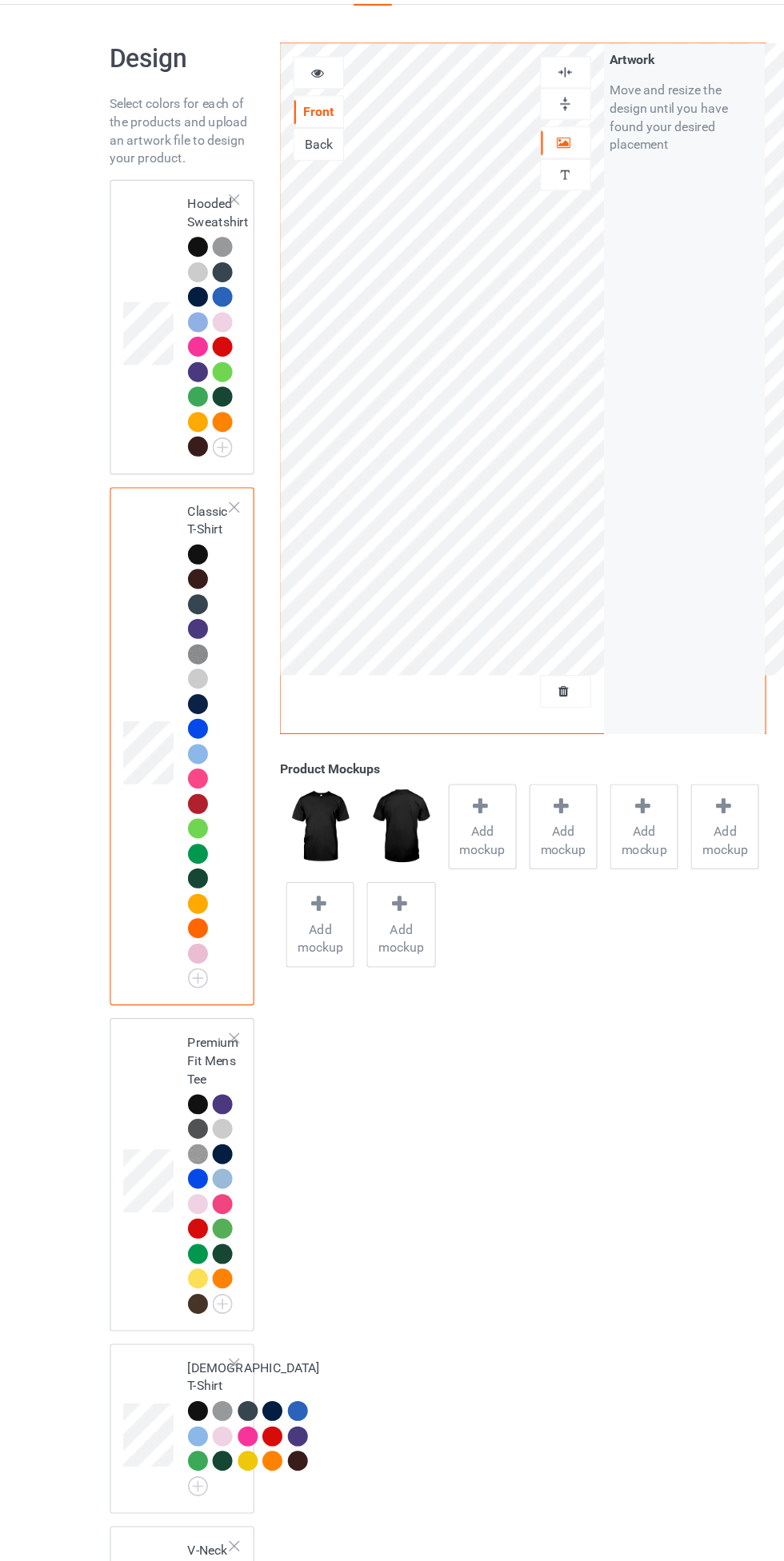
click at [421, 783] on span "Add mockup" at bounding box center [432, 783] width 58 height 32
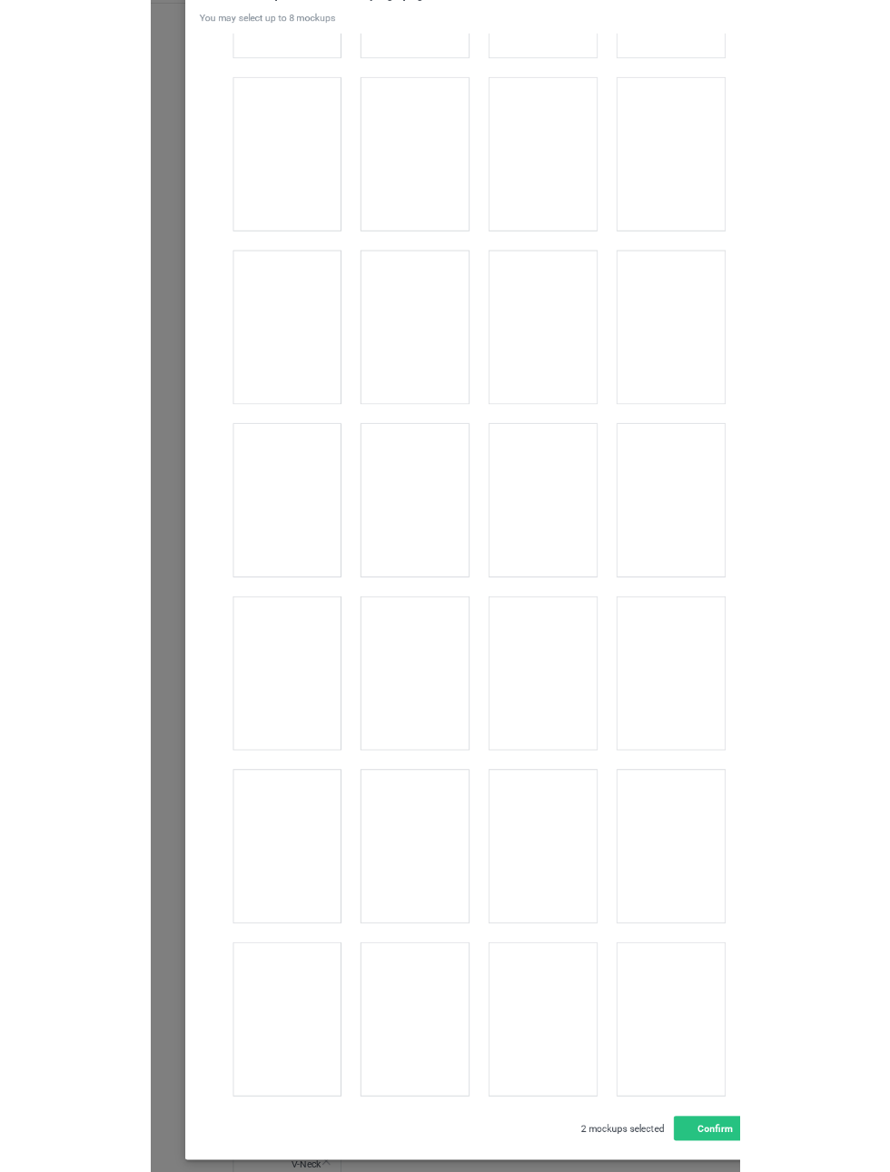
scroll to position [1099, 0]
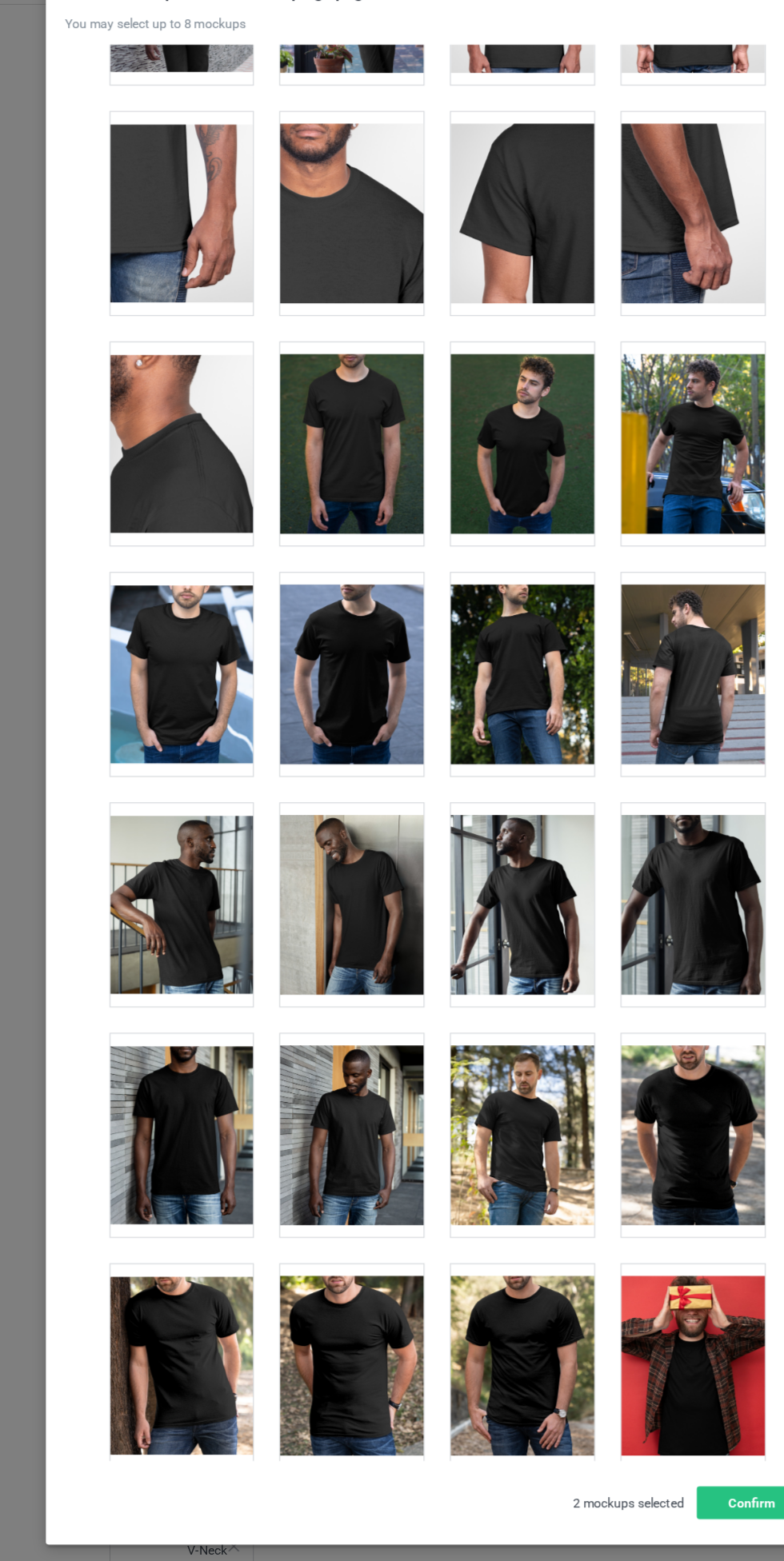
click at [477, 439] on div at bounding box center [466, 433] width 126 height 179
click at [344, 453] on div at bounding box center [316, 433] width 126 height 179
click at [643, 433] on div at bounding box center [617, 433] width 126 height 179
click at [307, 633] on div at bounding box center [316, 636] width 126 height 179
click at [190, 650] on div at bounding box center [166, 636] width 126 height 179
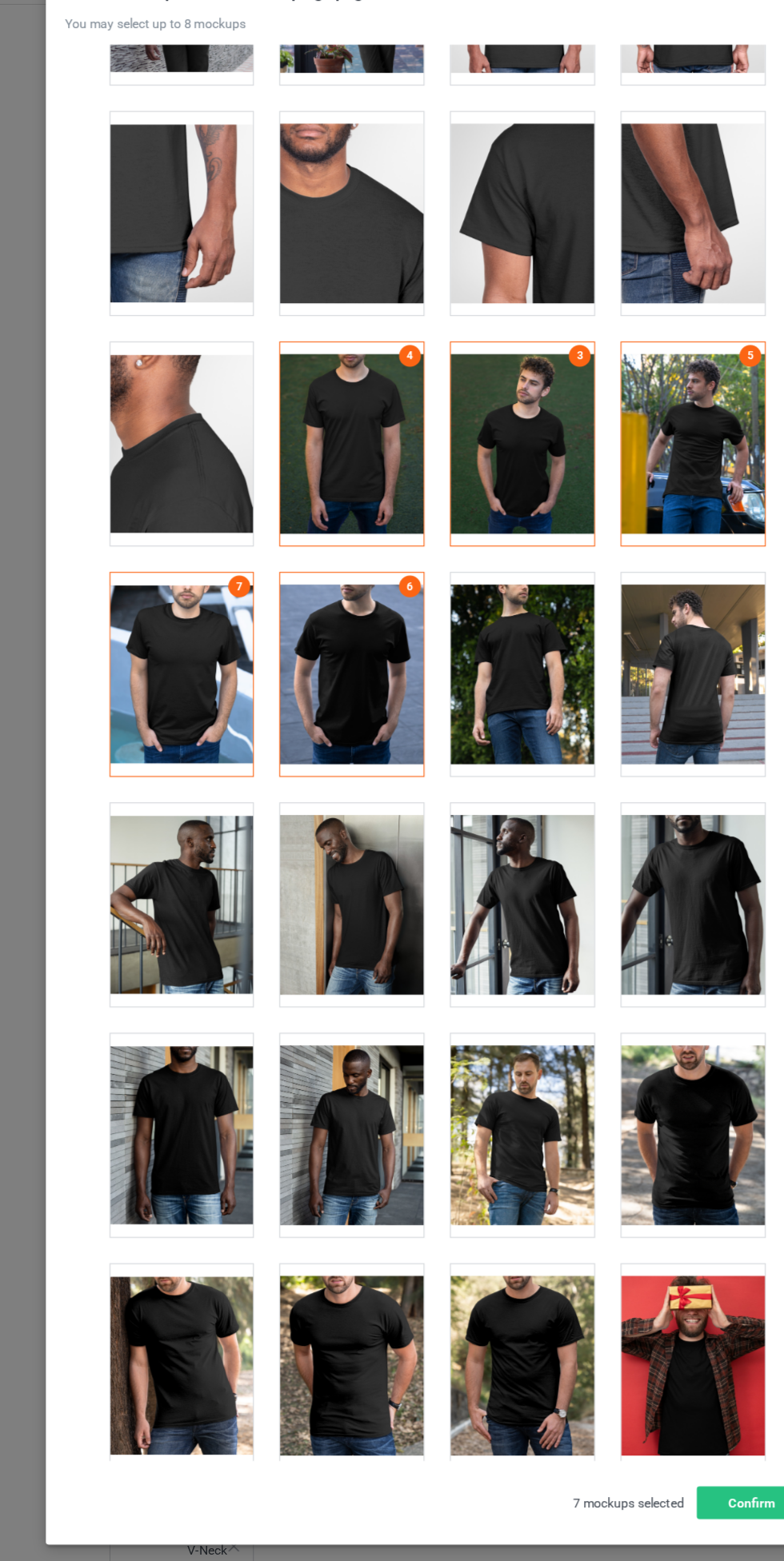
click at [476, 640] on div at bounding box center [466, 636] width 126 height 179
click at [655, 1373] on button "Confirm" at bounding box center [669, 1366] width 97 height 29
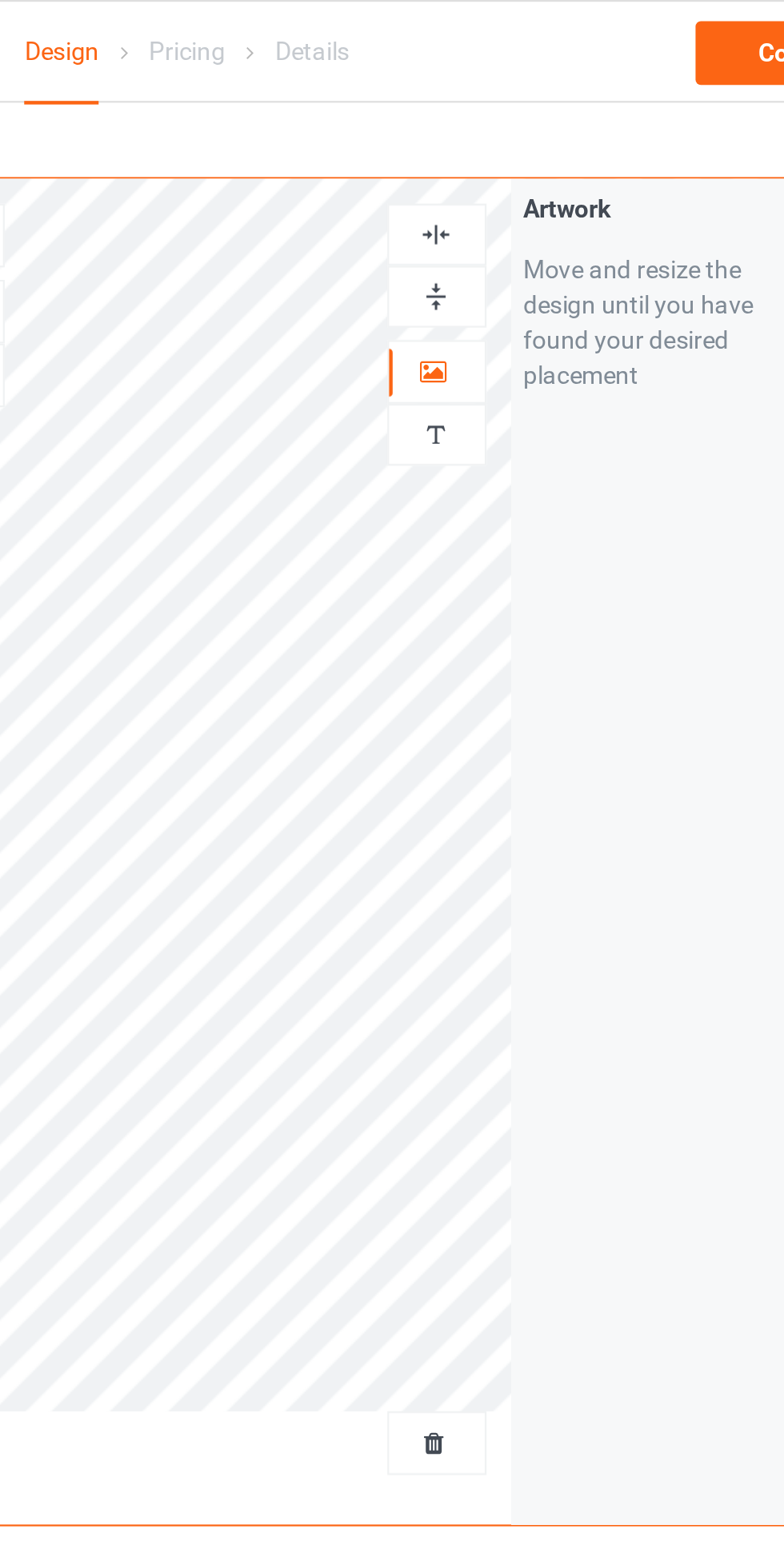
click at [513, 100] on div at bounding box center [504, 106] width 43 height 15
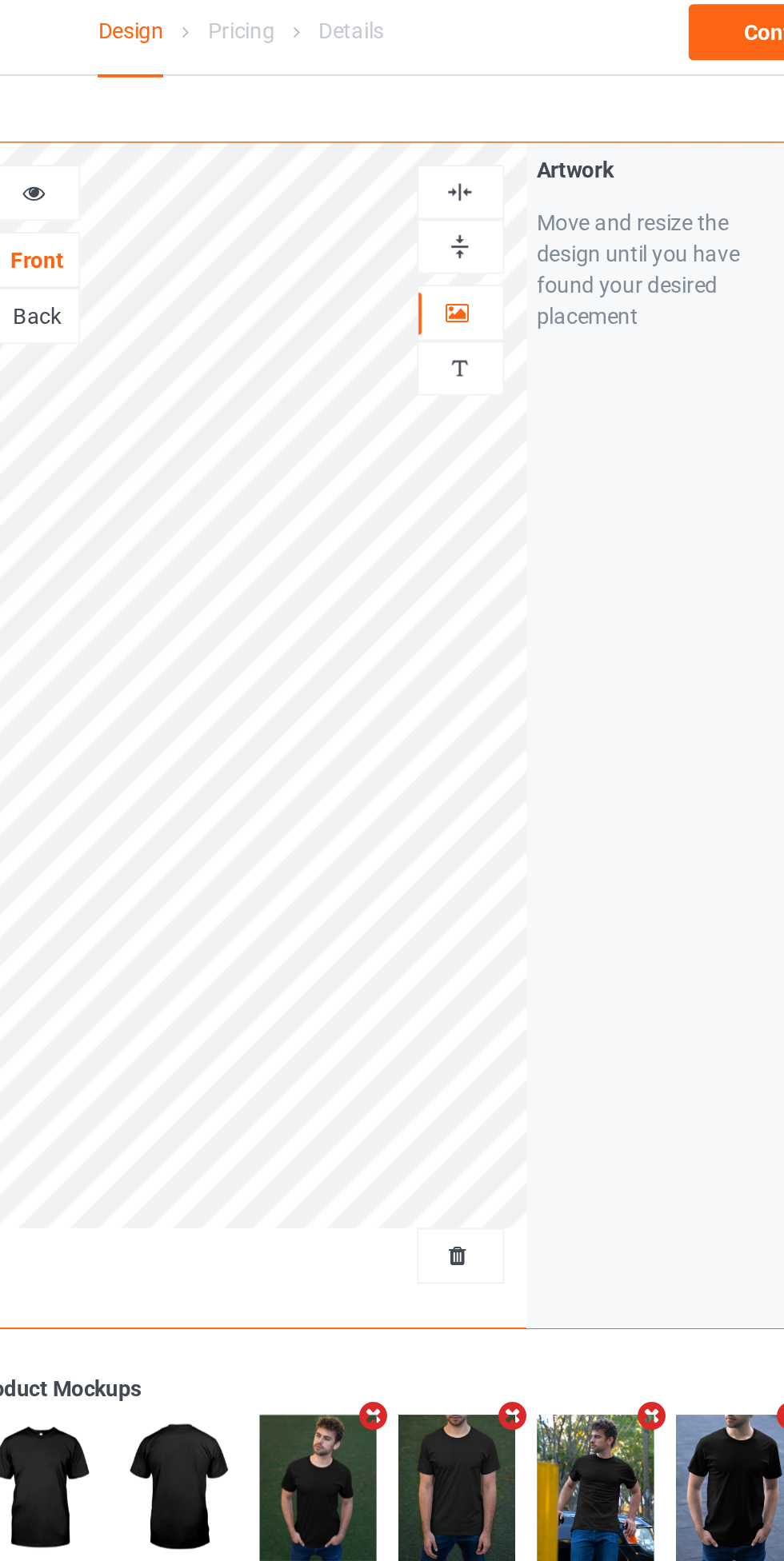
click at [511, 102] on img at bounding box center [504, 106] width 15 height 15
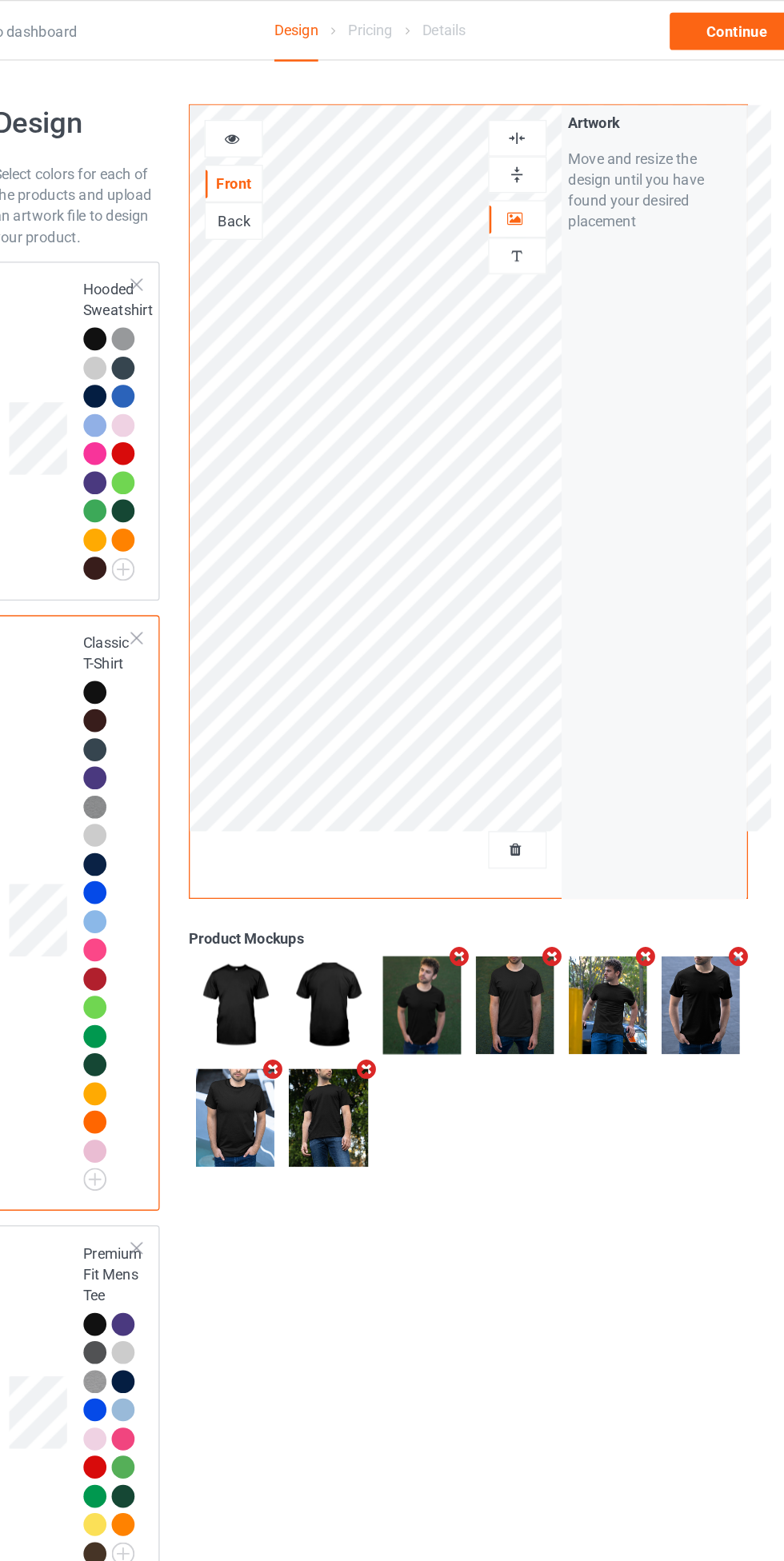
click at [509, 110] on img at bounding box center [504, 106] width 15 height 15
click at [503, 106] on img at bounding box center [504, 106] width 15 height 15
click at [500, 108] on img at bounding box center [504, 106] width 15 height 15
click at [500, 110] on img at bounding box center [504, 106] width 15 height 15
click at [514, 102] on div at bounding box center [504, 106] width 43 height 15
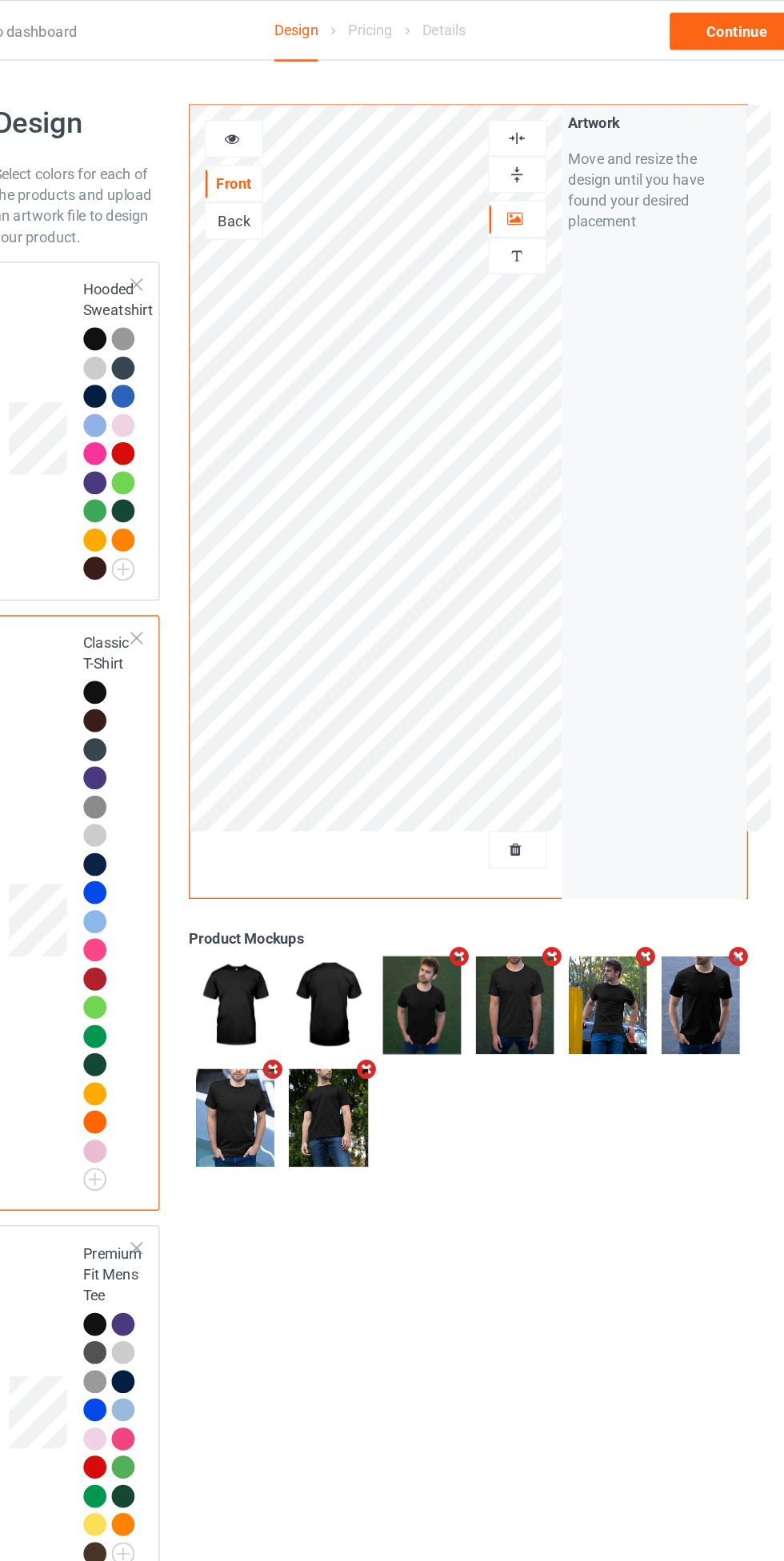
click at [514, 102] on div at bounding box center [504, 106] width 43 height 15
click at [669, 23] on div "Continue" at bounding box center [672, 24] width 102 height 29
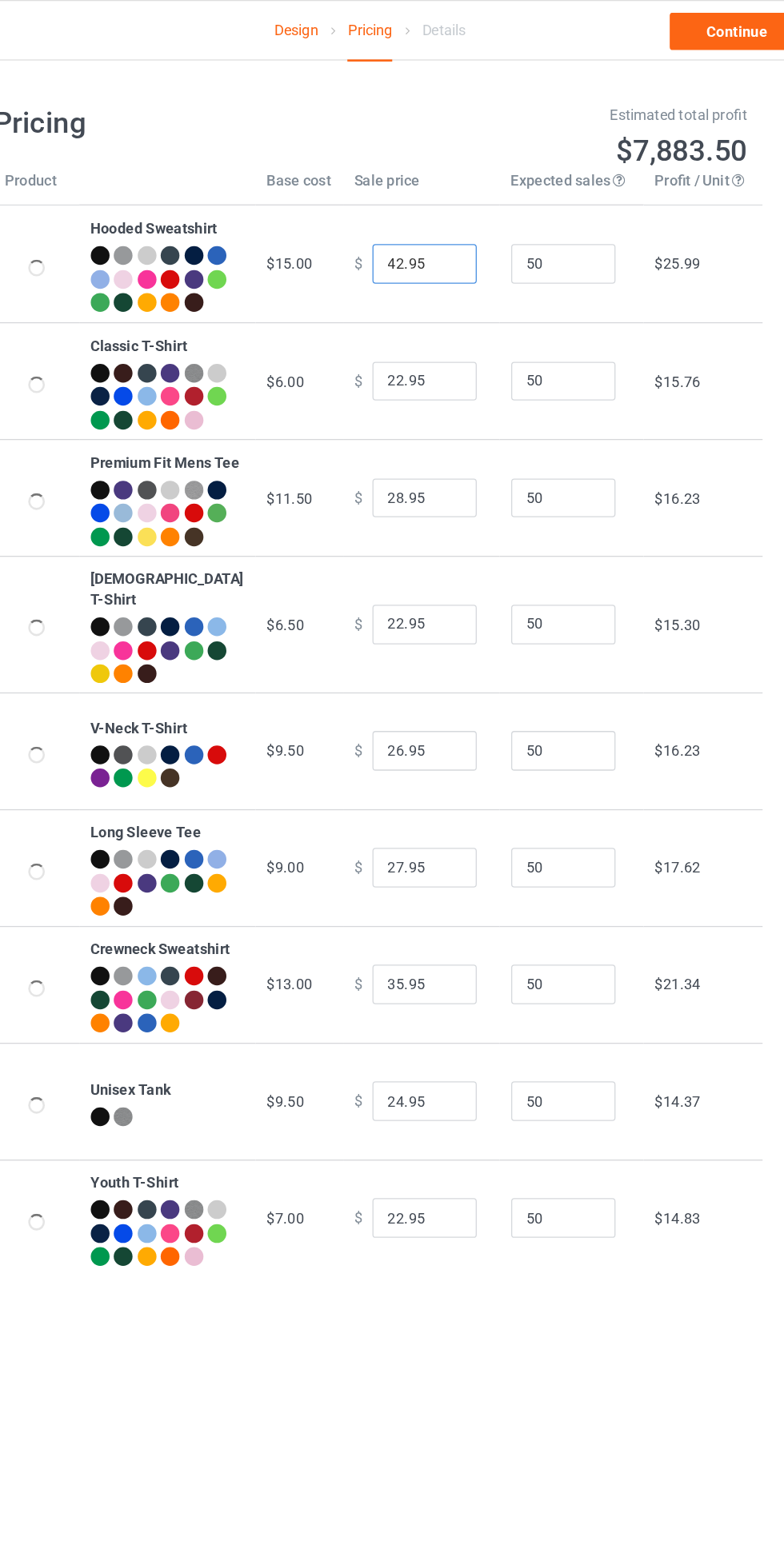
click at [401, 211] on input "42.95" at bounding box center [433, 202] width 80 height 30
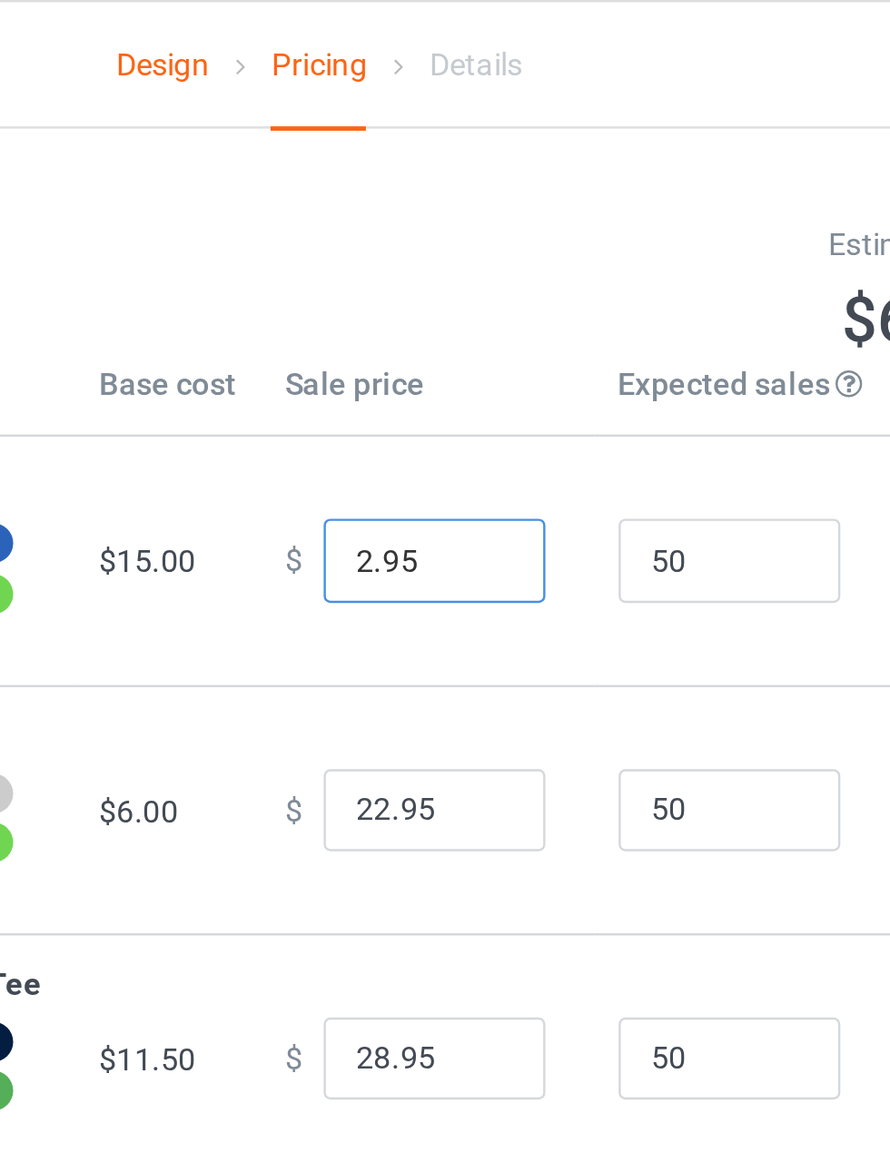
click at [447, 238] on input "2.95" at bounding box center [492, 229] width 91 height 34
click at [447, 240] on input "2.95" at bounding box center [492, 229] width 91 height 34
click at [451, 237] on input "2.95" at bounding box center [492, 229] width 91 height 34
click at [448, 237] on input "2.95" at bounding box center [492, 229] width 91 height 34
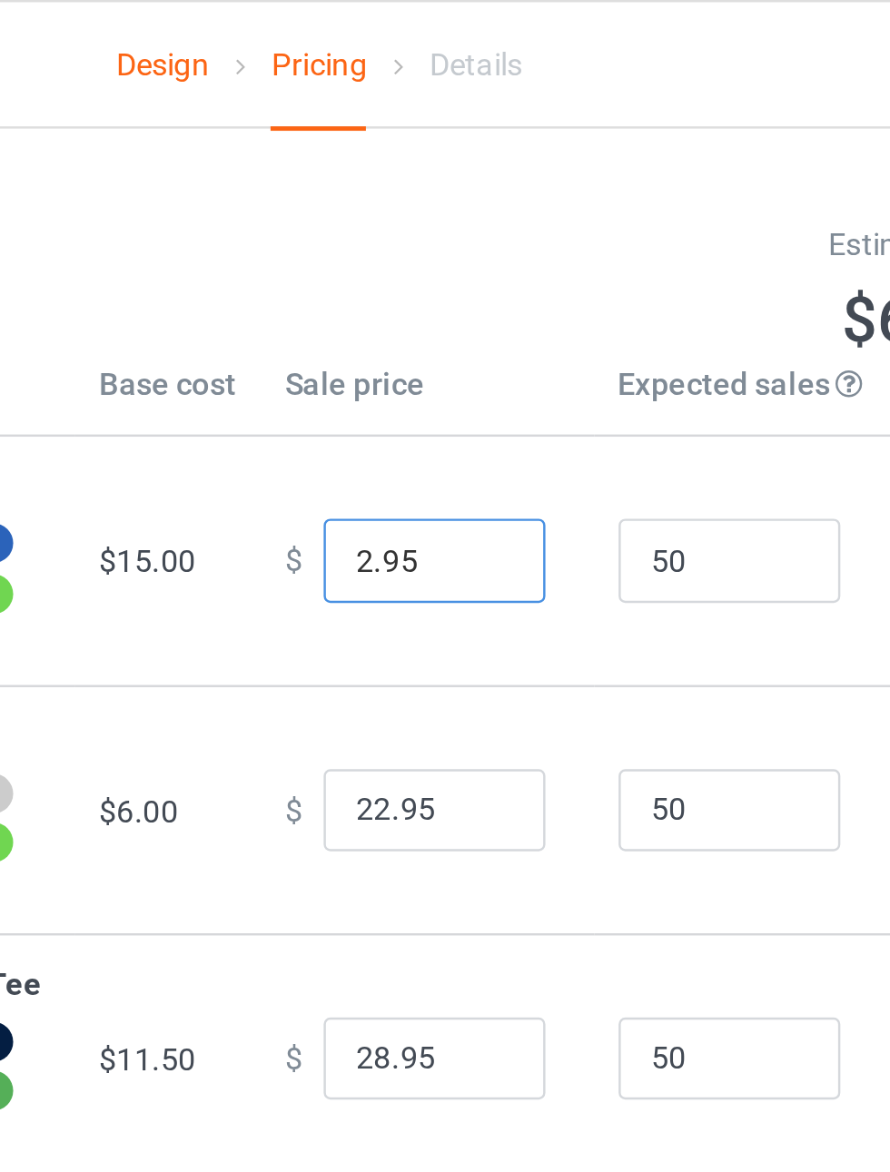
click at [447, 240] on input "2.95" at bounding box center [492, 229] width 91 height 34
click at [447, 236] on input "2.95" at bounding box center [492, 229] width 91 height 34
type input "39.95"
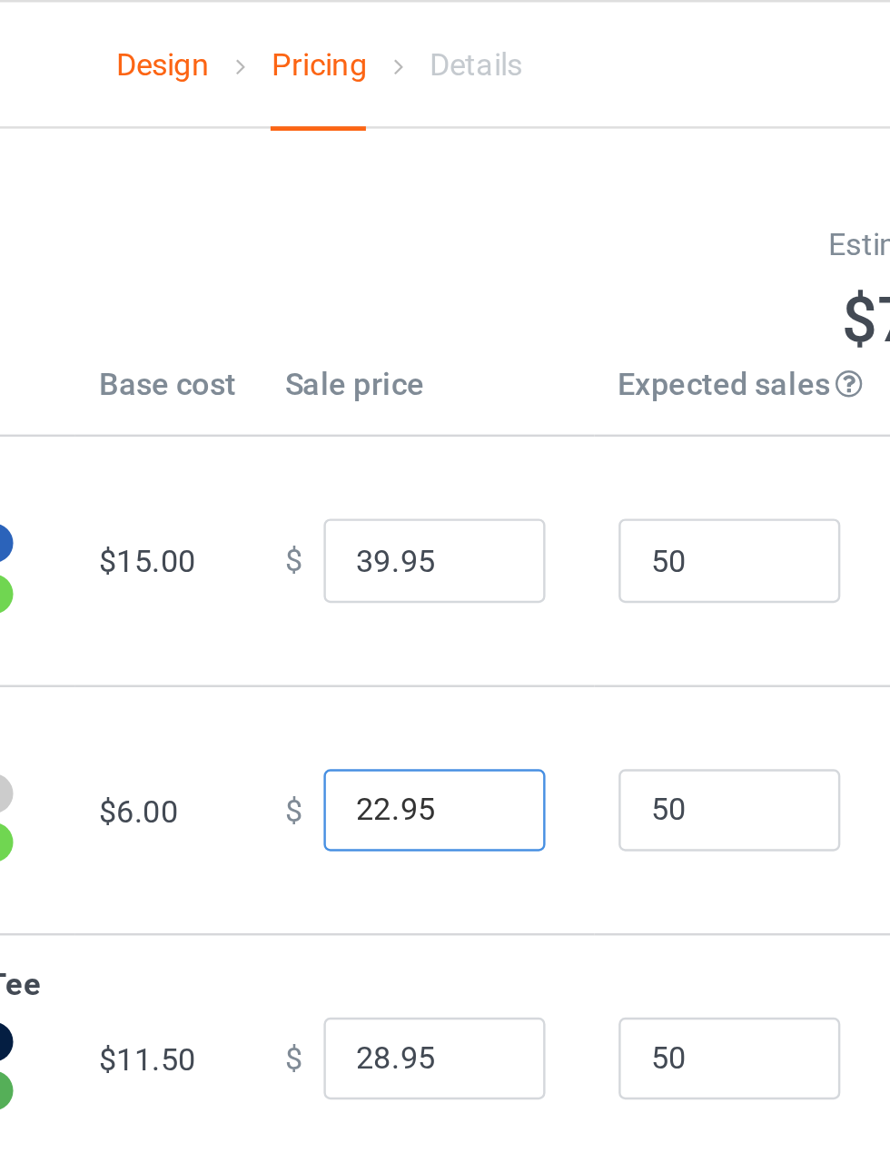
click at [450, 350] on input "22.95" at bounding box center [492, 332] width 91 height 34
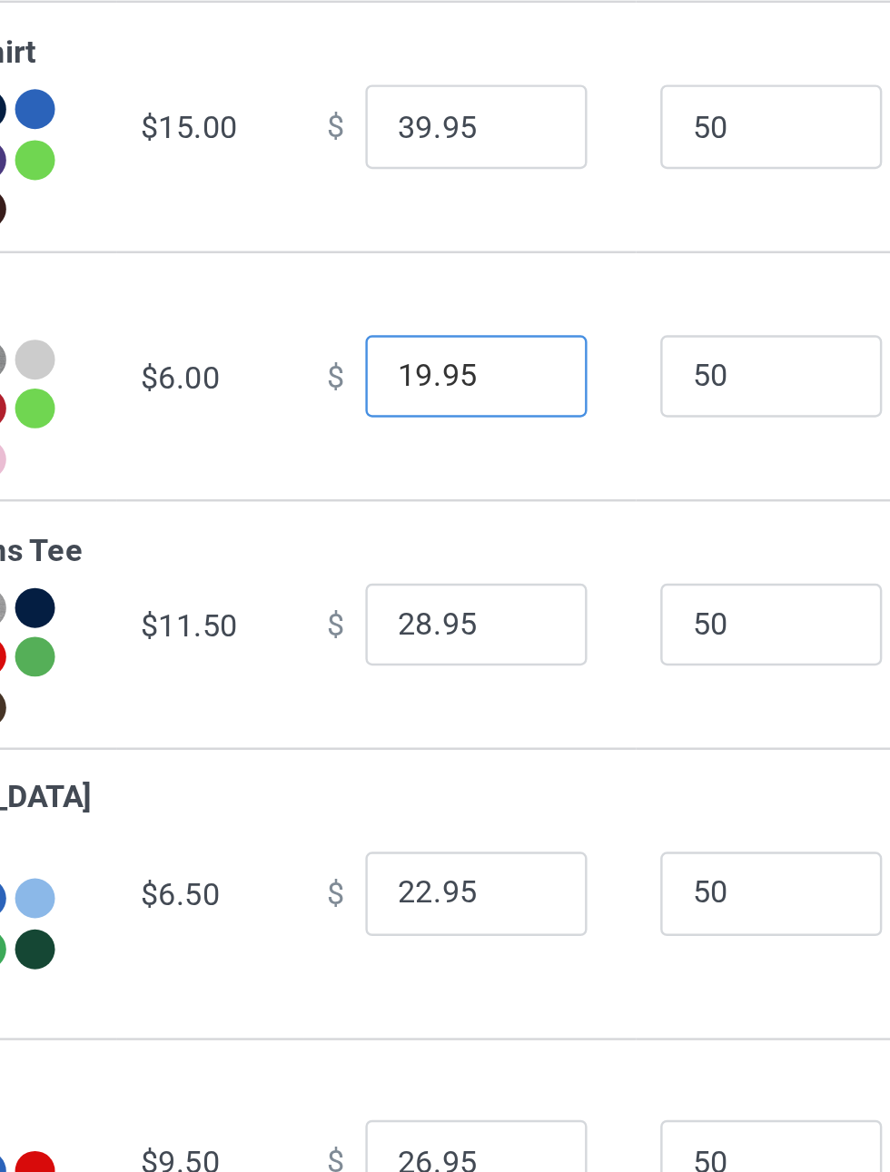
type input "19.95"
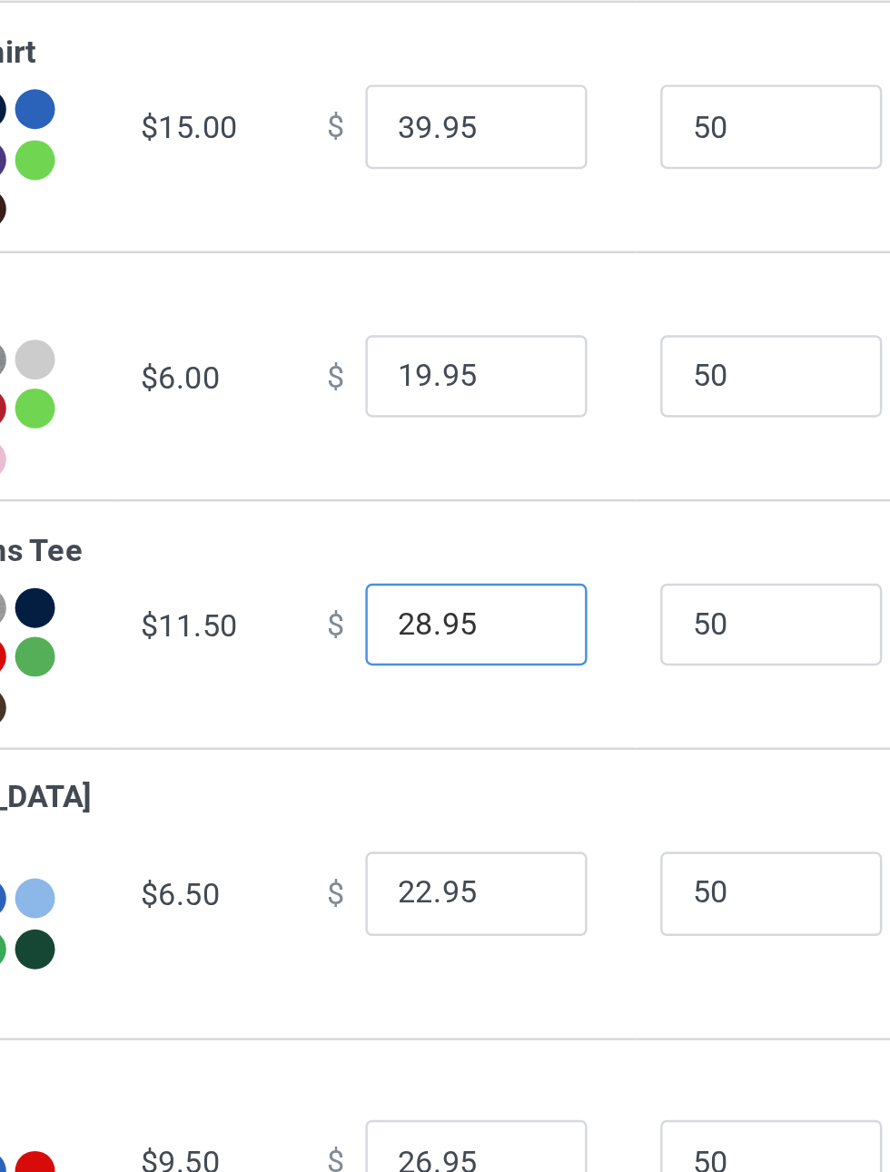
click at [451, 451] on input "28.95" at bounding box center [492, 434] width 91 height 34
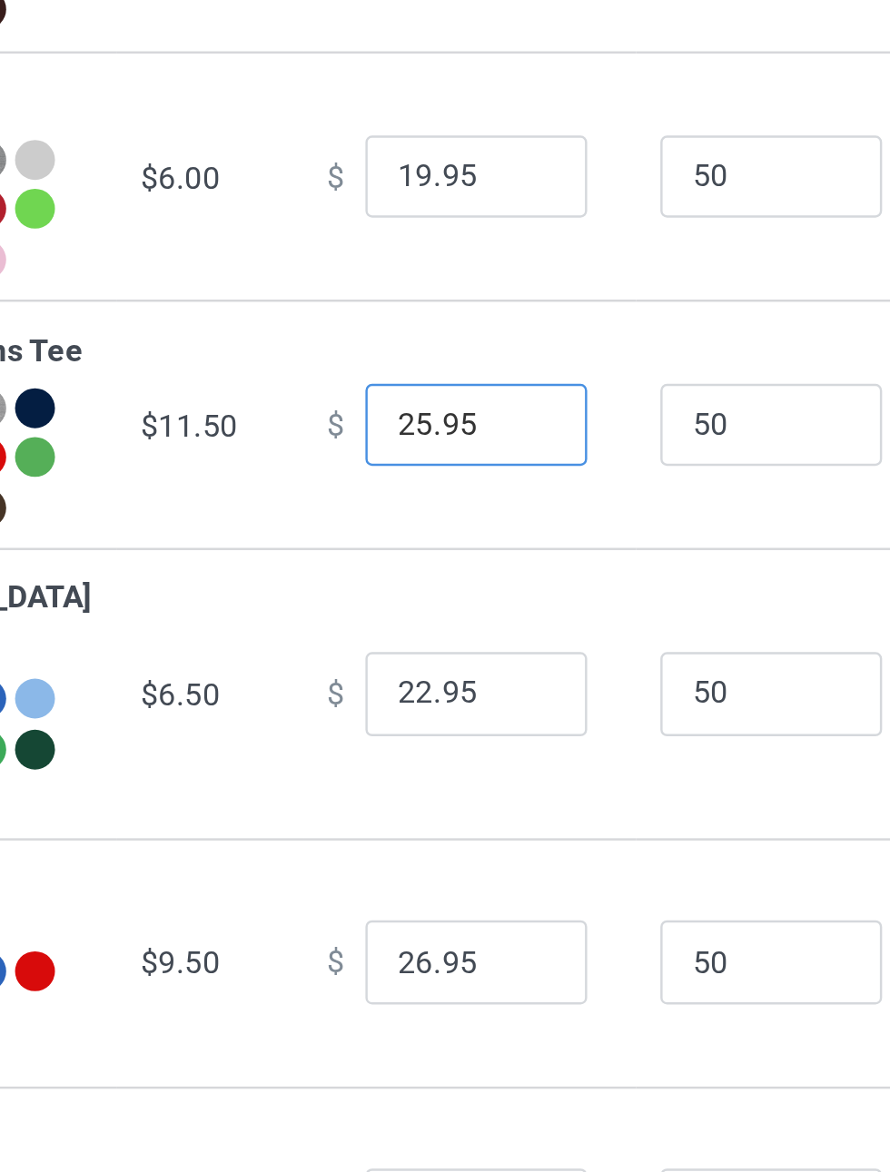
type input "25.95"
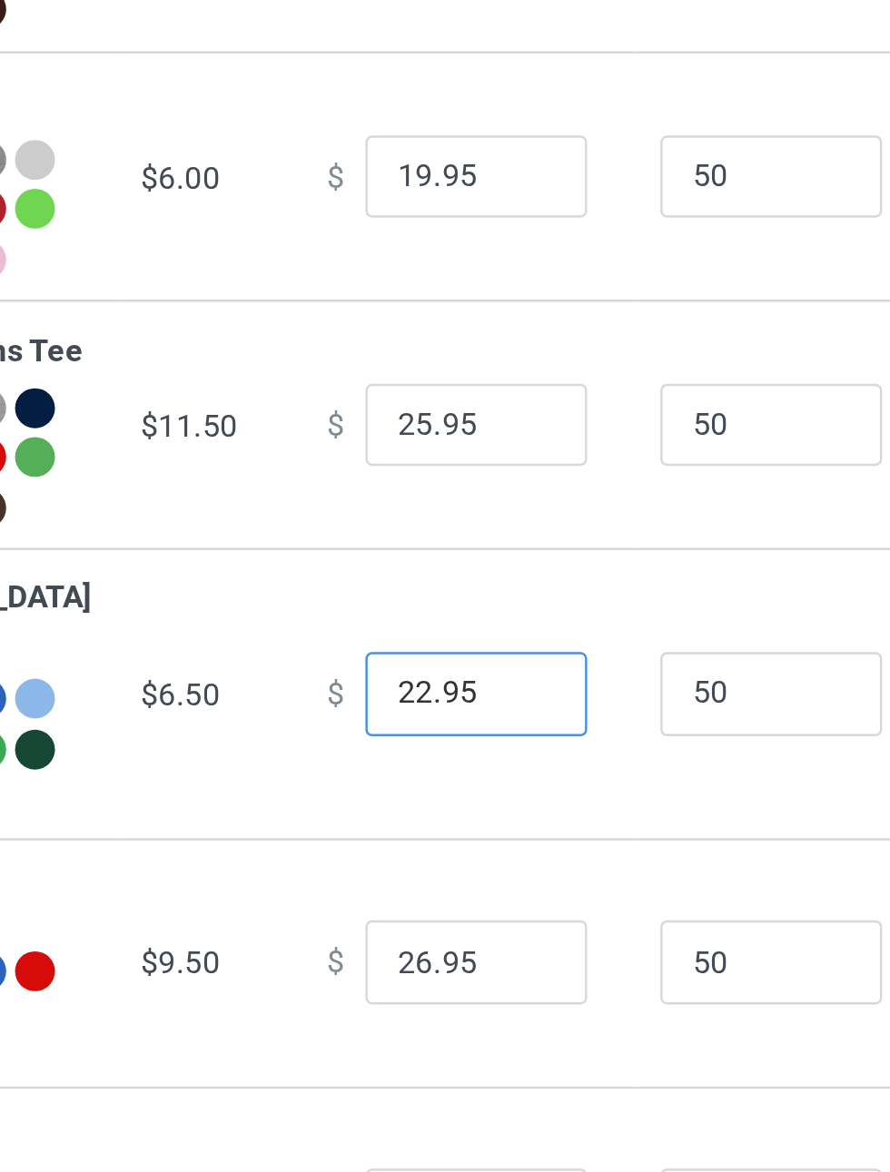
click at [450, 561] on input "22.95" at bounding box center [492, 544] width 91 height 34
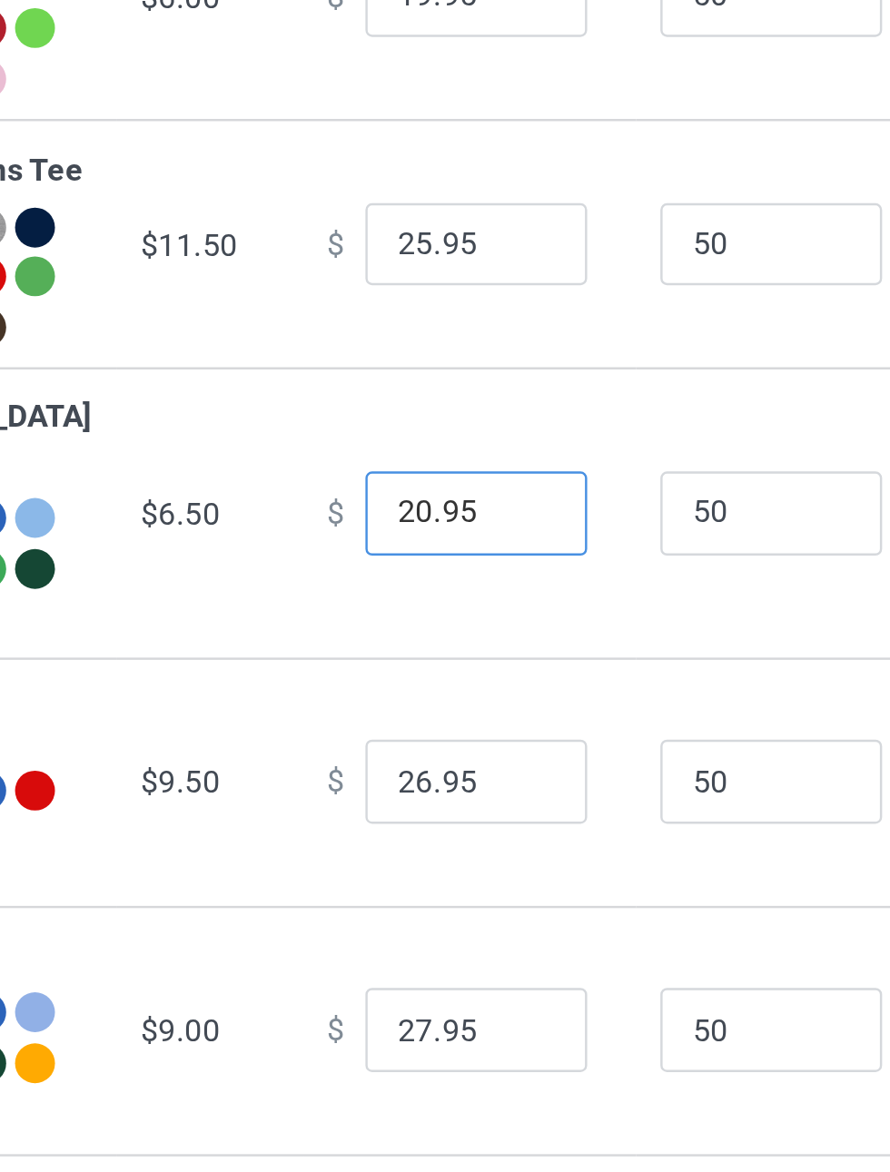
type input "20.95"
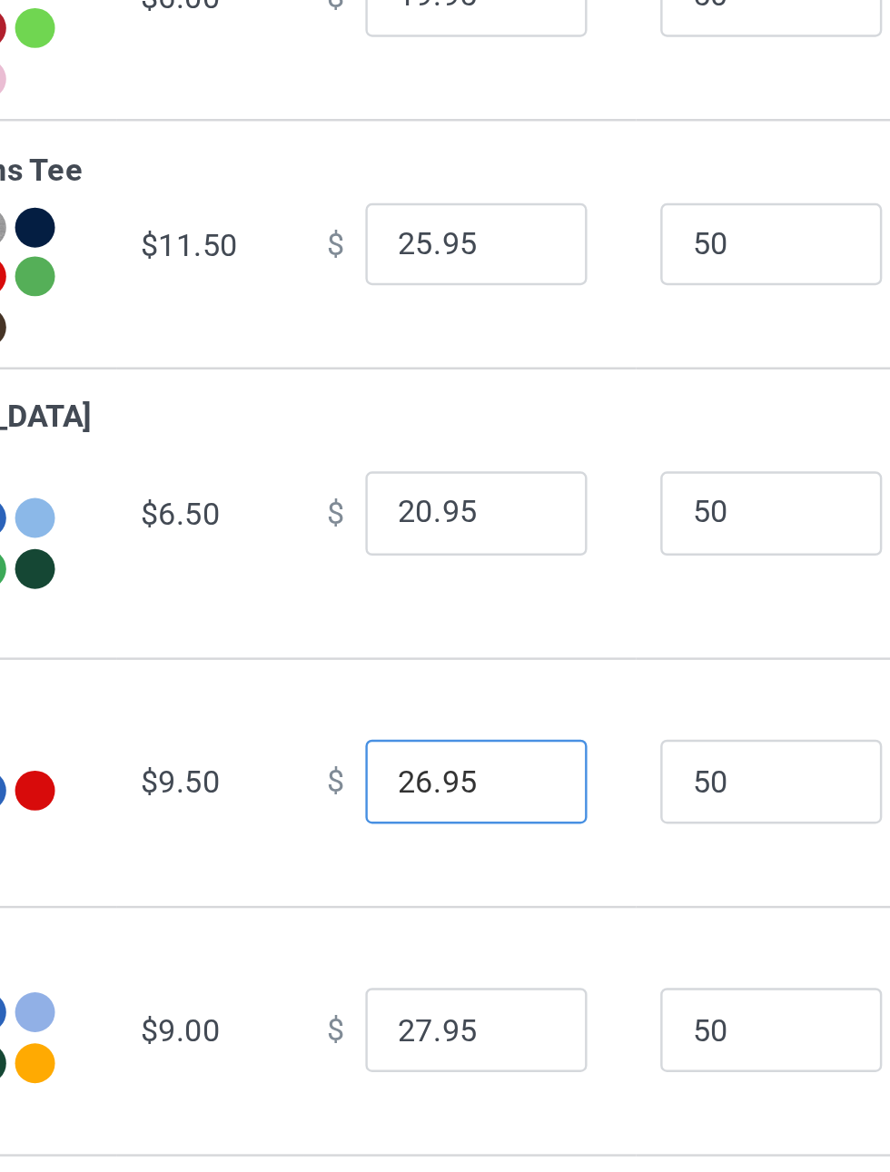
click at [454, 671] on input "26.95" at bounding box center [492, 653] width 91 height 34
click at [455, 671] on input "26.95" at bounding box center [492, 653] width 91 height 34
click at [450, 671] on input "26.95" at bounding box center [492, 653] width 91 height 34
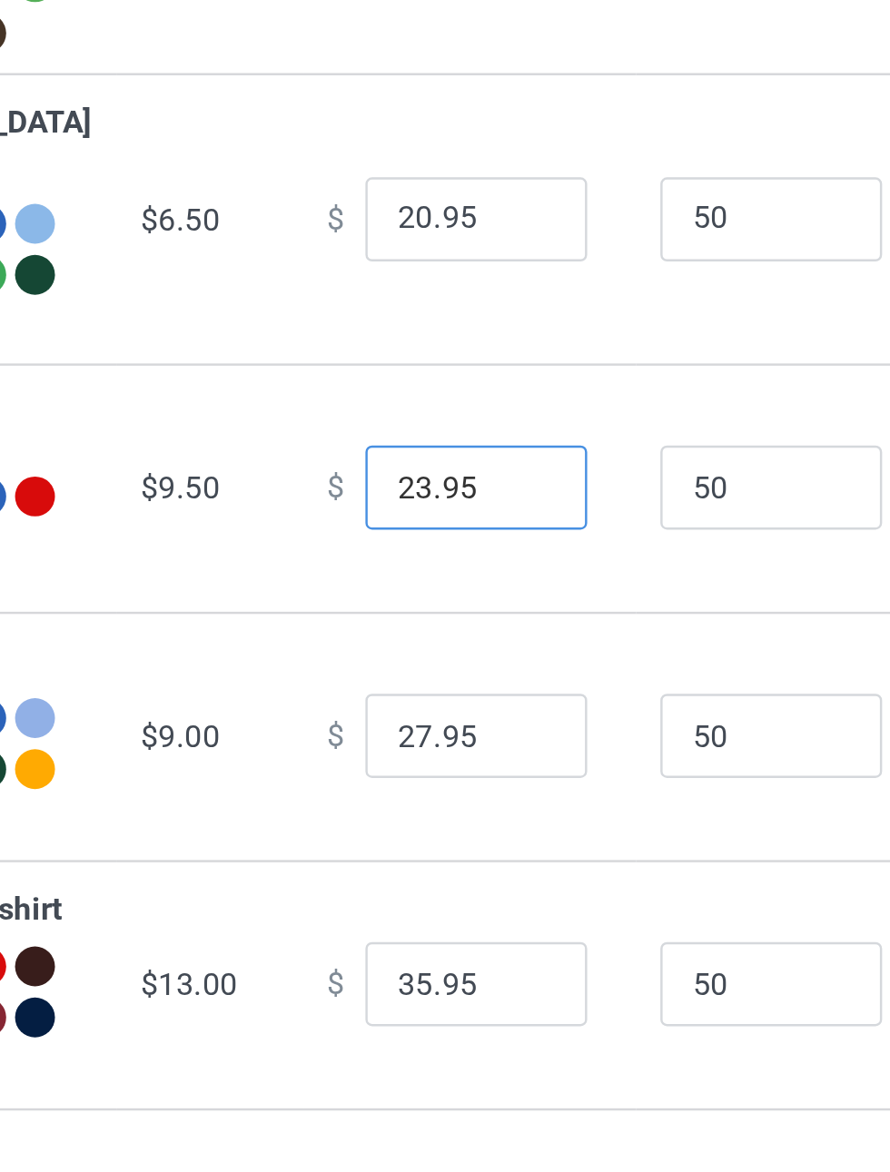
type input "23.95"
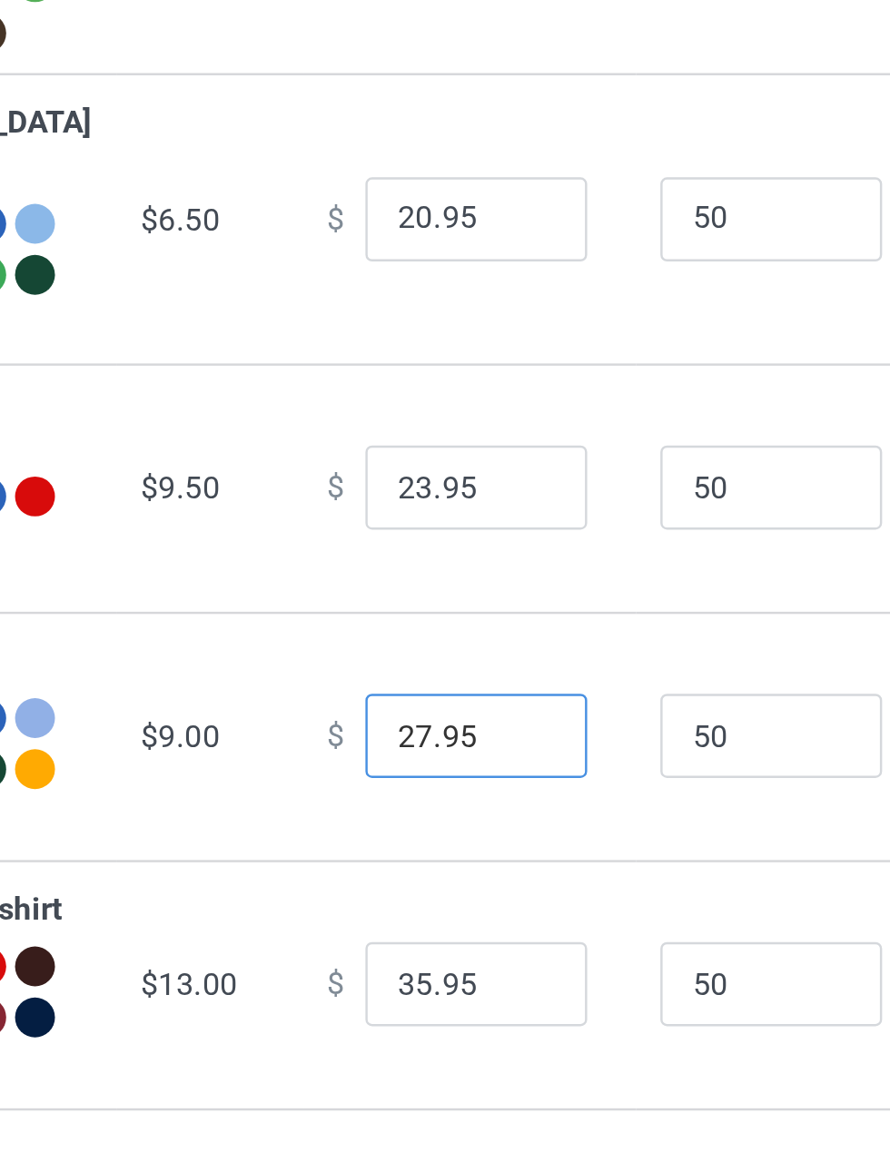
click at [451, 773] on input "27.95" at bounding box center [492, 755] width 91 height 34
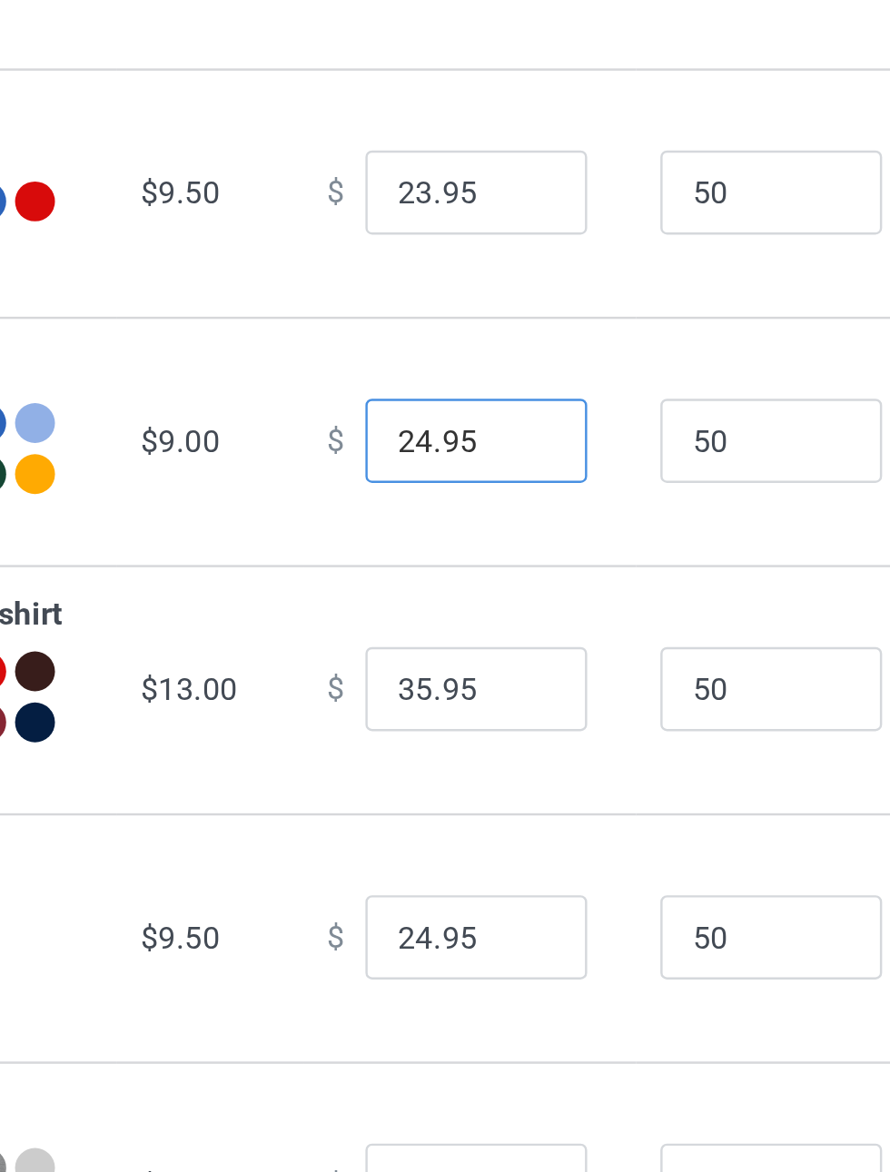
type input "24.95"
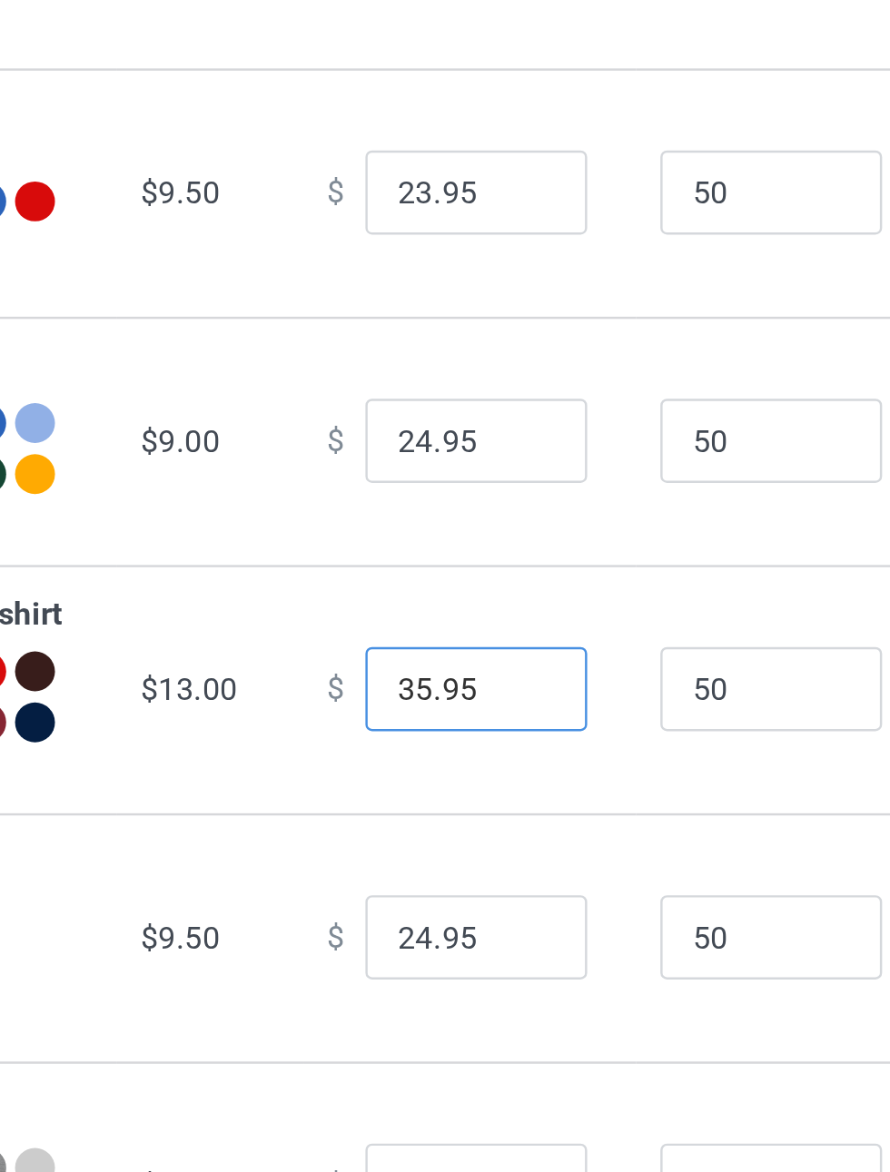
click at [453, 874] on input "35.95" at bounding box center [492, 857] width 91 height 34
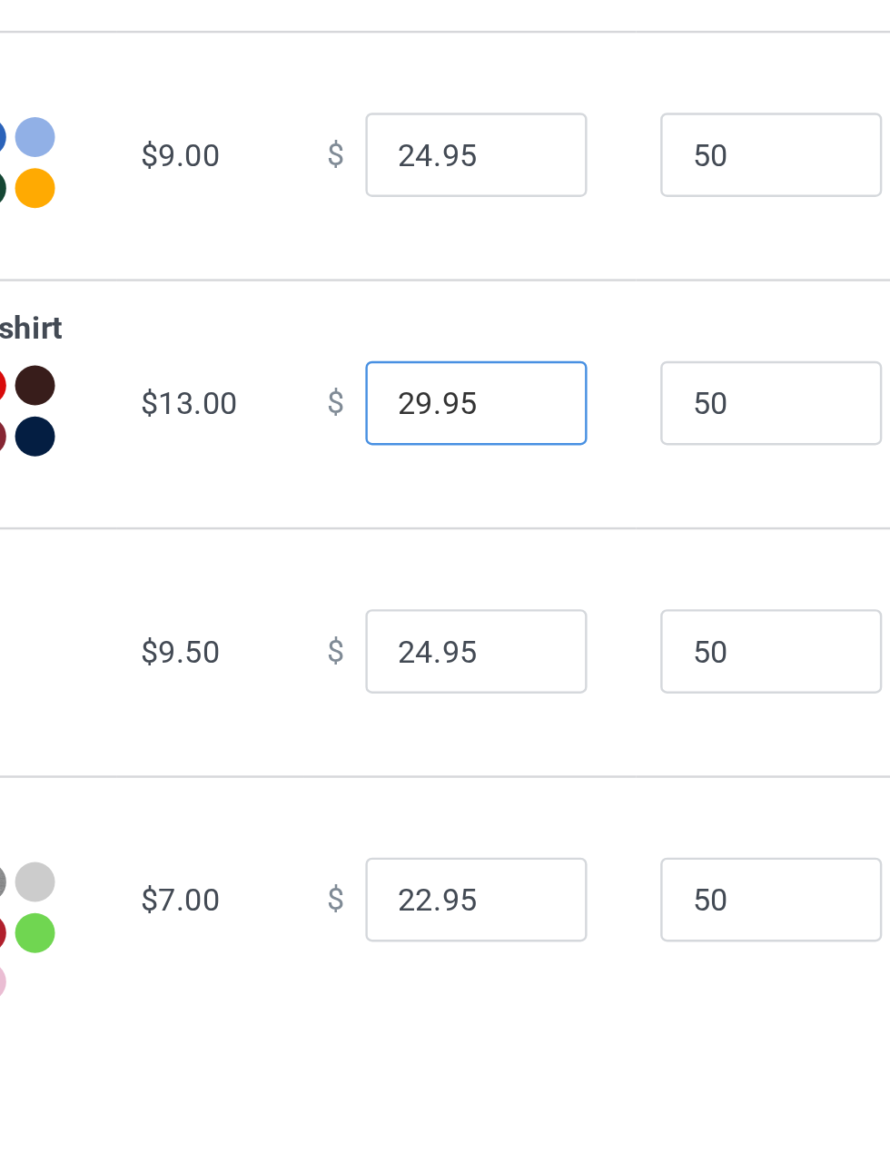
scroll to position [2, 0]
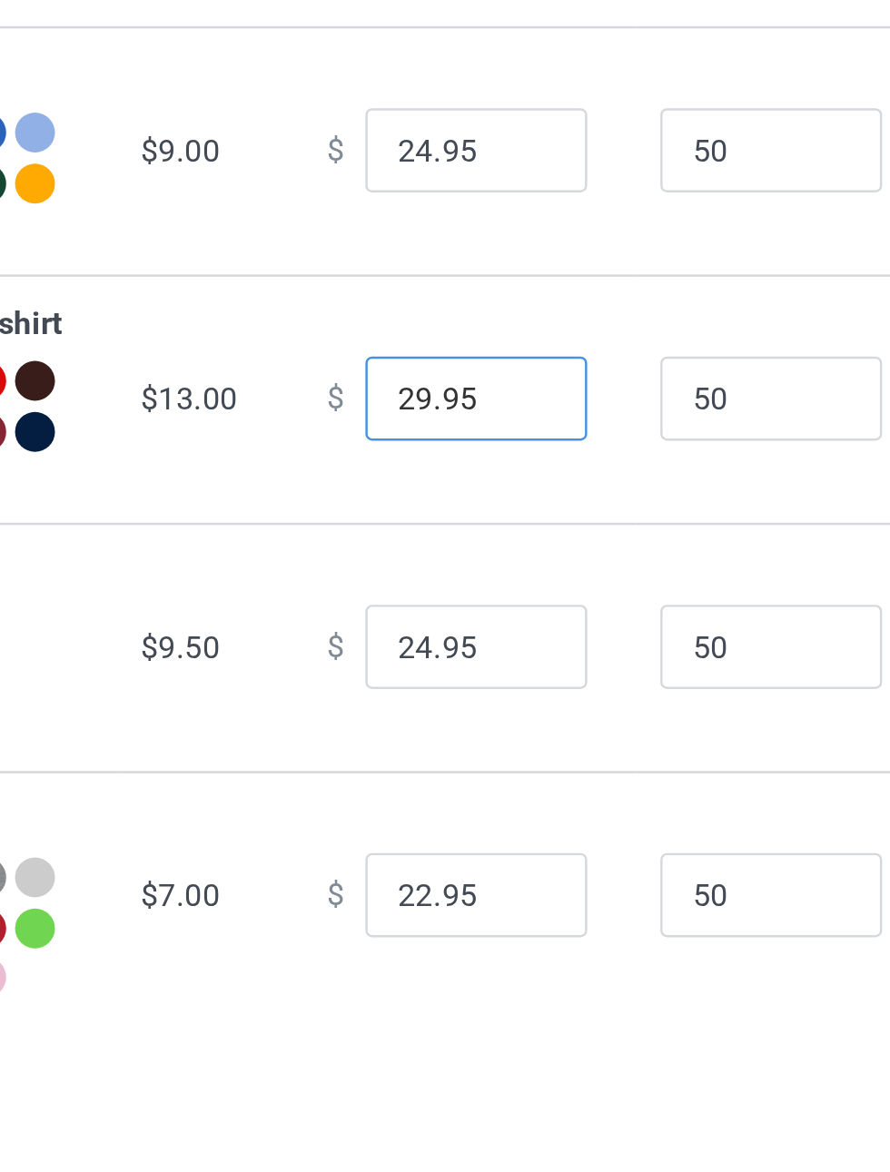
type input "29.95"
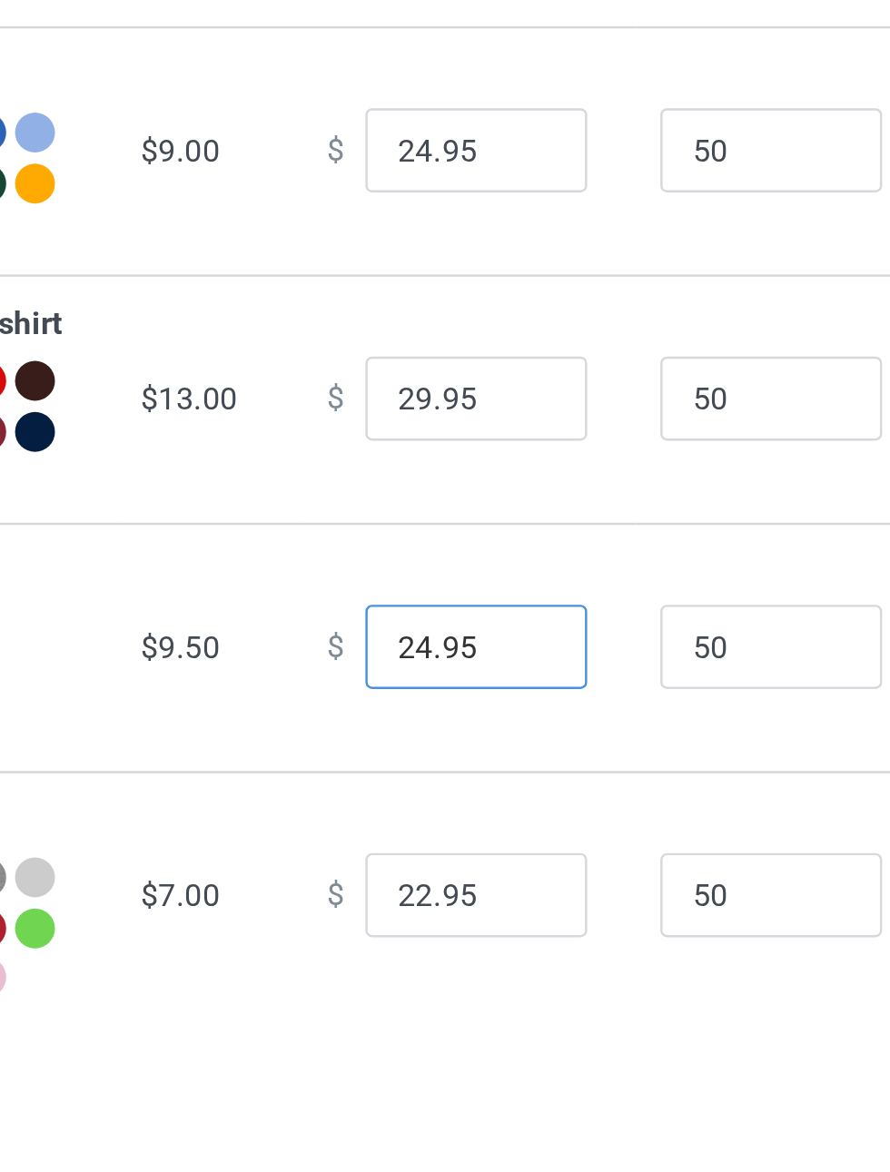
click at [451, 974] on input "24.95" at bounding box center [492, 957] width 91 height 34
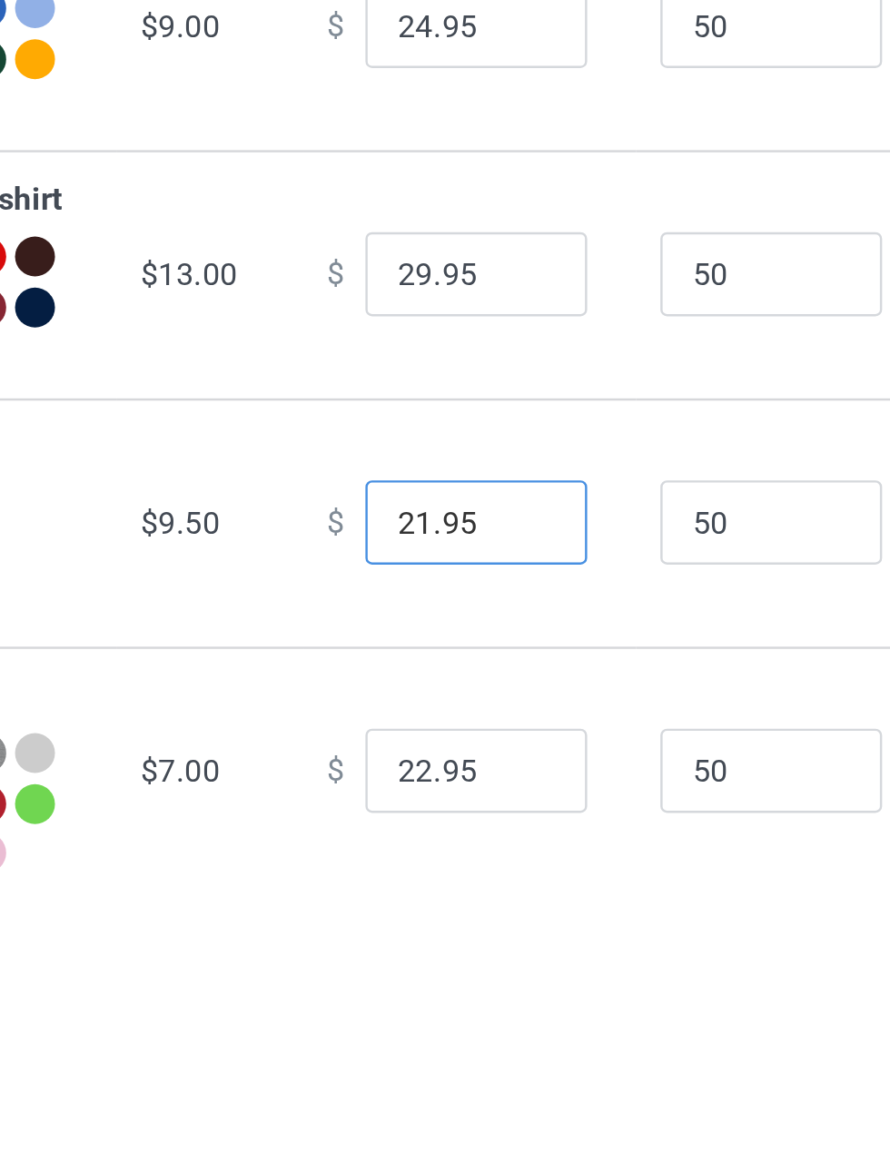
scroll to position [91, 0]
type input "21.95"
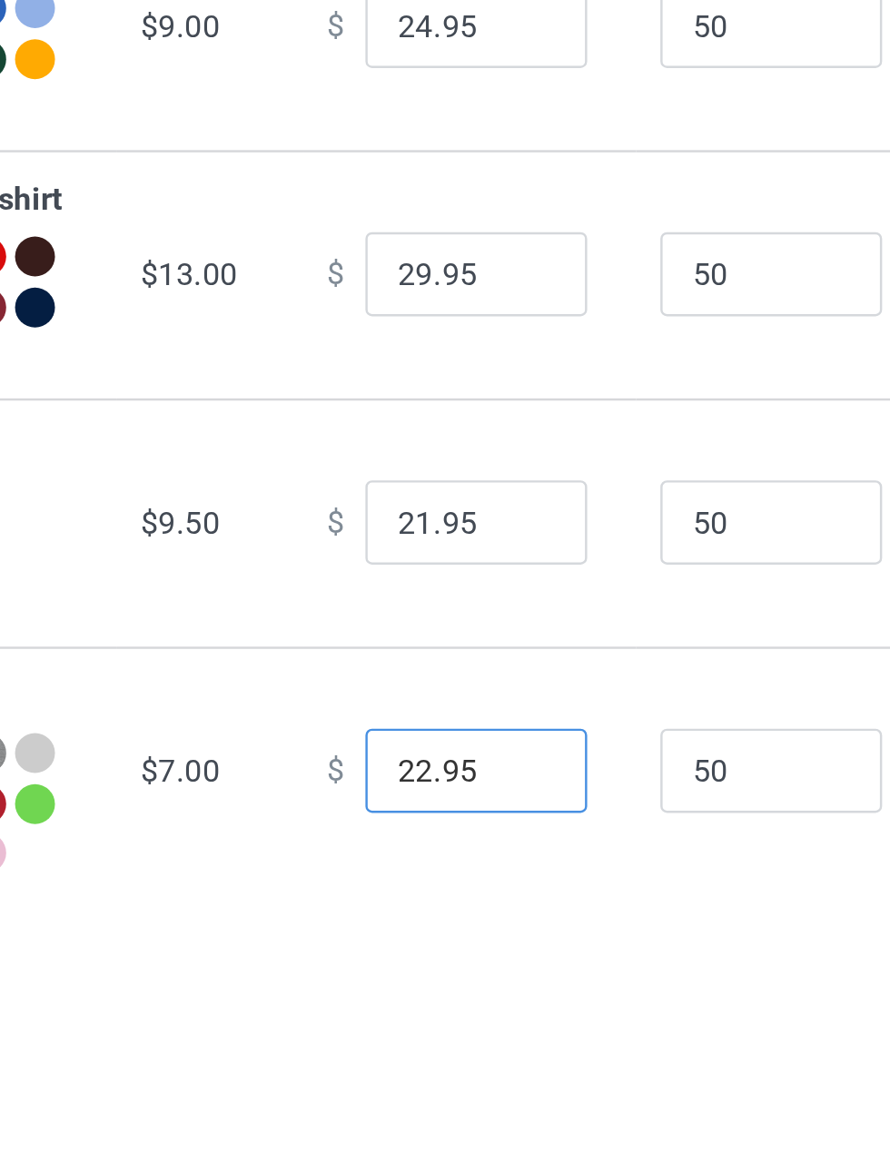
click at [449, 1025] on input "22.95" at bounding box center [492, 1008] width 91 height 34
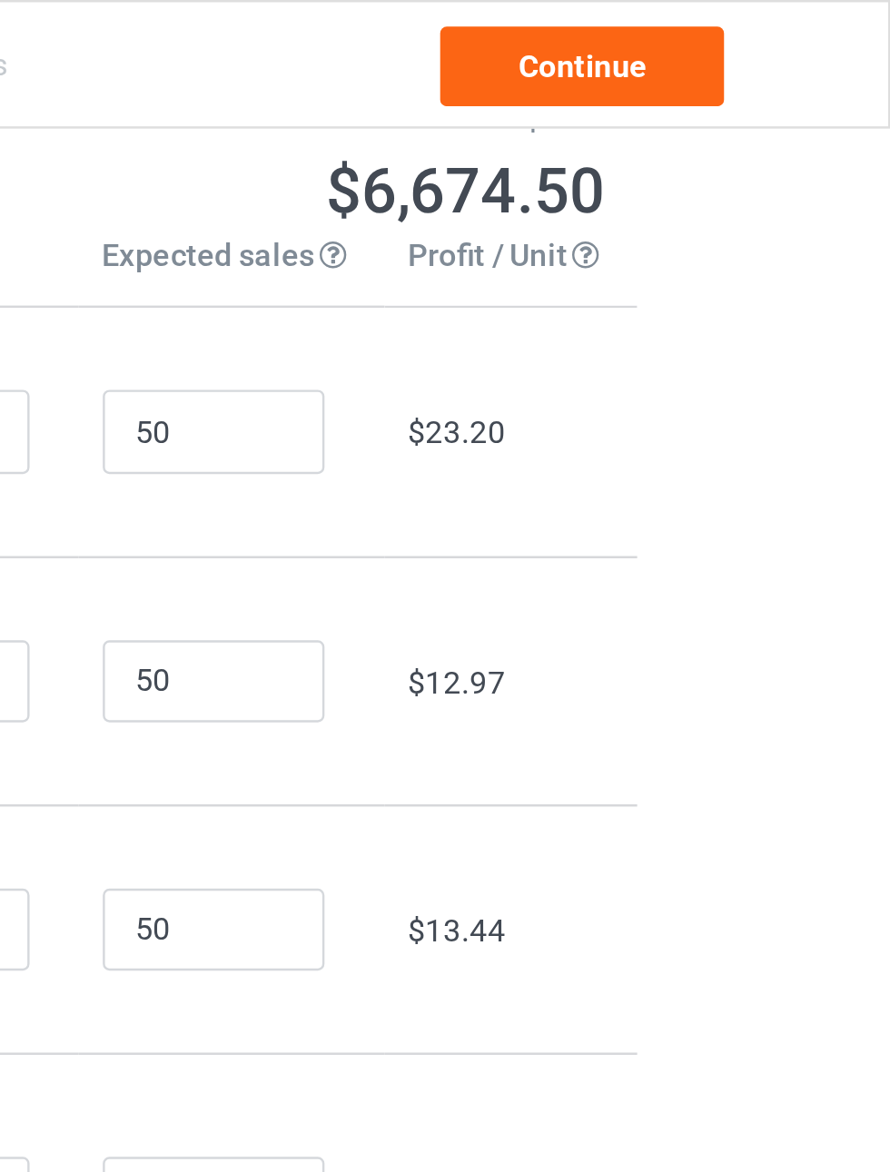
scroll to position [73, 0]
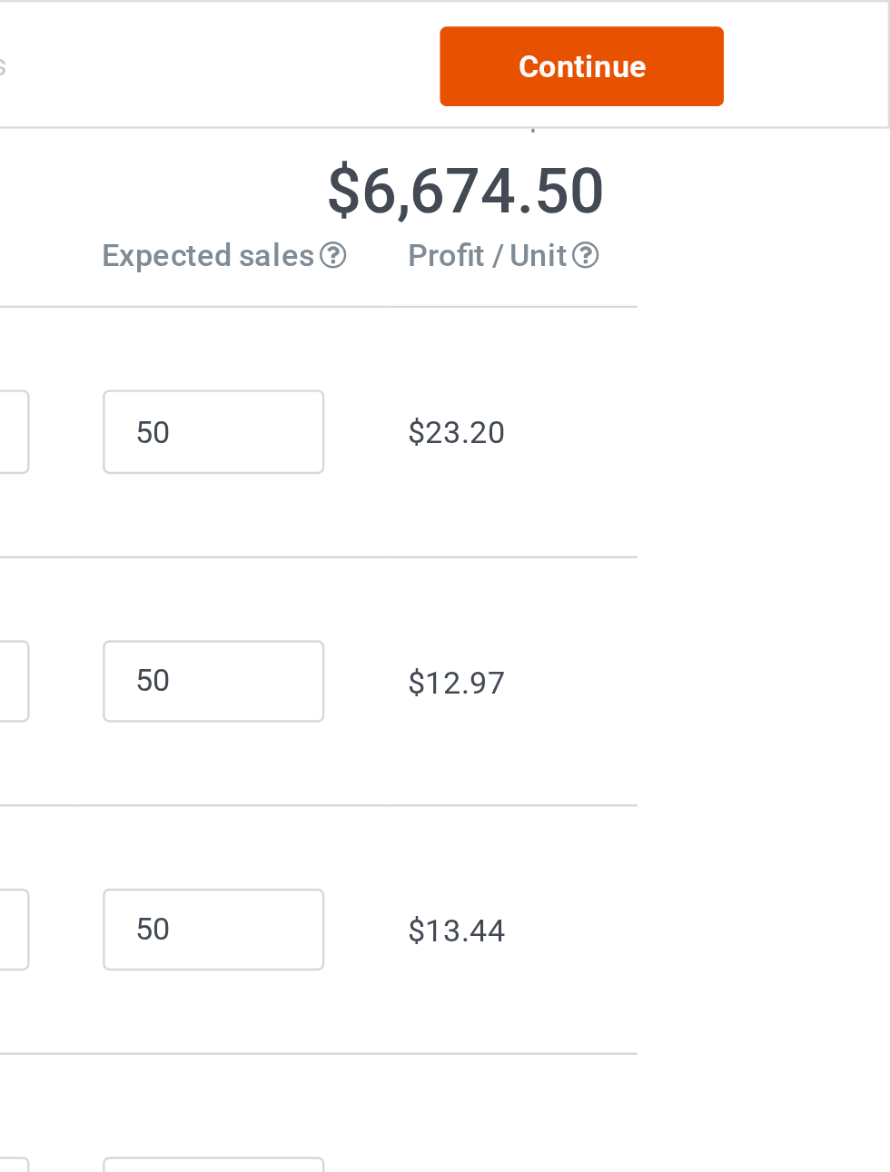
click at [803, 27] on link "Continue" at bounding box center [763, 27] width 116 height 33
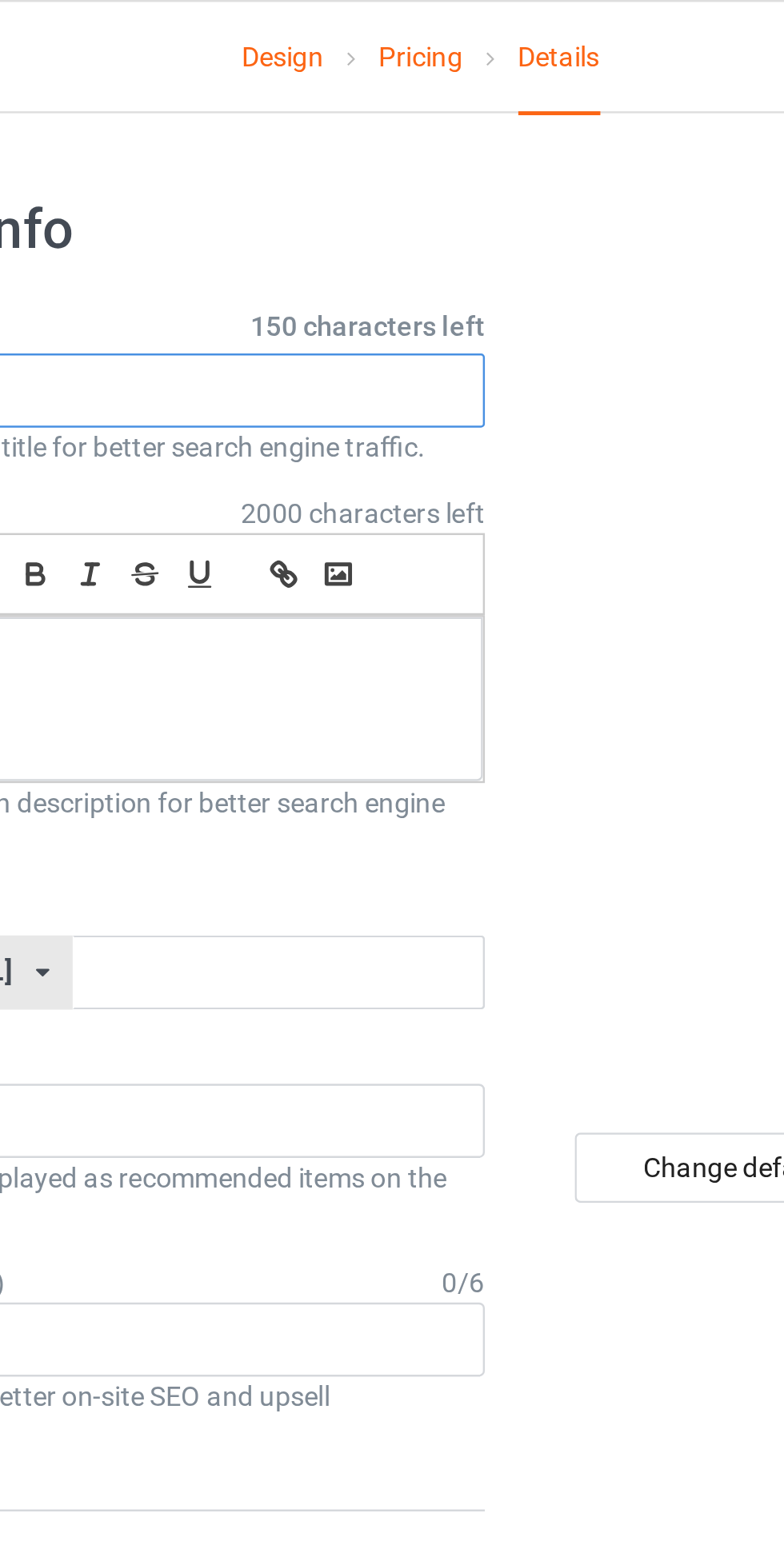
click at [361, 166] on input "text" at bounding box center [261, 159] width 315 height 30
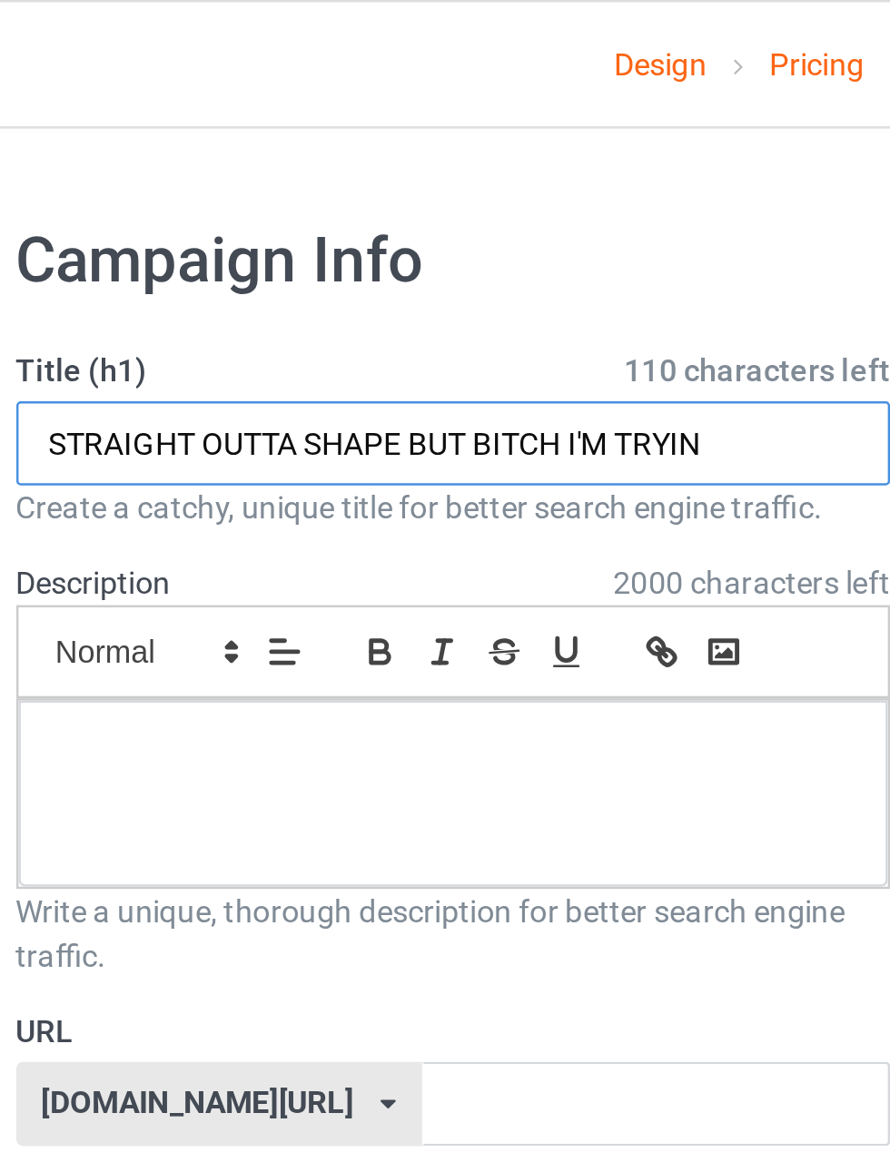
type input "STRAIGHT OUTTA SHAPE BUT BITCH I'M TRYIN"
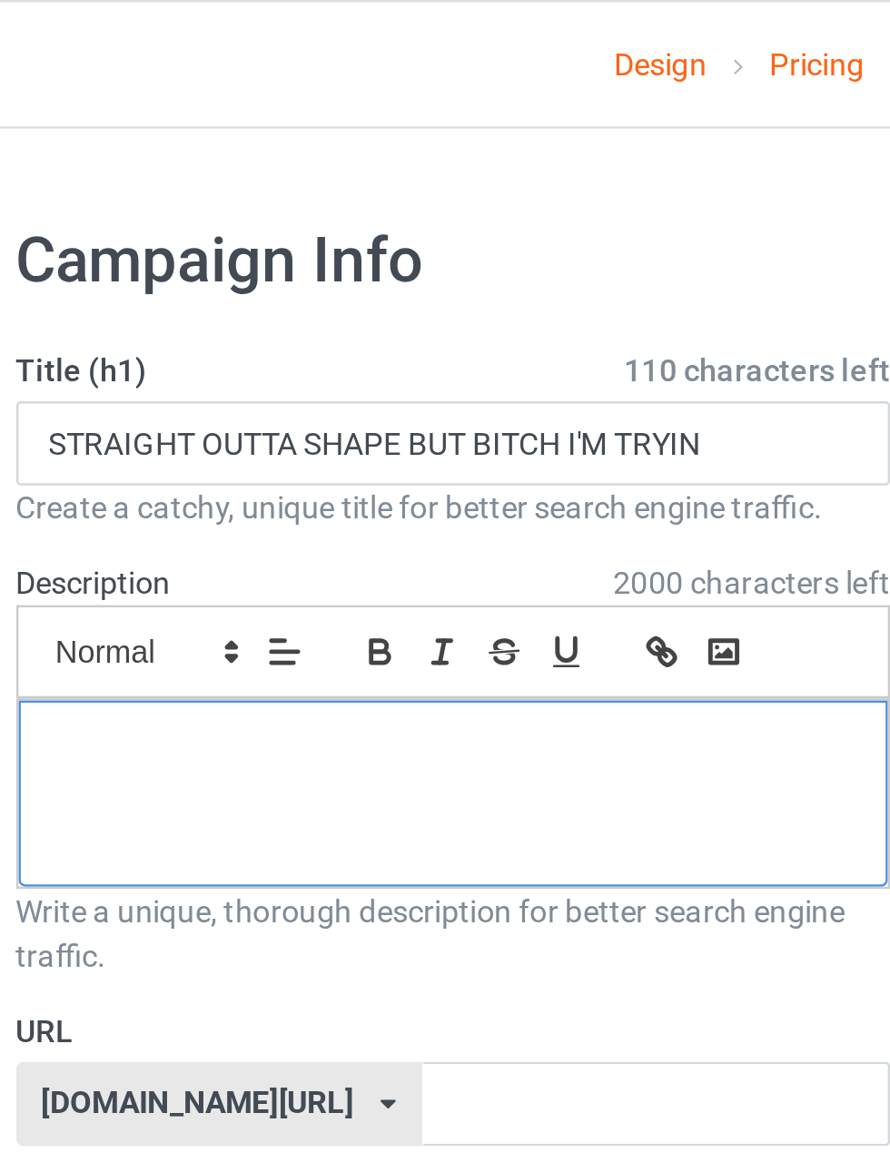
click at [376, 310] on p at bounding box center [296, 307] width 327 height 17
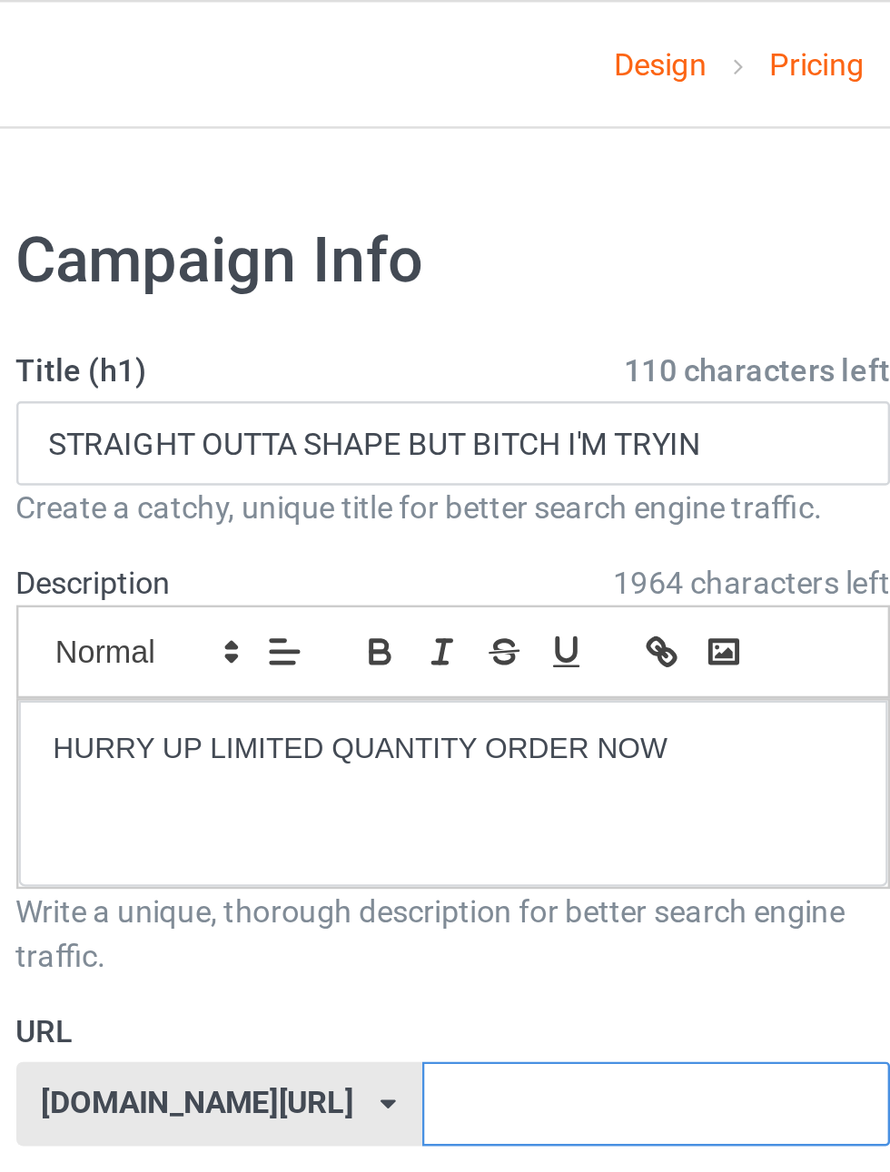
click at [339, 445] on input "text" at bounding box center [379, 452] width 192 height 34
type input "shirt5"
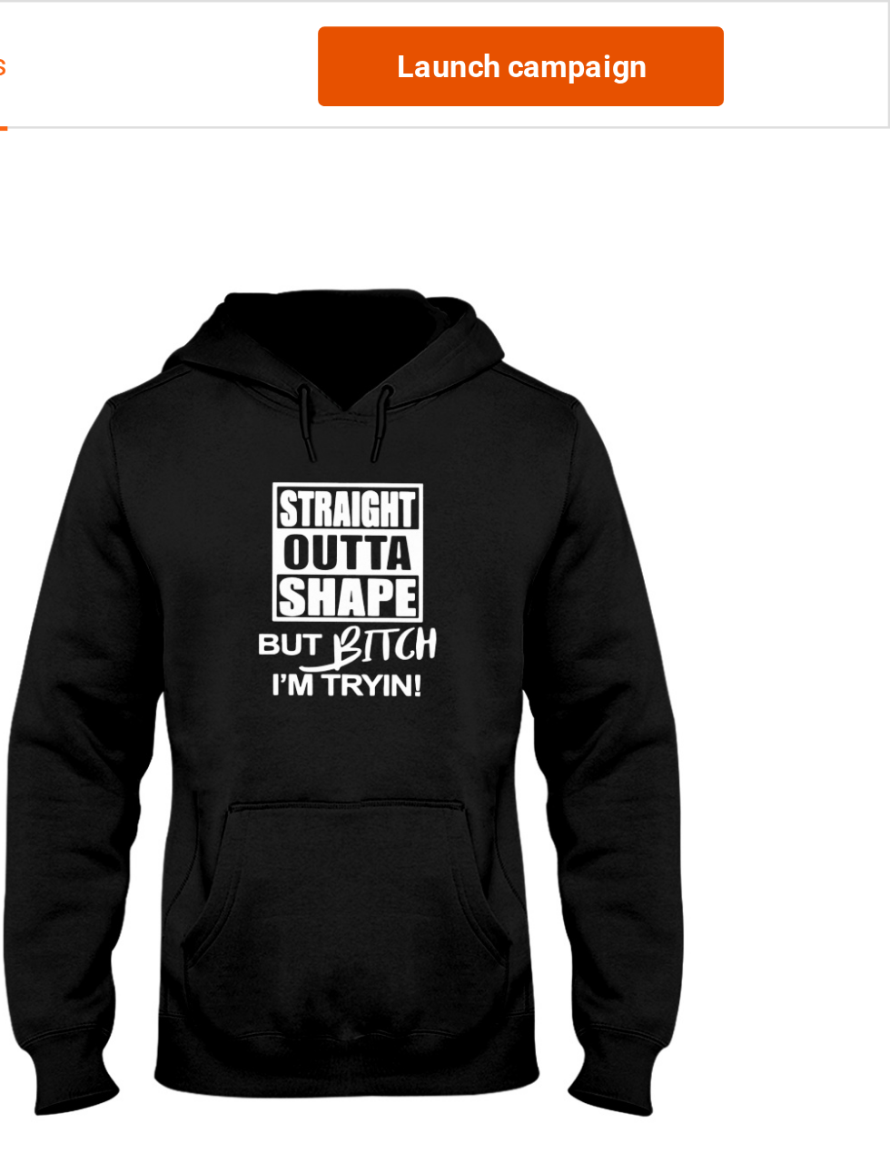
click at [793, 26] on link "Launch campaign" at bounding box center [738, 27] width 166 height 33
